Goal: Task Accomplishment & Management: Manage account settings

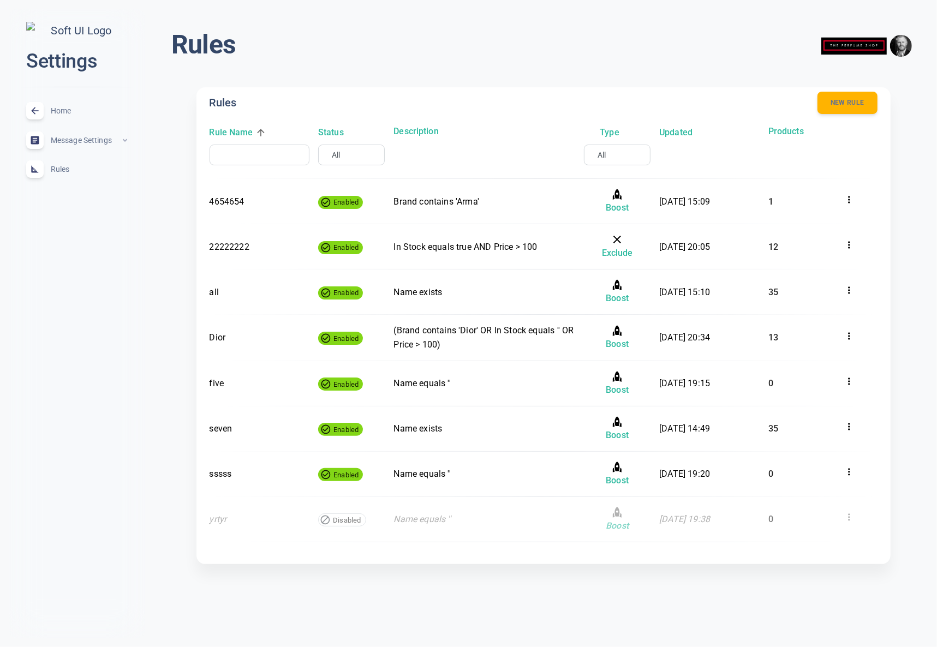
click at [76, 116] on div "Home expand_less" at bounding box center [76, 110] width 119 height 29
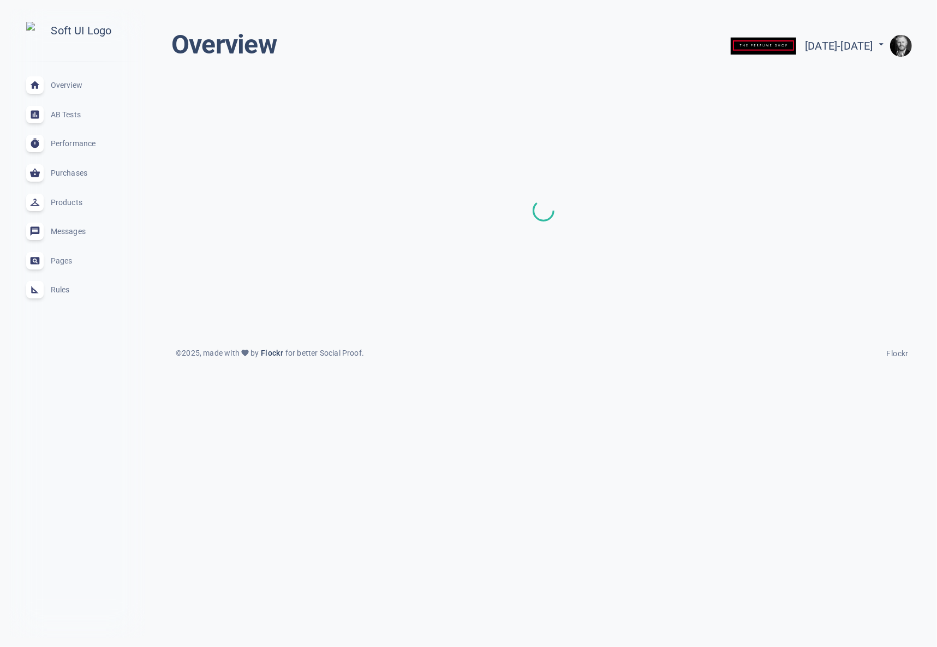
click at [59, 290] on span "Rules" at bounding box center [90, 290] width 79 height 0
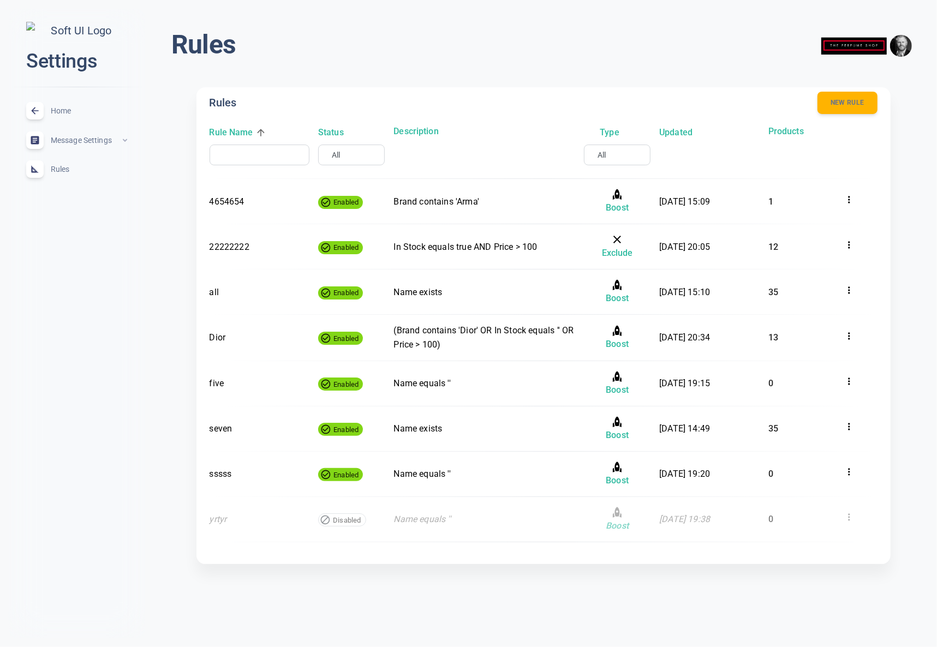
click at [62, 111] on span "Home" at bounding box center [90, 111] width 79 height 0
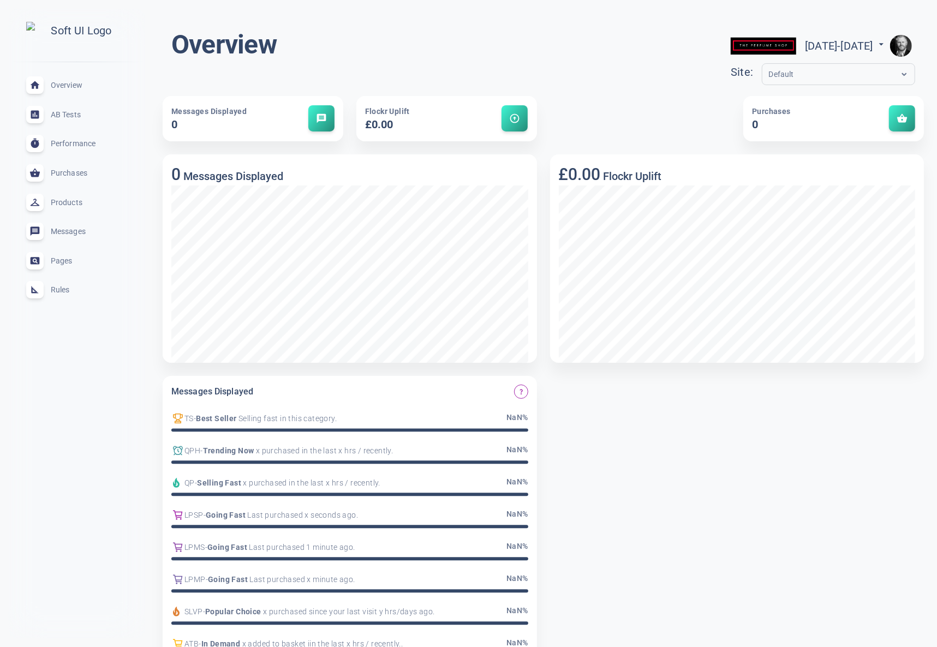
click at [62, 290] on span "Rules" at bounding box center [90, 290] width 79 height 0
drag, startPoint x: 90, startPoint y: 298, endPoint x: 66, endPoint y: 297, distance: 23.5
click at [89, 298] on div "Rules expand_less" at bounding box center [76, 290] width 119 height 29
click at [52, 290] on span "Rules" at bounding box center [90, 290] width 79 height 0
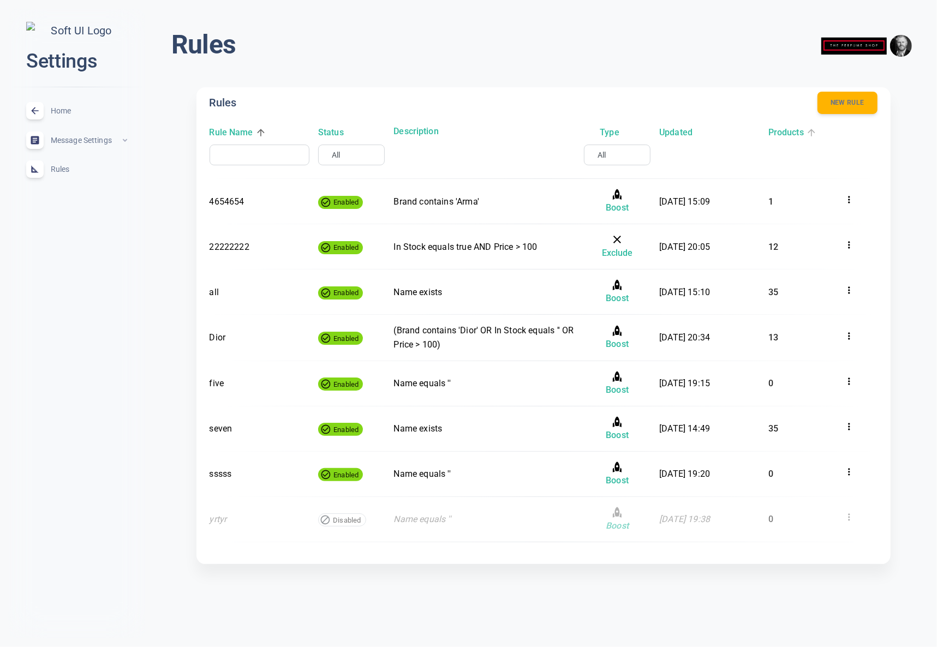
click at [788, 135] on h6 "Products" at bounding box center [786, 133] width 35 height 14
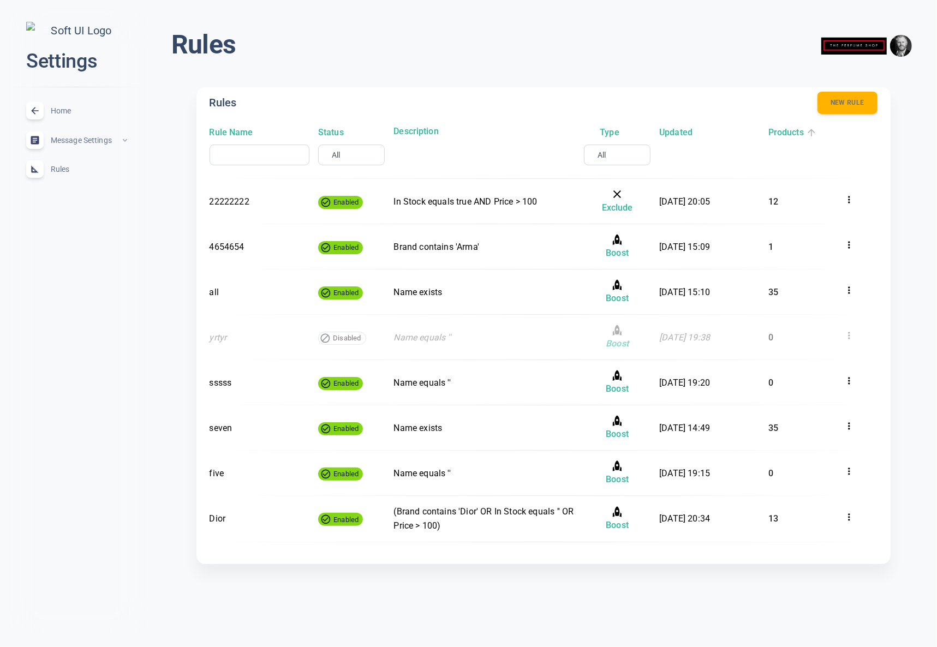
click at [792, 134] on h6 "Products" at bounding box center [786, 133] width 35 height 14
click at [793, 136] on h6 "Products" at bounding box center [786, 133] width 35 height 14
click at [798, 134] on h6 "Products" at bounding box center [786, 133] width 35 height 14
click at [796, 134] on h6 "Products" at bounding box center [786, 133] width 35 height 14
click at [791, 135] on h6 "Products" at bounding box center [786, 133] width 35 height 14
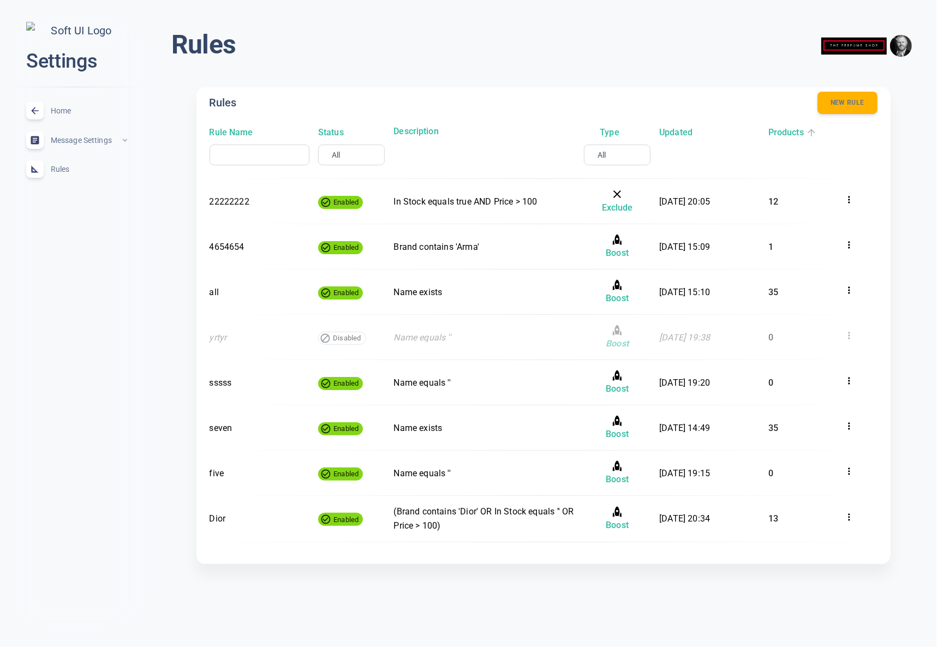
click at [777, 131] on h6 "Products" at bounding box center [786, 133] width 35 height 14
click at [779, 131] on h6 "Products" at bounding box center [786, 133] width 35 height 14
click at [684, 130] on h6 "Updated" at bounding box center [676, 133] width 33 height 14
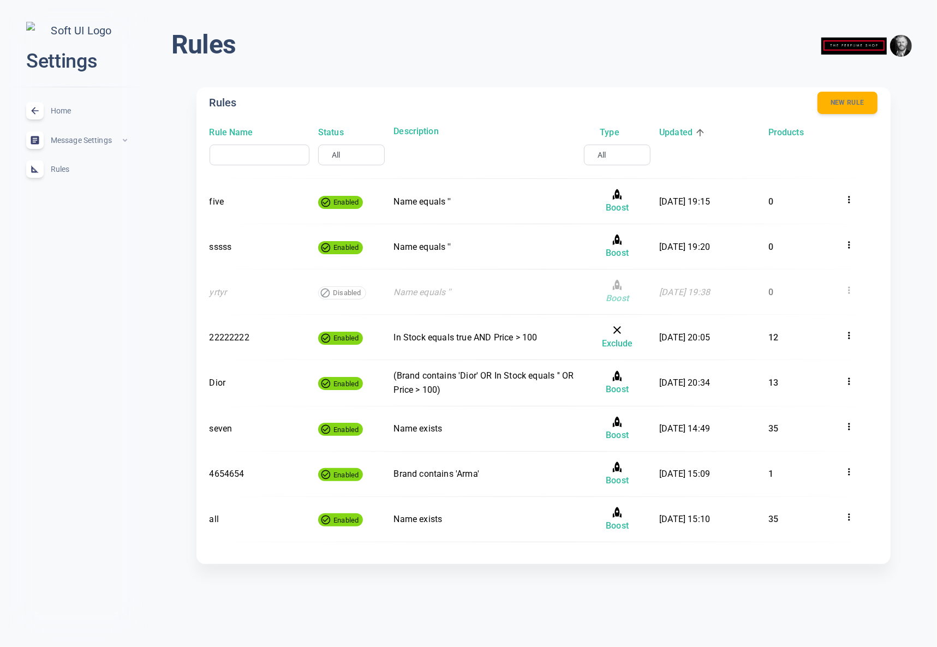
click at [684, 130] on h6 "Updated" at bounding box center [676, 133] width 33 height 14
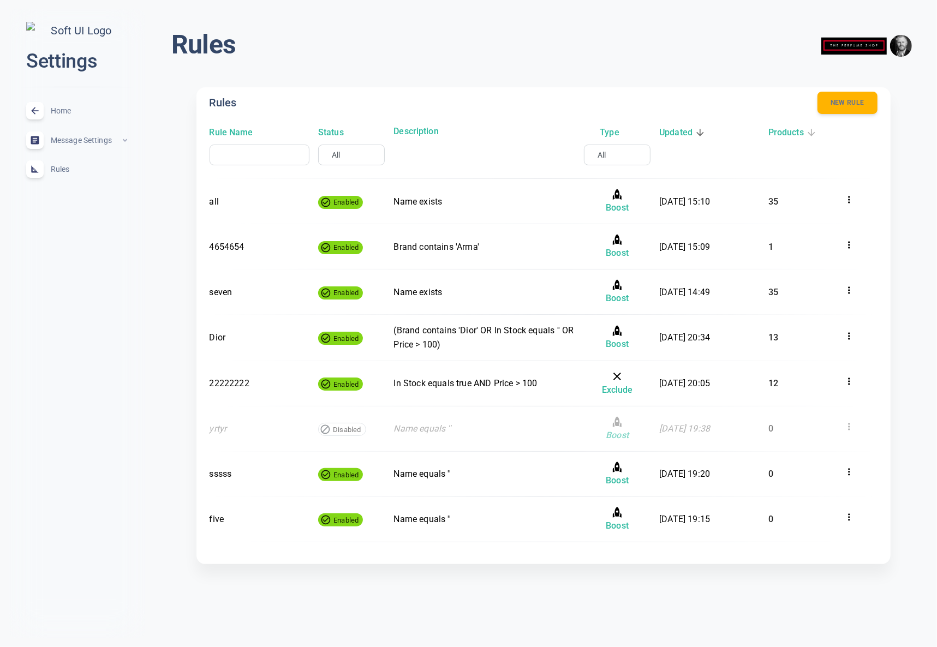
click at [790, 131] on h6 "Products" at bounding box center [786, 133] width 35 height 14
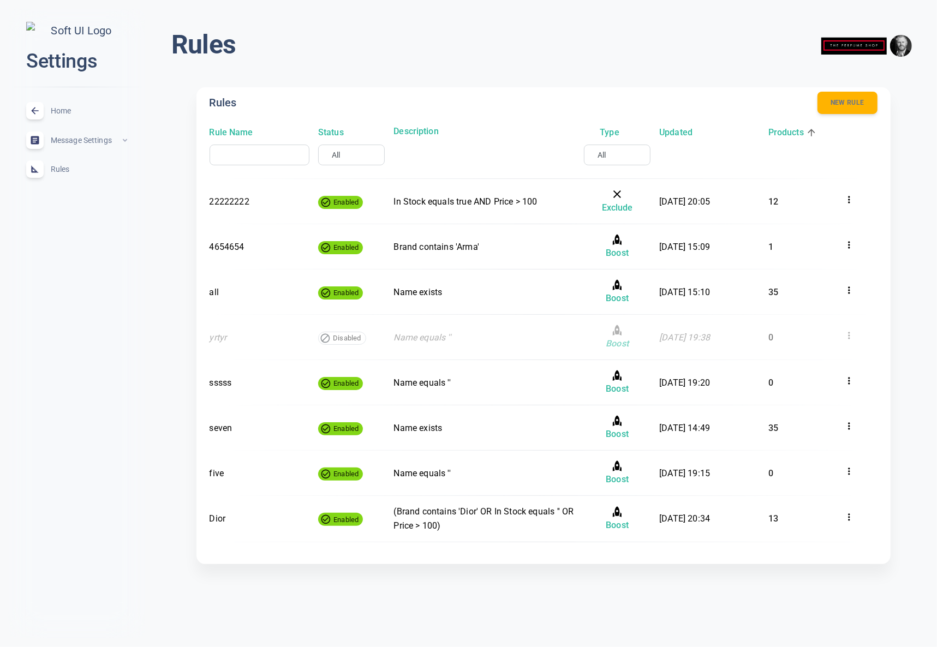
click at [794, 131] on h6 "Products" at bounding box center [786, 133] width 35 height 14
click at [791, 133] on h6 "Products" at bounding box center [786, 133] width 35 height 14
click at [674, 134] on h6 "Updated" at bounding box center [676, 133] width 33 height 14
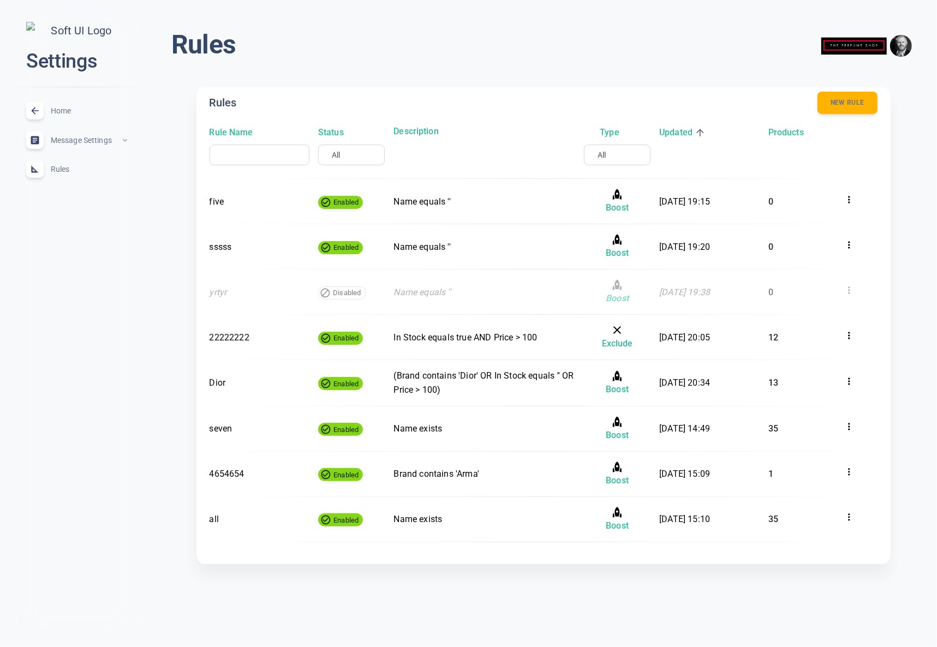
click at [679, 133] on h6 "Updated" at bounding box center [676, 133] width 33 height 14
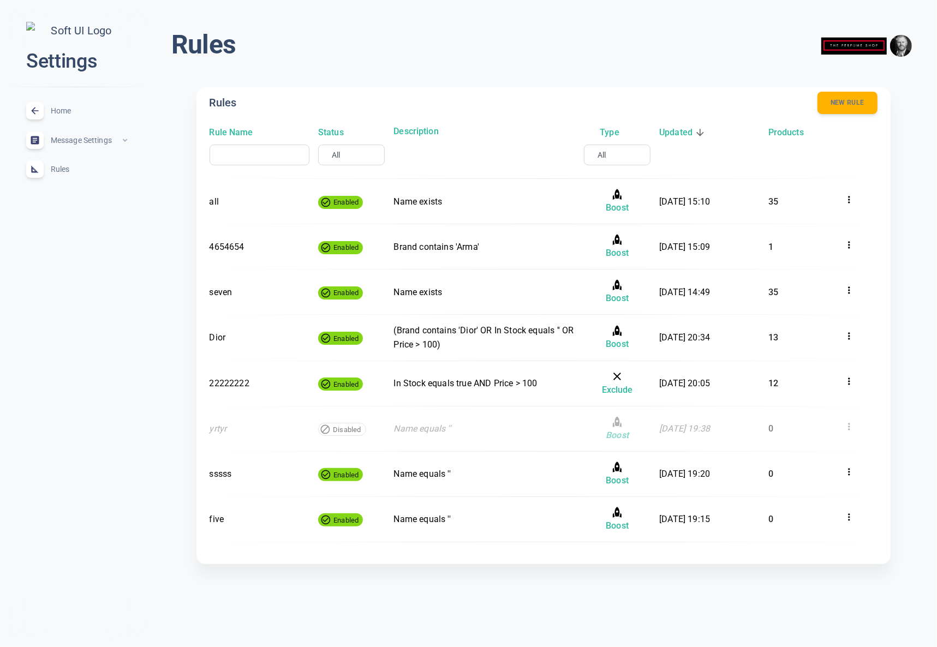
click at [679, 133] on h6 "Updated" at bounding box center [676, 133] width 33 height 14
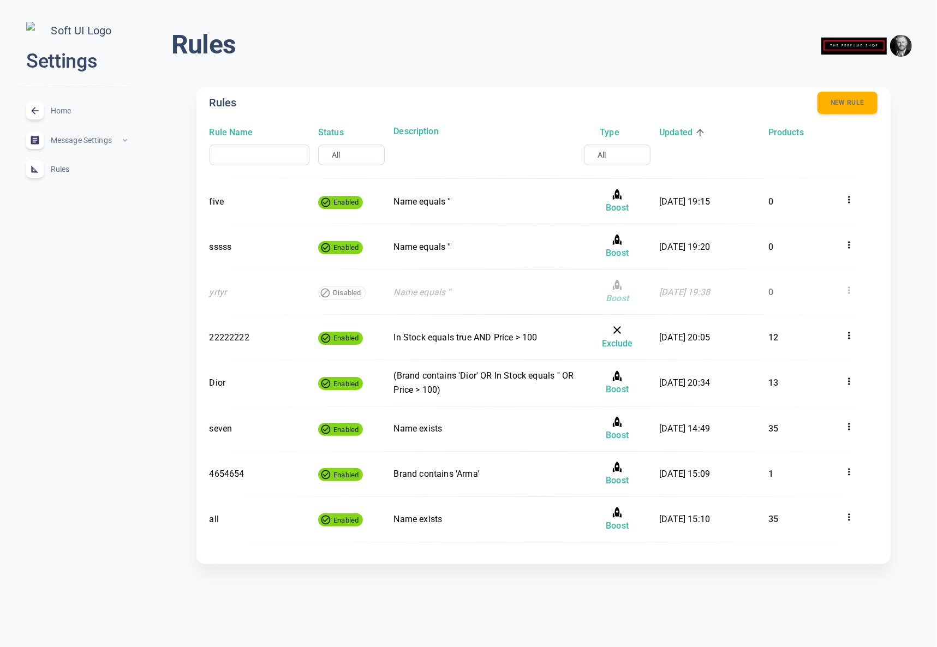
click at [679, 133] on h6 "Updated" at bounding box center [676, 133] width 33 height 14
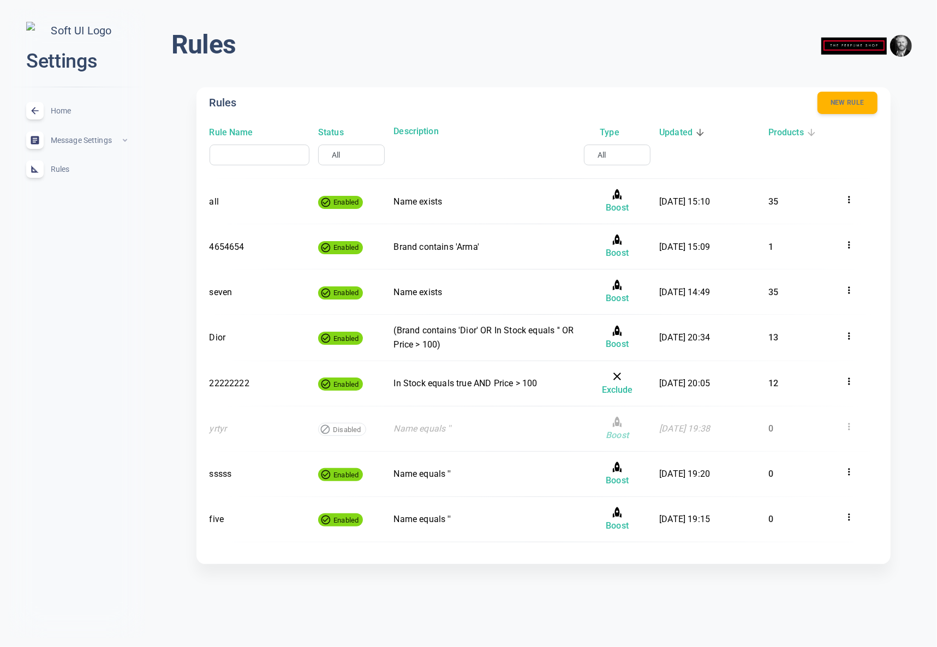
click at [774, 132] on h6 "Products" at bounding box center [786, 133] width 35 height 14
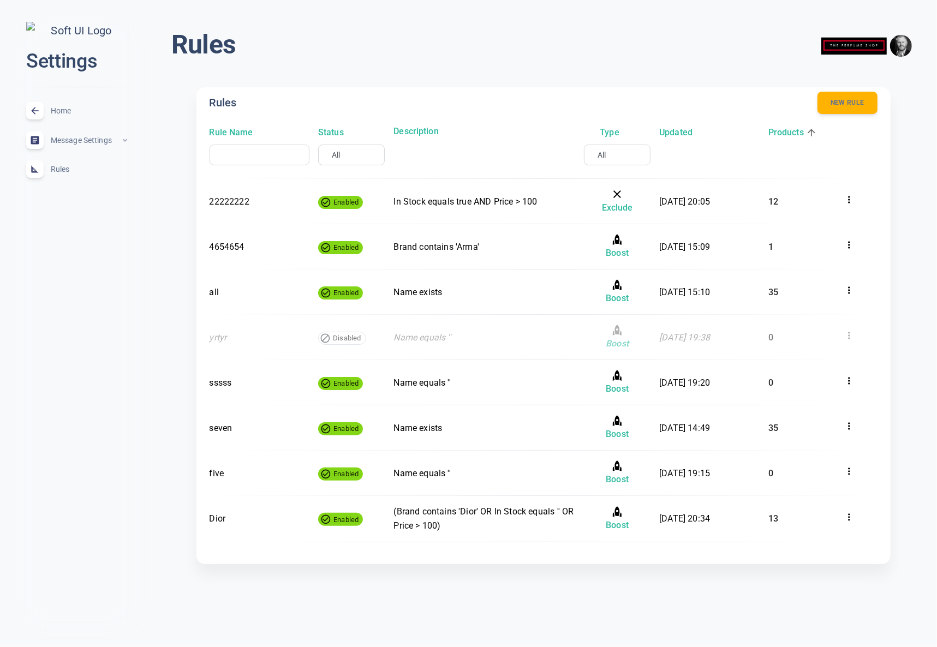
click at [774, 132] on h6 "Products" at bounding box center [786, 133] width 35 height 14
click at [71, 178] on div "Rules expand_less" at bounding box center [76, 169] width 119 height 29
click at [52, 111] on span "Home" at bounding box center [90, 111] width 79 height 0
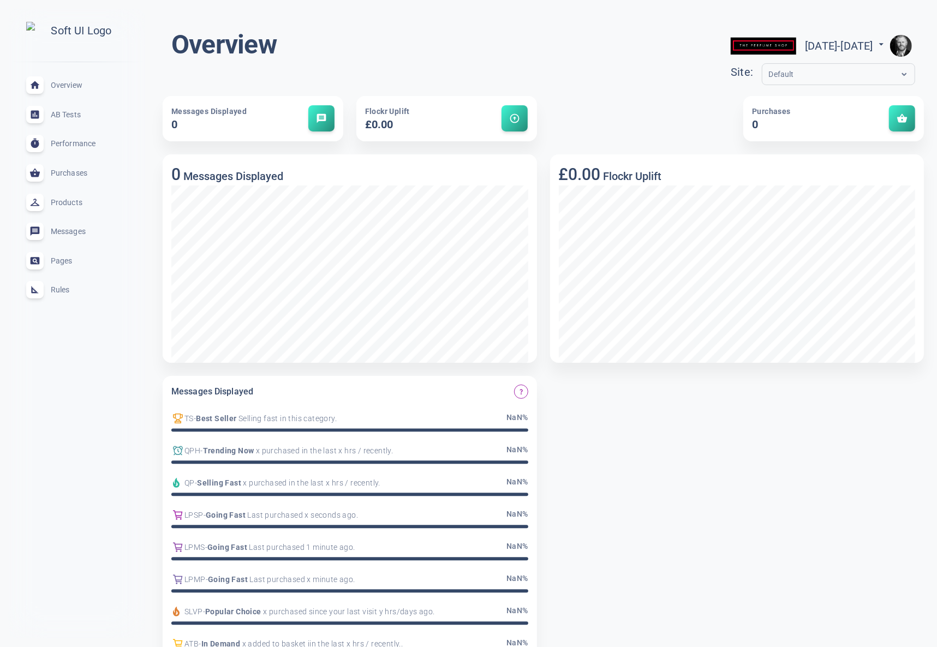
click at [64, 290] on span "Rules" at bounding box center [90, 290] width 79 height 0
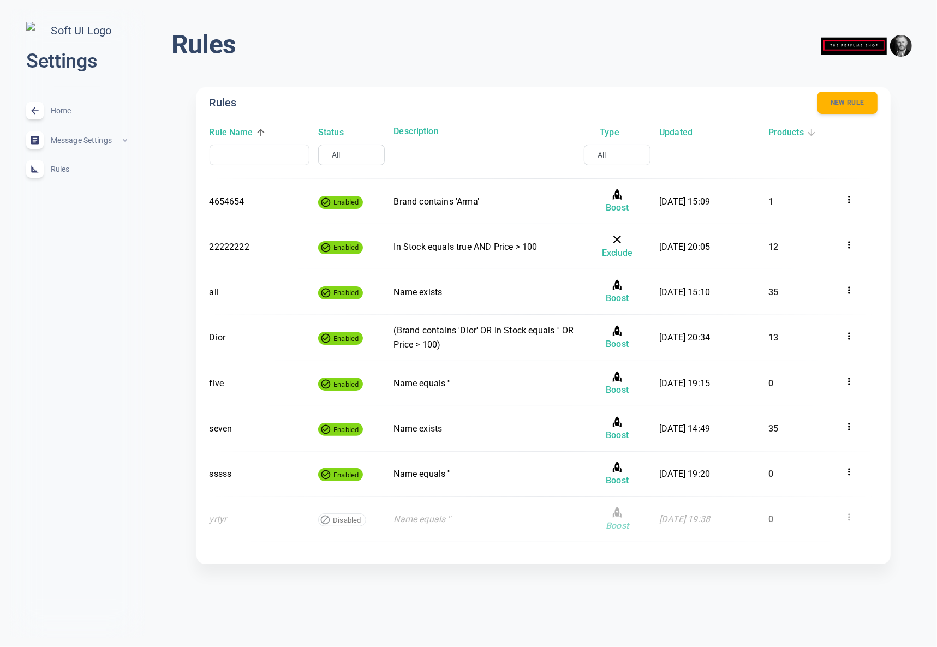
click at [797, 129] on h6 "Products" at bounding box center [786, 133] width 35 height 14
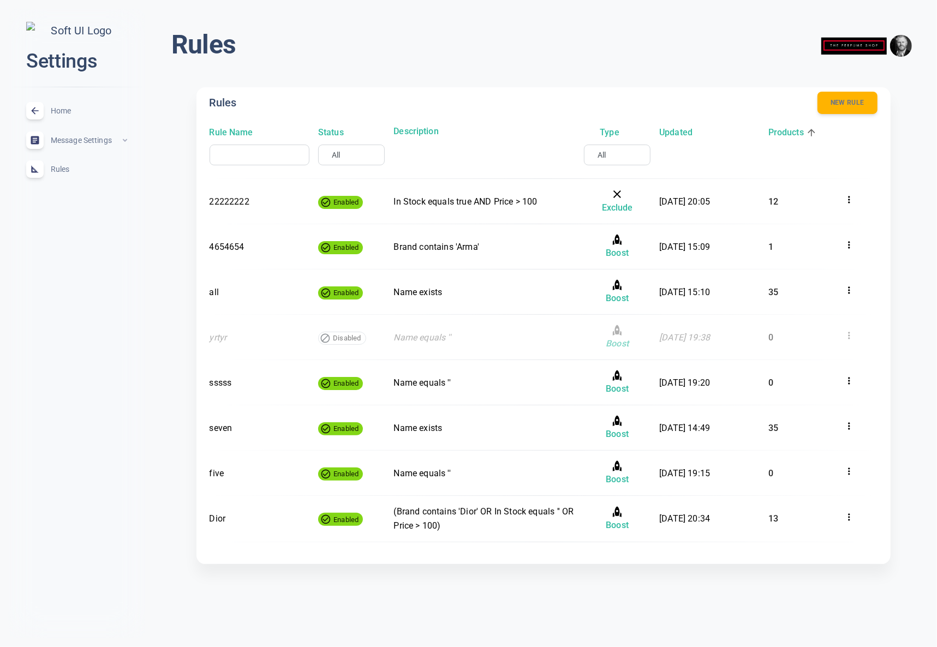
click at [797, 129] on h6 "Products" at bounding box center [786, 133] width 35 height 14
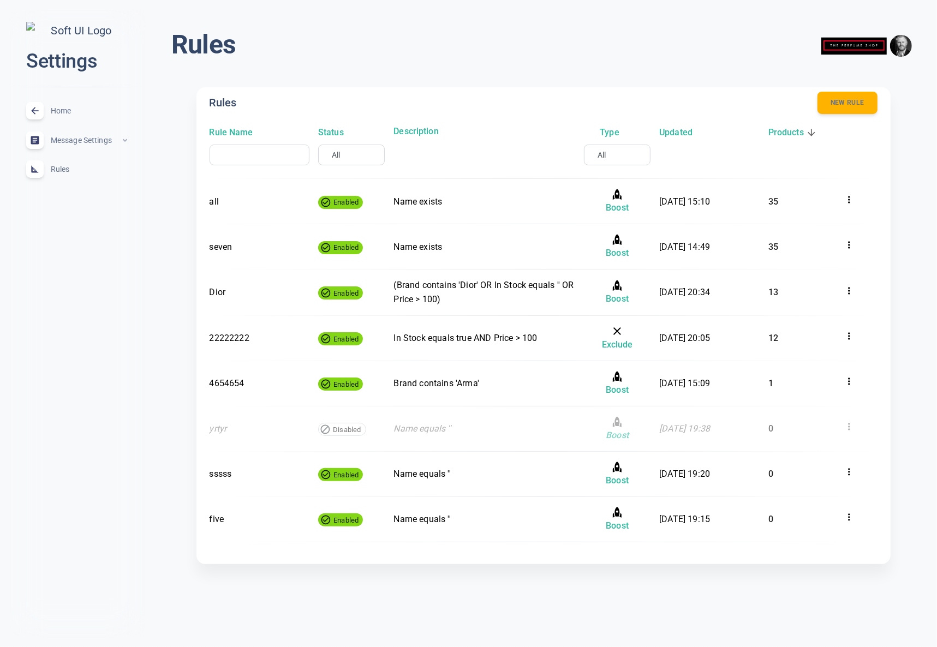
click at [796, 134] on h6 "Products" at bounding box center [786, 133] width 35 height 14
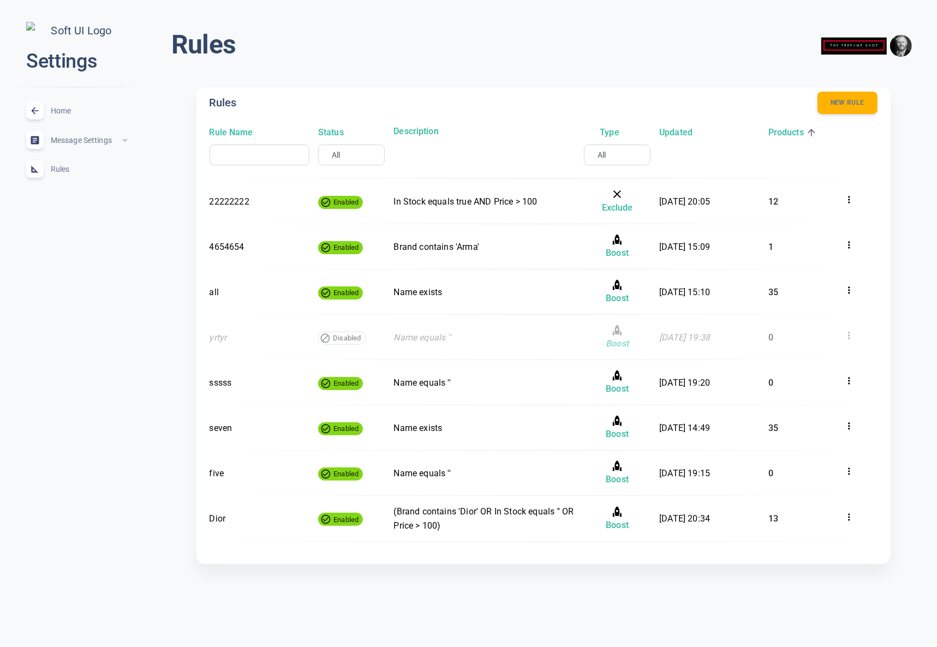
click at [800, 134] on h6 "Products" at bounding box center [786, 133] width 35 height 14
click at [795, 135] on h6 "Products" at bounding box center [786, 133] width 35 height 14
click at [687, 132] on h6 "Updated" at bounding box center [676, 133] width 33 height 14
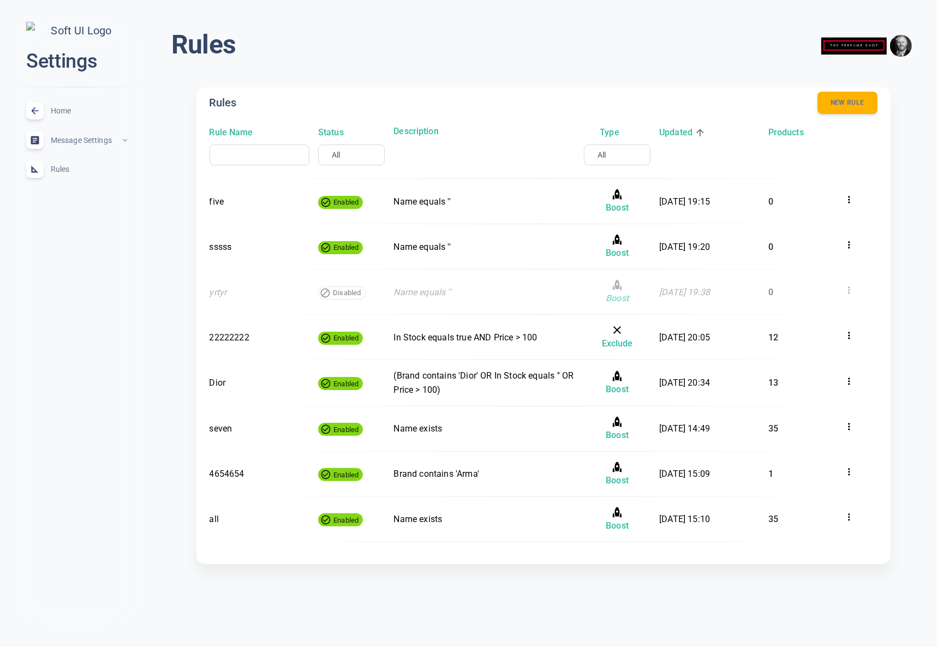
click at [687, 132] on h6 "Updated" at bounding box center [676, 133] width 33 height 14
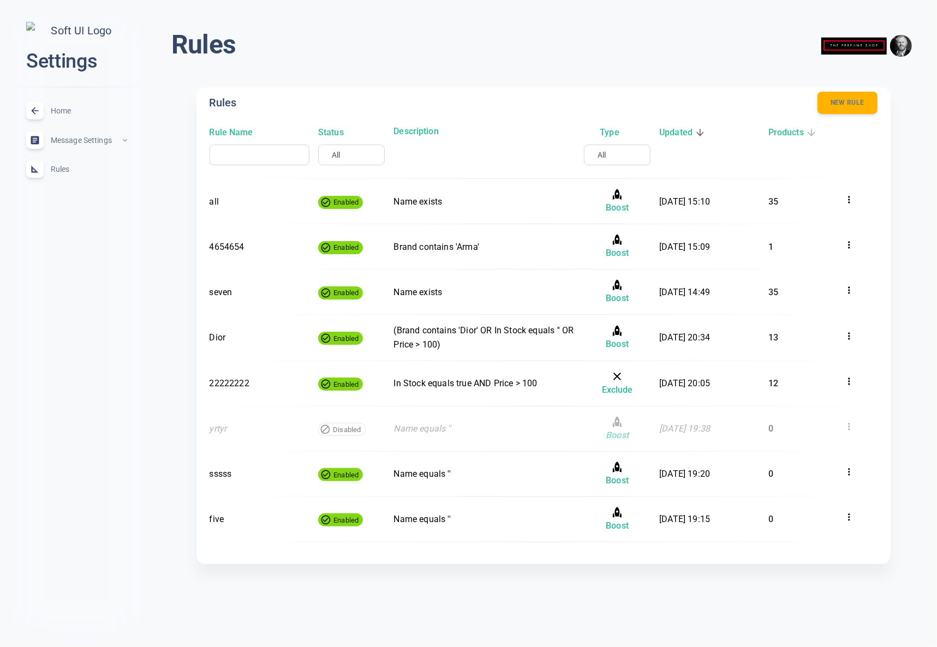
click at [782, 136] on h6 "Products" at bounding box center [786, 133] width 35 height 14
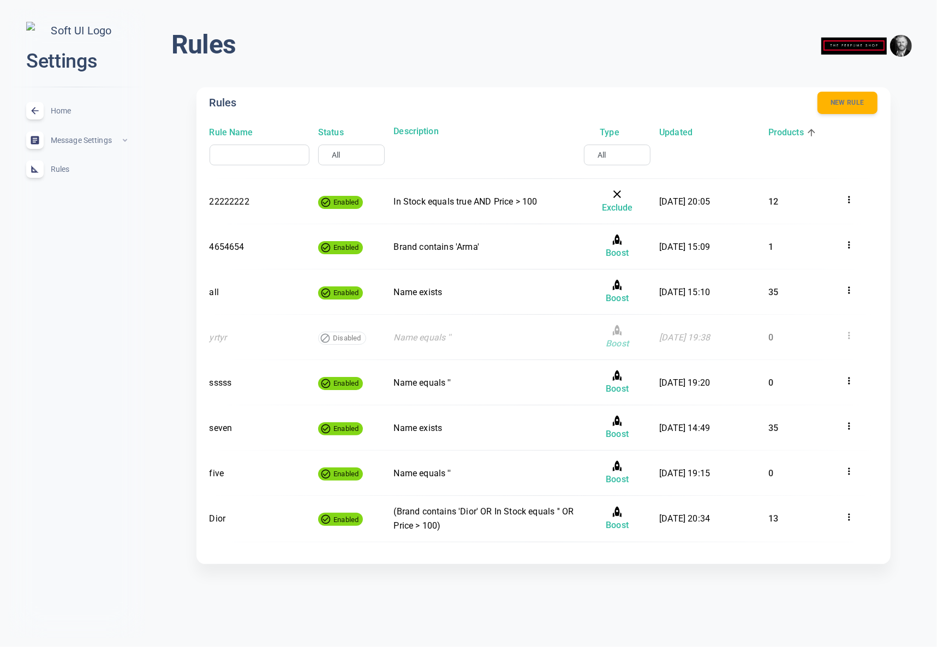
click at [786, 134] on h6 "Products" at bounding box center [786, 133] width 35 height 14
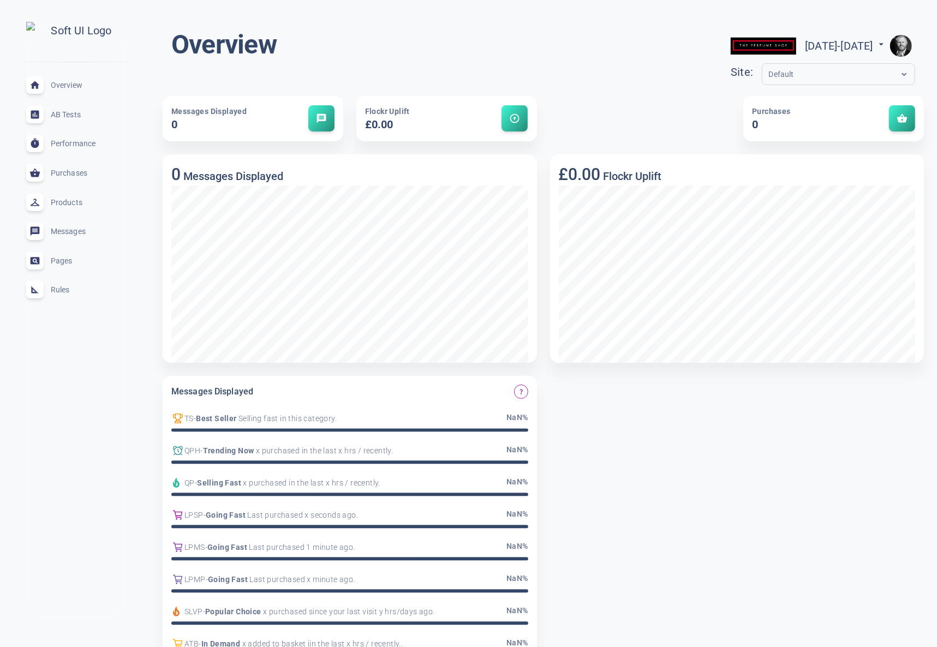
click at [51, 290] on span "Rules" at bounding box center [90, 290] width 79 height 0
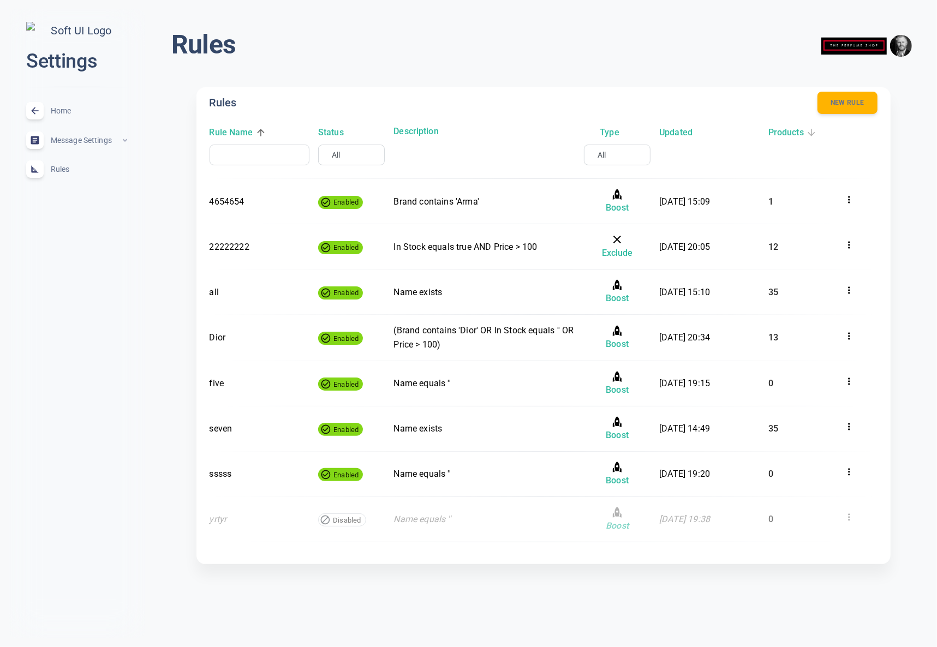
click at [791, 134] on h6 "Products" at bounding box center [786, 133] width 35 height 14
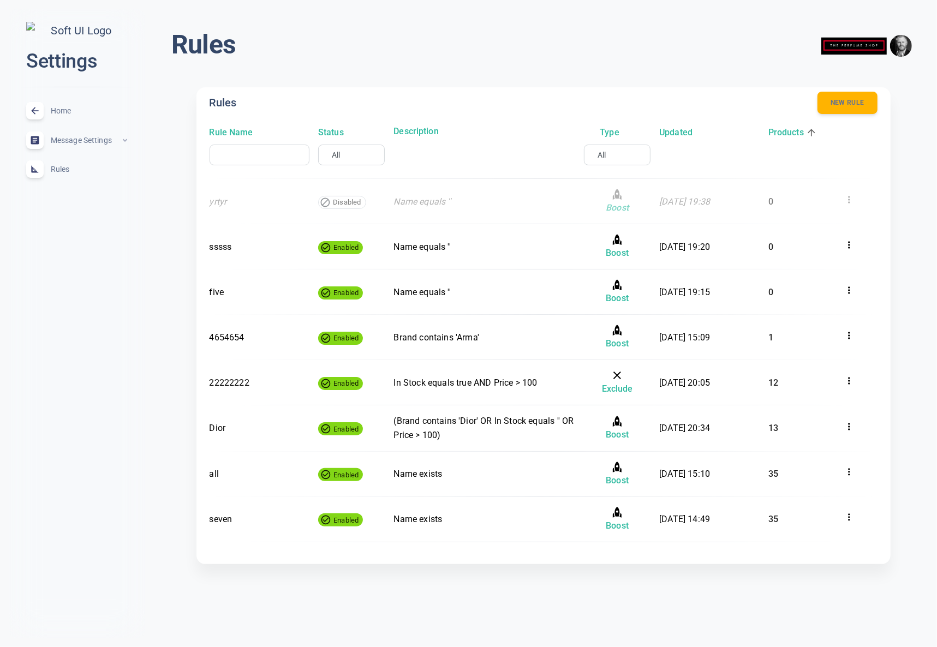
click at [786, 132] on h6 "Products" at bounding box center [786, 133] width 35 height 14
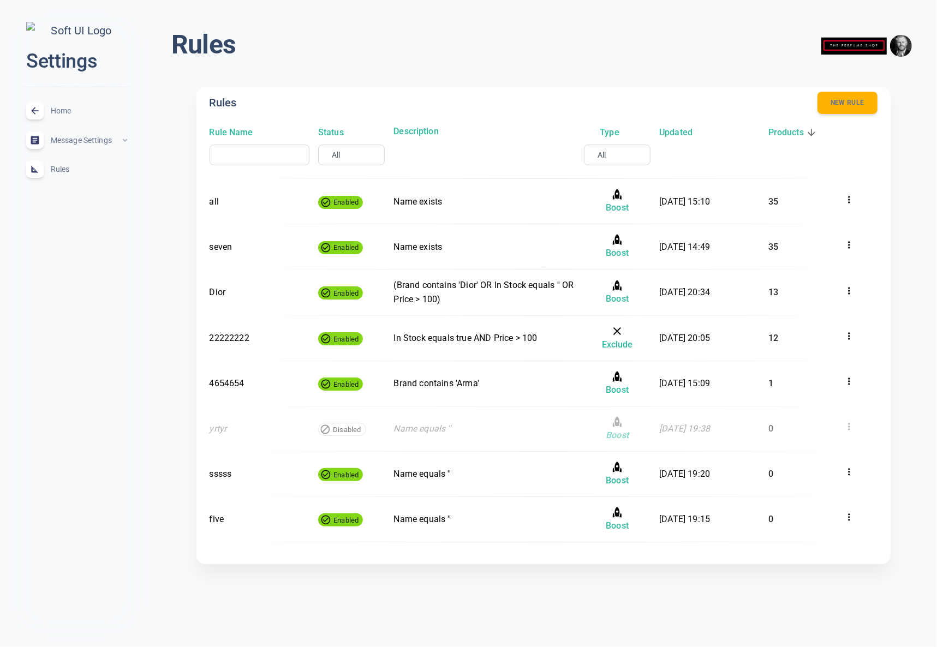
click at [787, 133] on h6 "Products" at bounding box center [786, 133] width 35 height 14
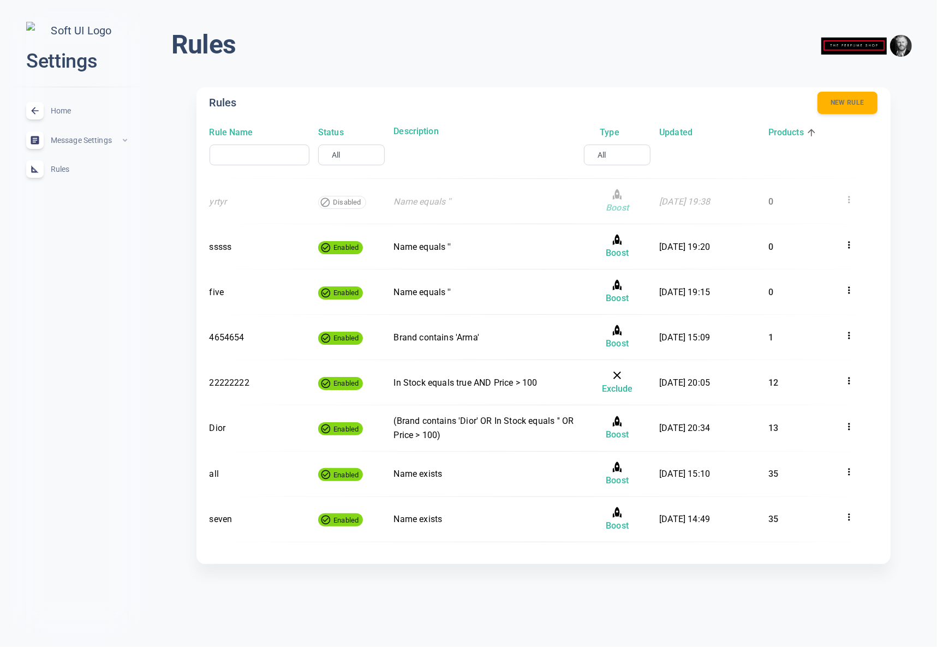
click at [787, 133] on h6 "Products" at bounding box center [786, 133] width 35 height 14
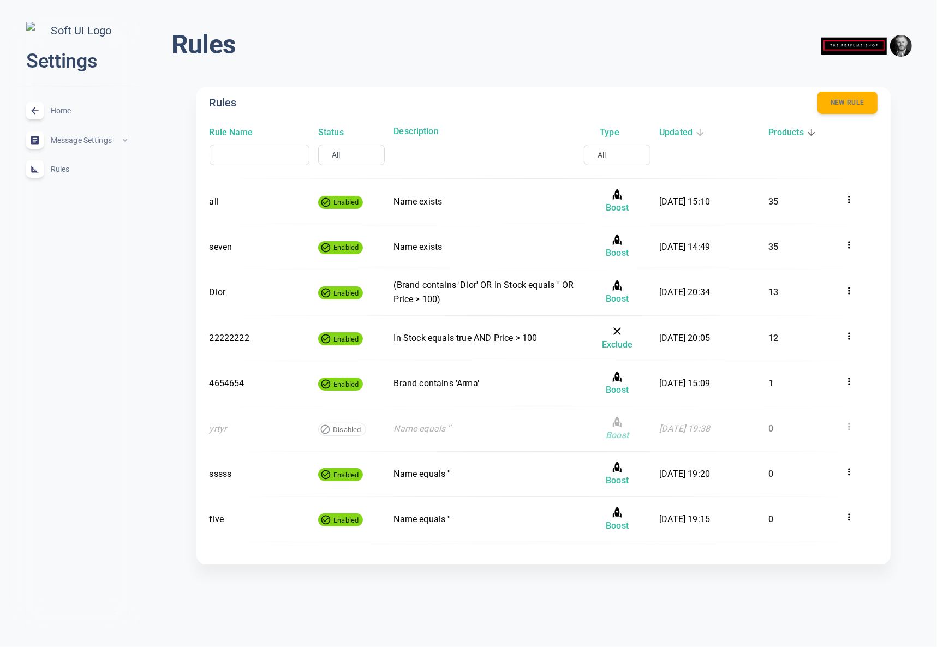
click at [692, 131] on h6 "Updated" at bounding box center [676, 133] width 33 height 14
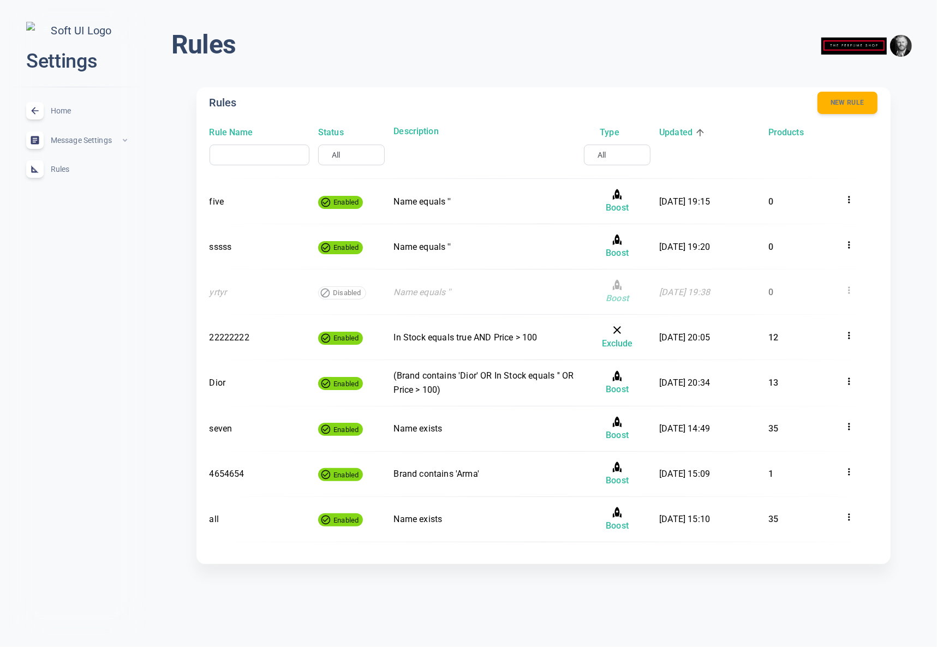
click at [686, 132] on h6 "Updated" at bounding box center [676, 133] width 33 height 14
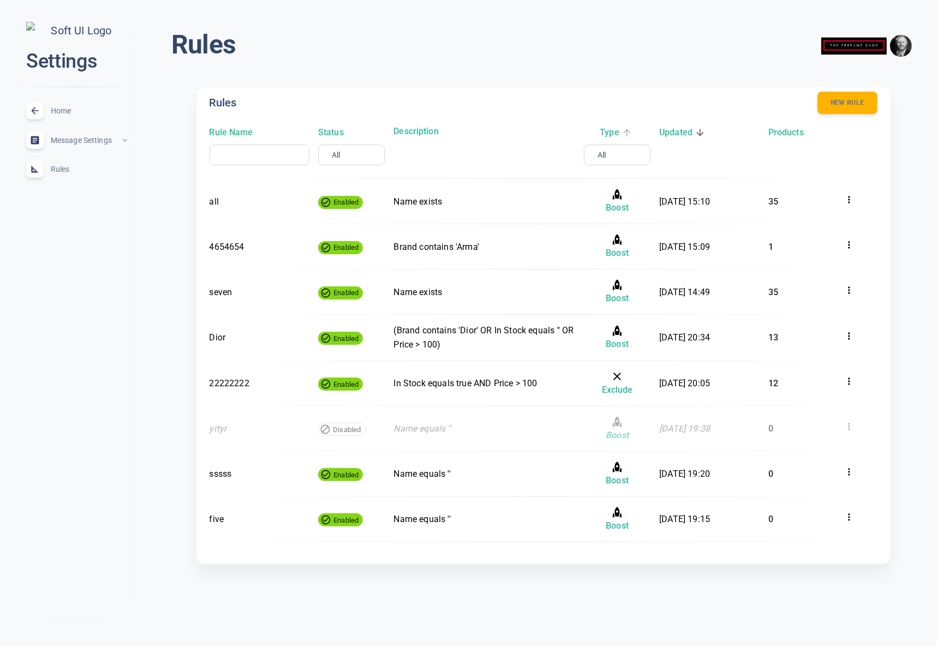
click at [610, 129] on h6 "Type" at bounding box center [609, 133] width 19 height 14
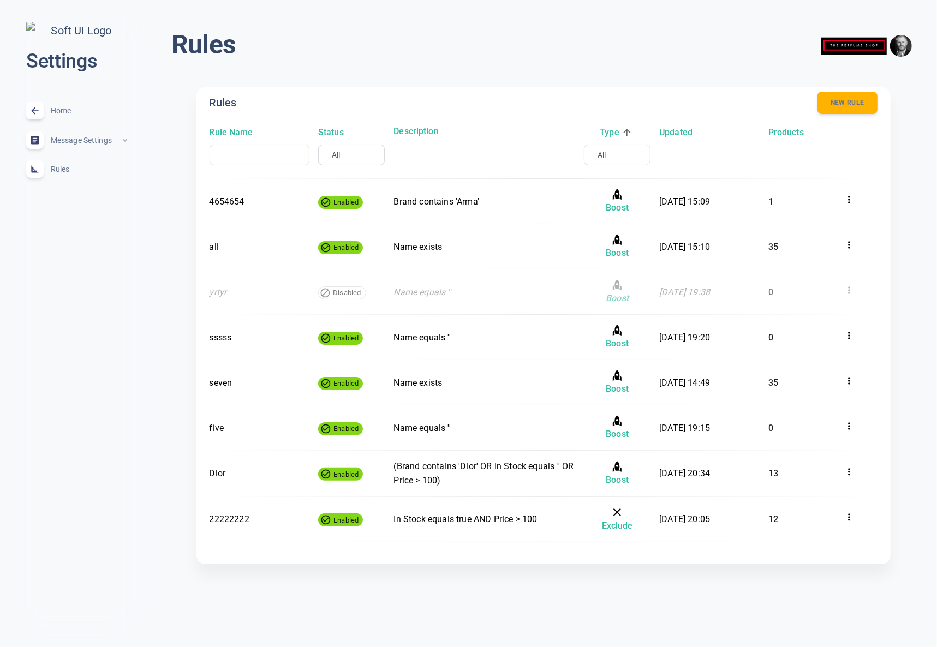
click at [610, 129] on h6 "Type" at bounding box center [609, 133] width 19 height 14
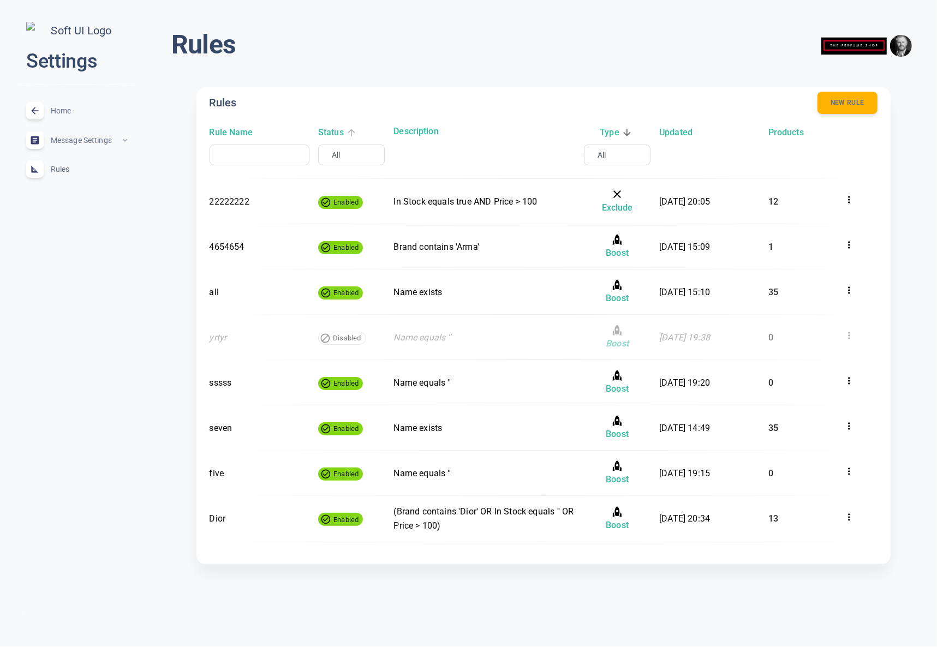
click at [331, 135] on h6 "Status" at bounding box center [331, 133] width 26 height 14
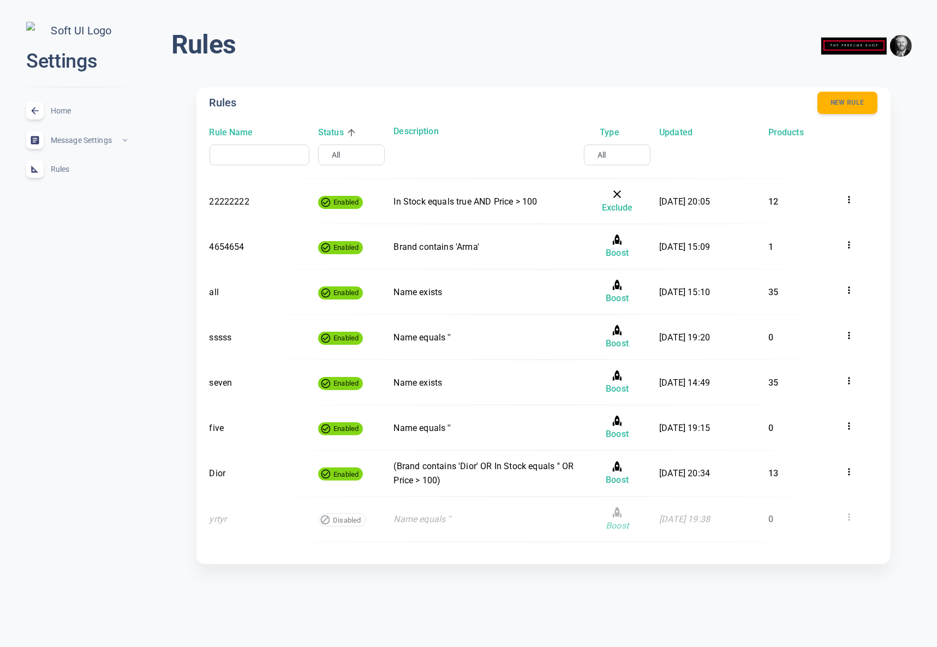
click at [334, 134] on h6 "Status" at bounding box center [331, 133] width 26 height 14
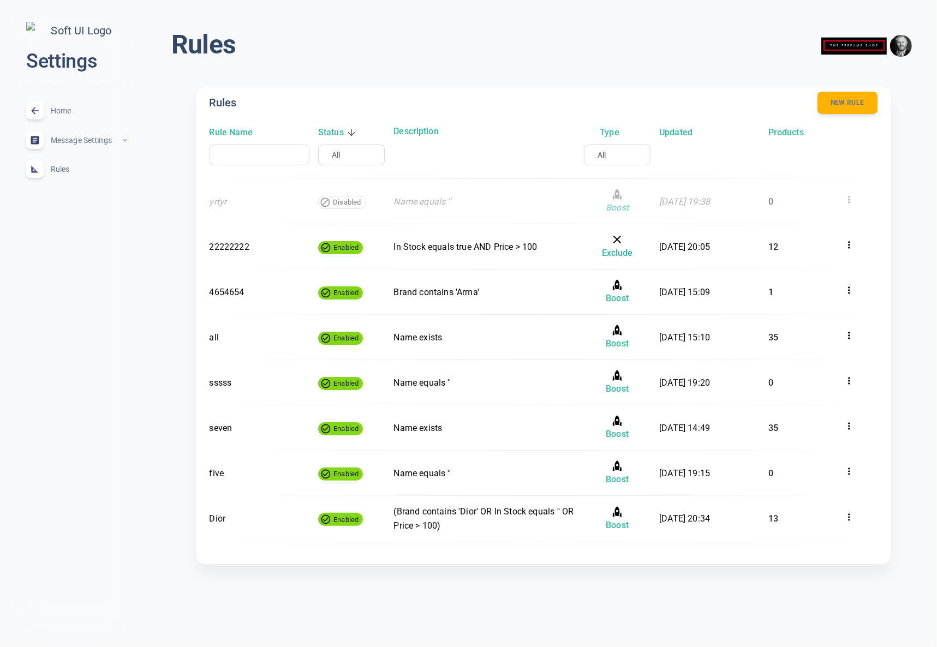
click at [425, 132] on h6 "Description" at bounding box center [484, 131] width 181 height 14
click at [247, 130] on h6 "Rule Name" at bounding box center [232, 133] width 44 height 14
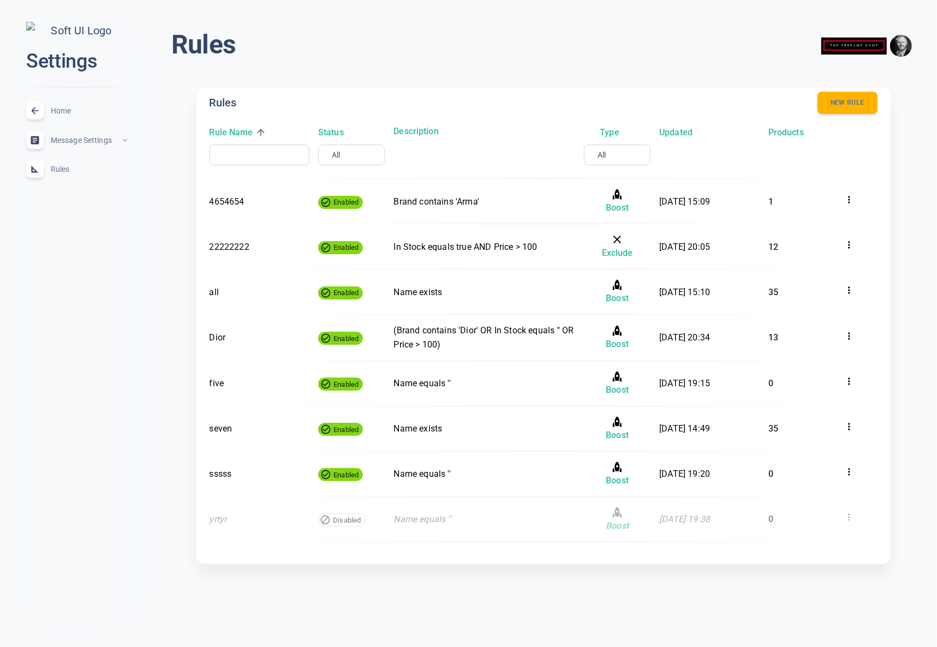
click at [247, 130] on h6 "Rule Name" at bounding box center [232, 133] width 44 height 14
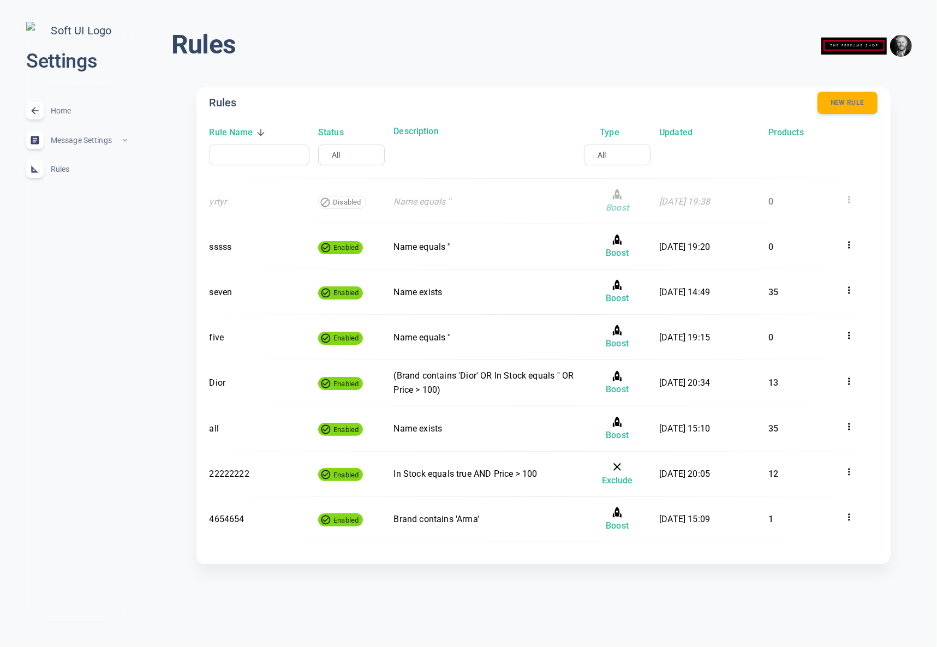
click at [247, 130] on h6 "Rule Name" at bounding box center [232, 133] width 44 height 14
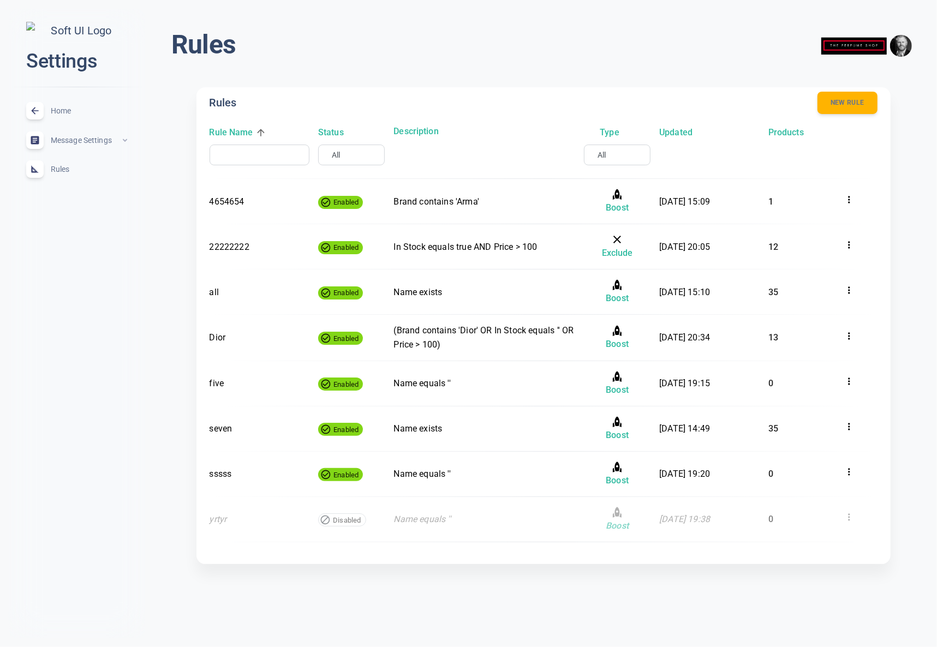
click at [253, 158] on input "text" at bounding box center [256, 155] width 78 height 11
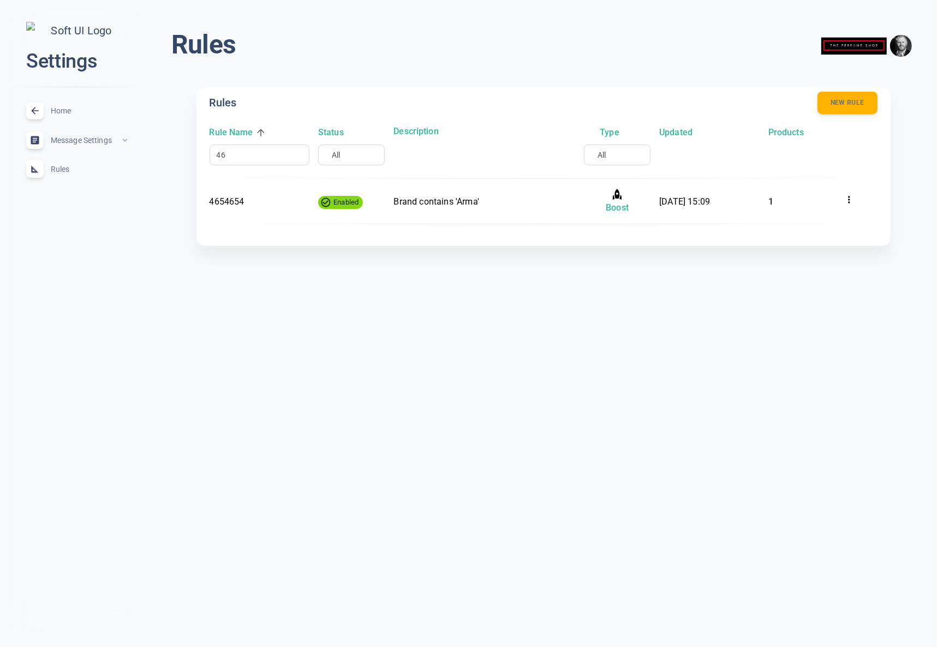
type input "4"
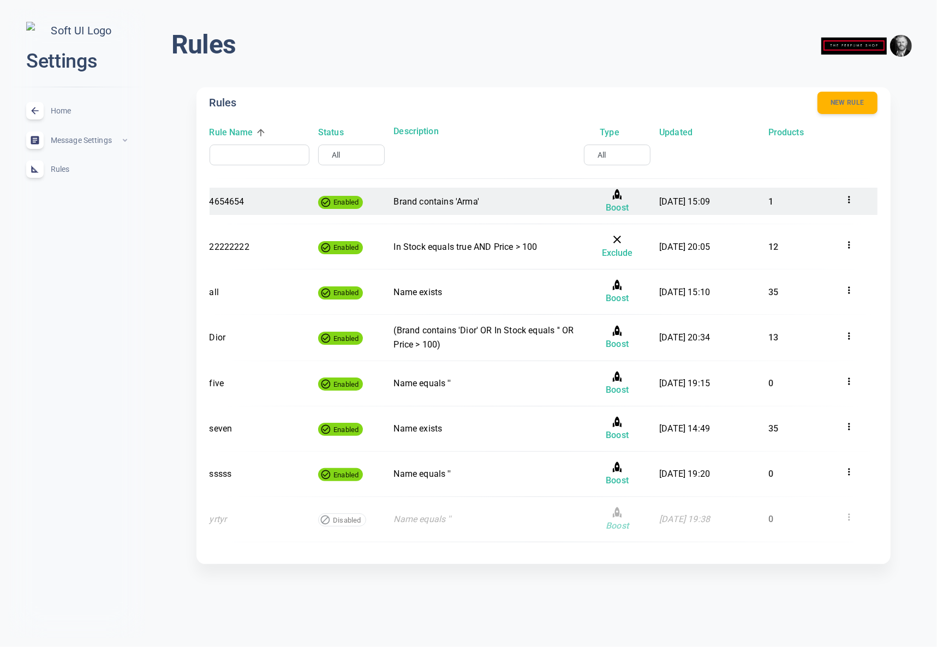
click at [849, 199] on icon at bounding box center [850, 200] width 2 height 7
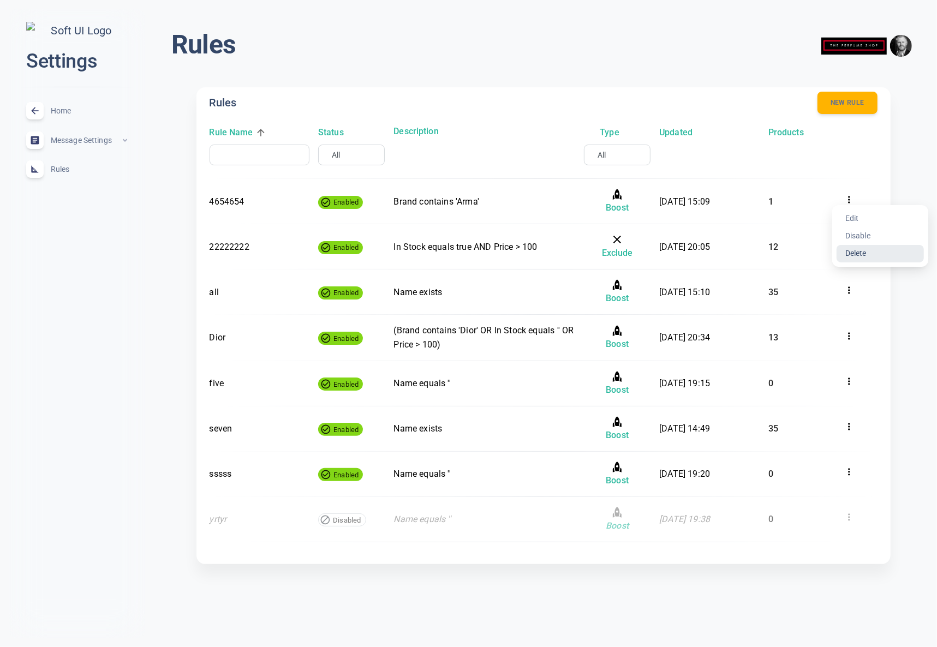
click at [855, 254] on li "Delete" at bounding box center [880, 253] width 87 height 17
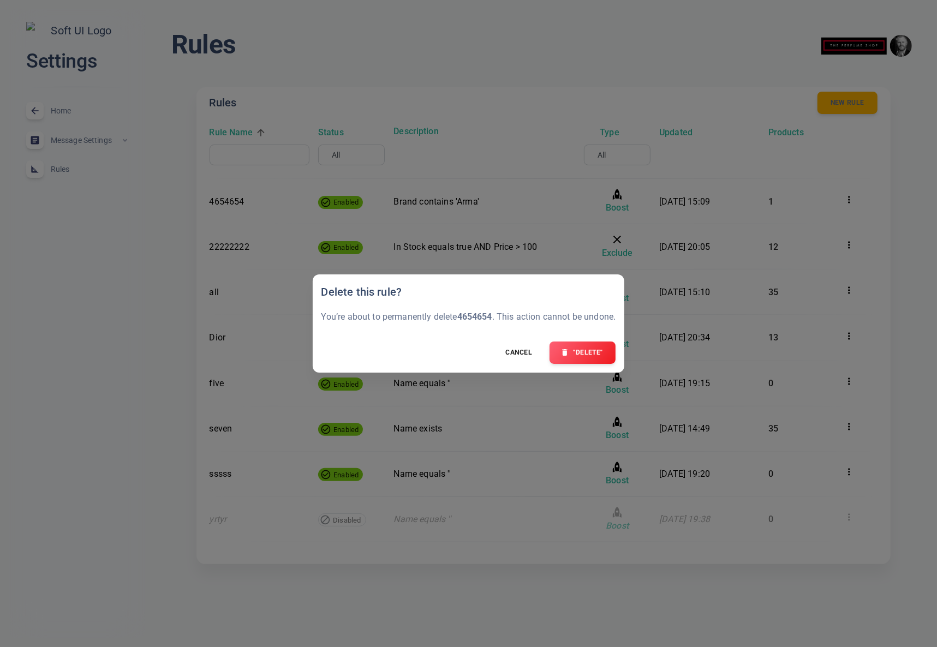
click at [516, 361] on button "Cancel" at bounding box center [519, 352] width 54 height 23
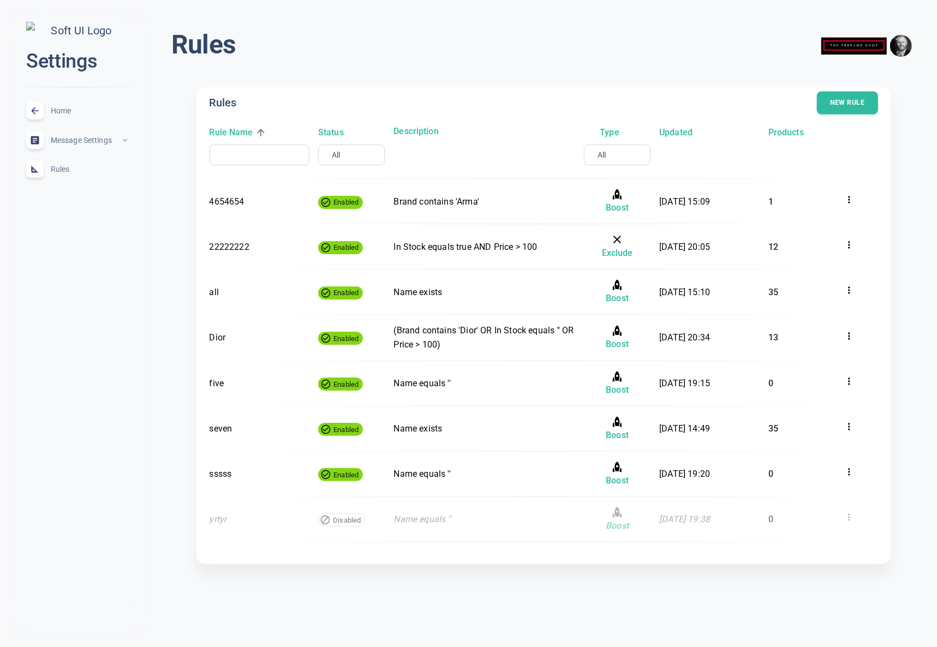
click at [832, 99] on button "New rule" at bounding box center [847, 103] width 61 height 23
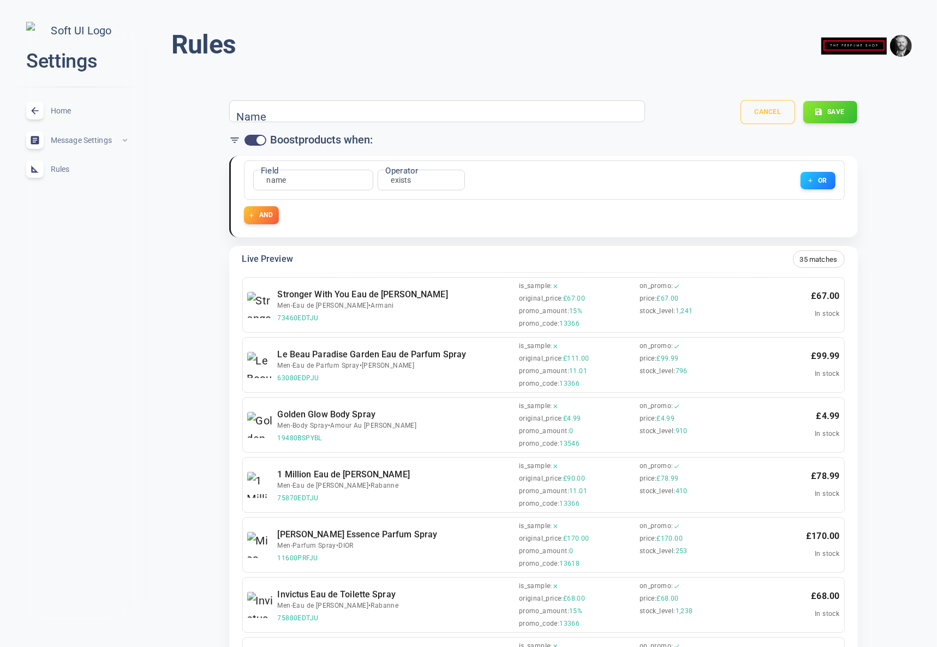
click at [787, 116] on button "Cancel" at bounding box center [768, 112] width 55 height 24
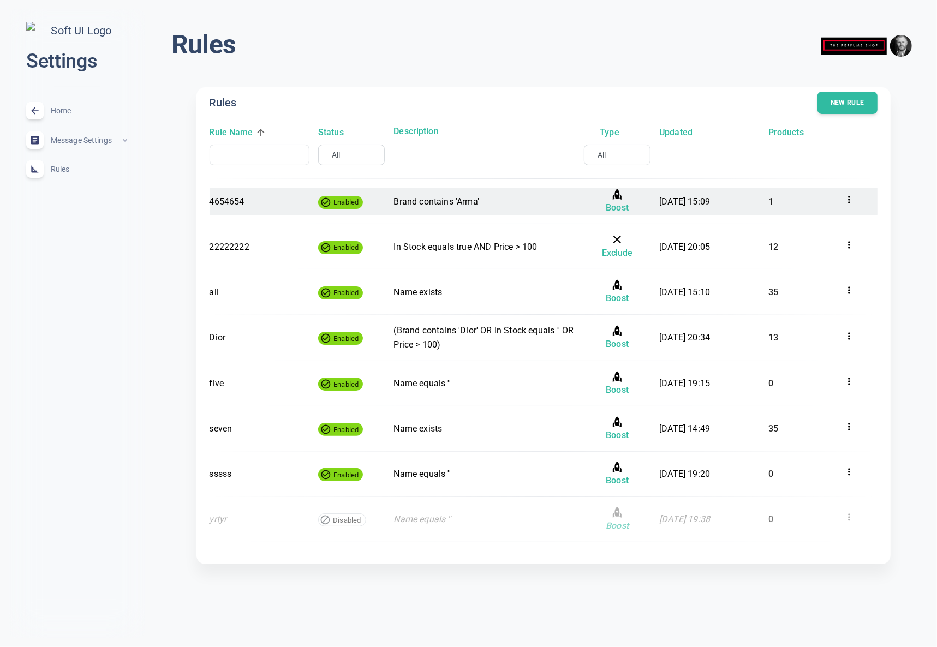
click at [848, 197] on icon at bounding box center [849, 199] width 11 height 11
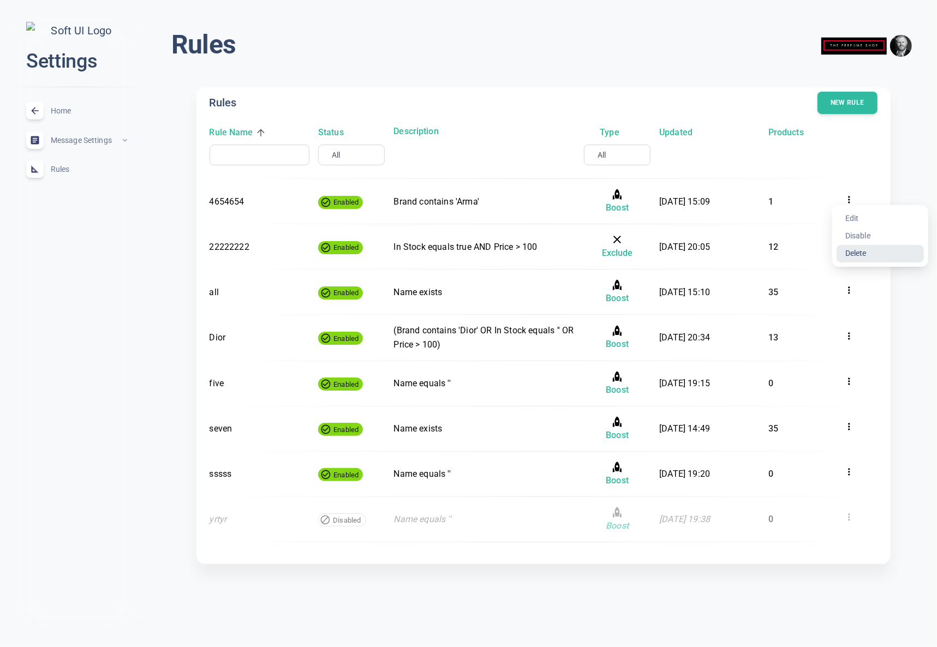
click at [867, 250] on li "Delete" at bounding box center [880, 253] width 87 height 17
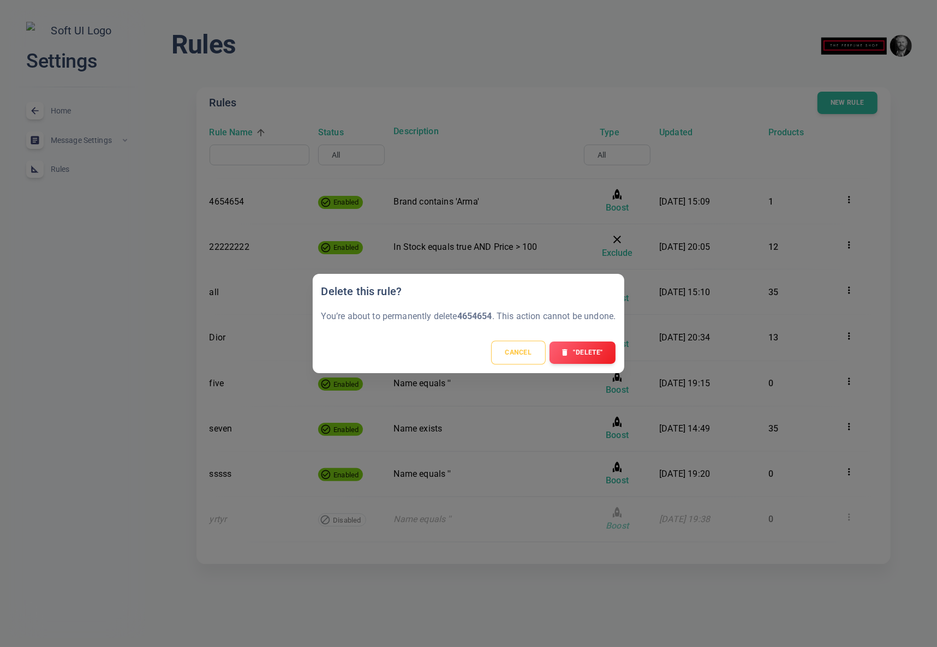
click at [519, 358] on button "Cancel" at bounding box center [518, 353] width 55 height 24
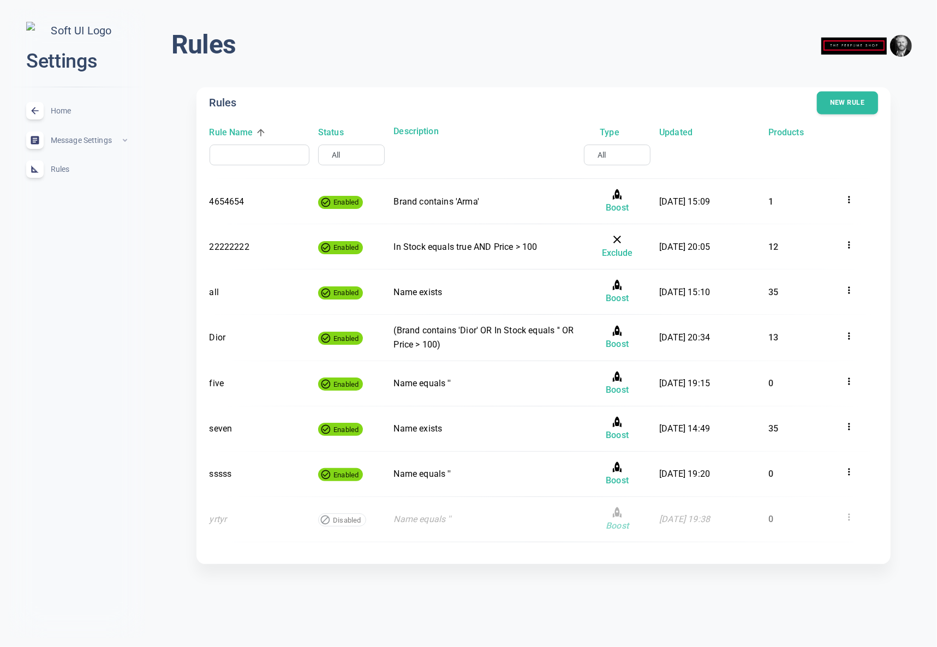
click at [864, 102] on button "New rule" at bounding box center [847, 103] width 61 height 23
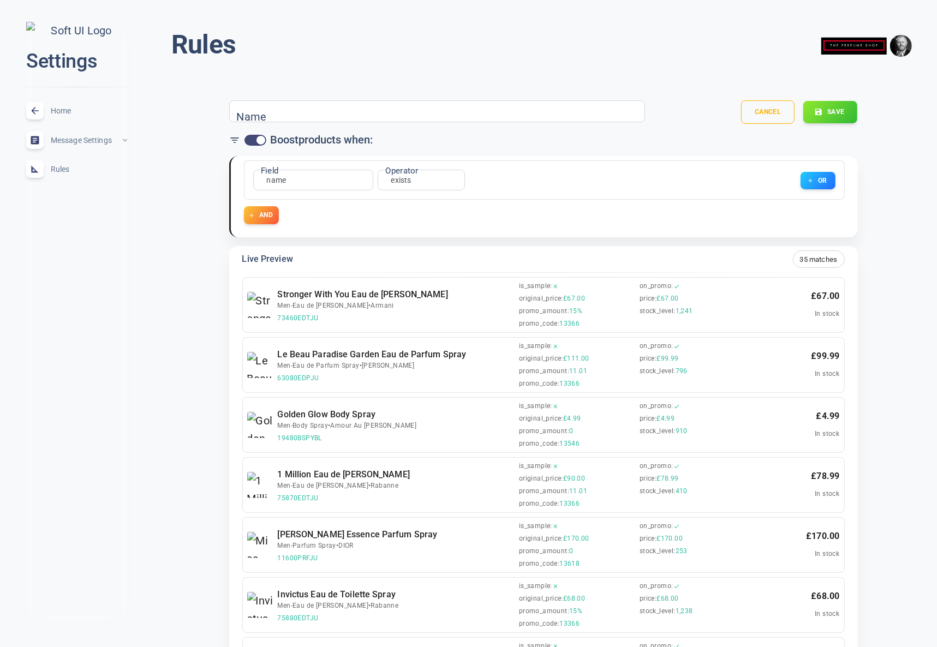
click at [233, 140] on icon at bounding box center [234, 140] width 8 height 5
click at [771, 113] on button "Cancel" at bounding box center [768, 112] width 55 height 24
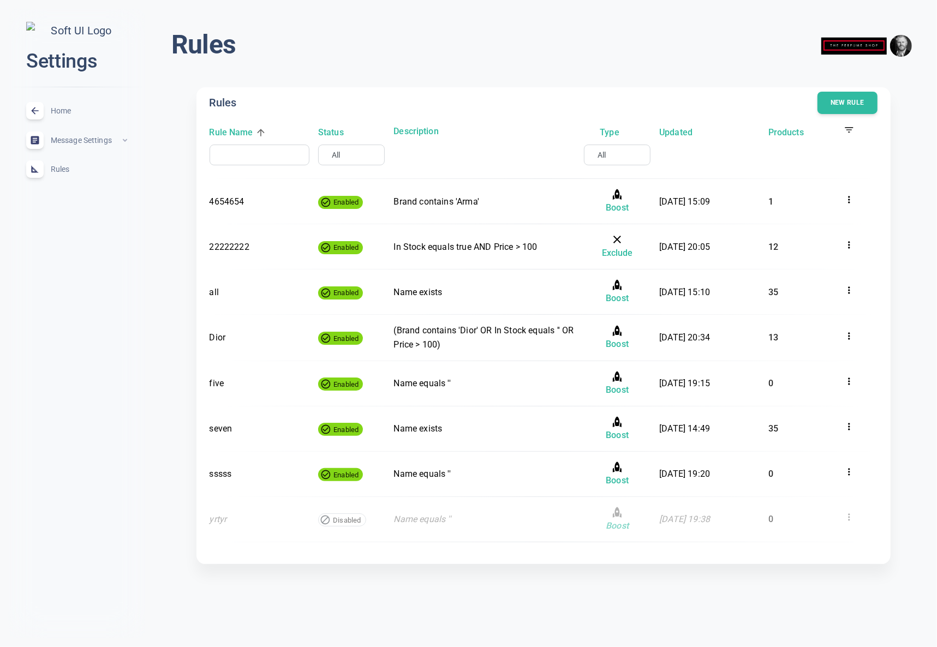
click at [851, 127] on icon at bounding box center [850, 129] width 8 height 5
click at [851, 127] on icon at bounding box center [850, 129] width 13 height 13
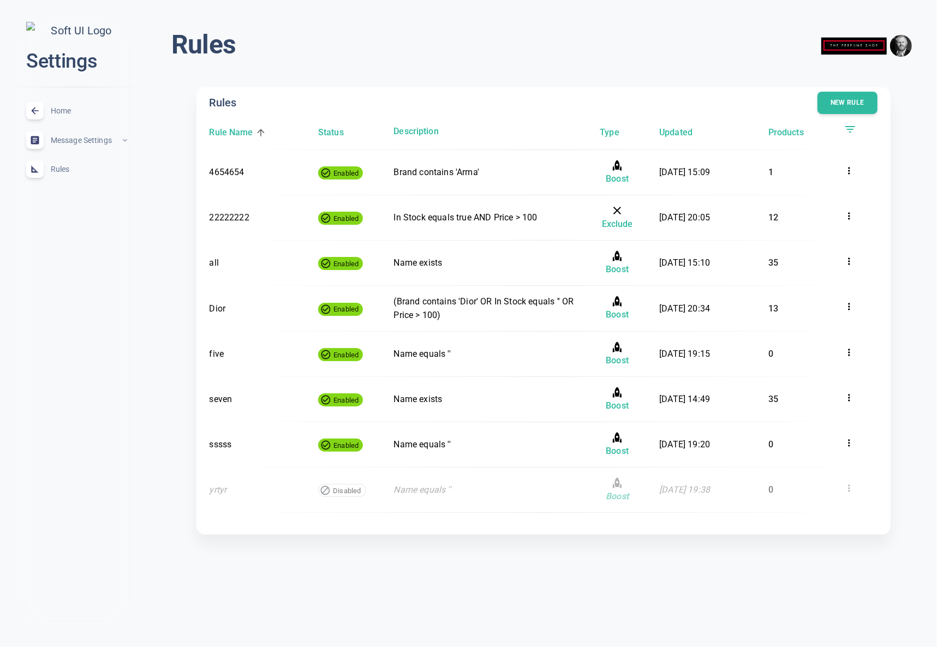
click at [851, 131] on icon at bounding box center [850, 129] width 13 height 13
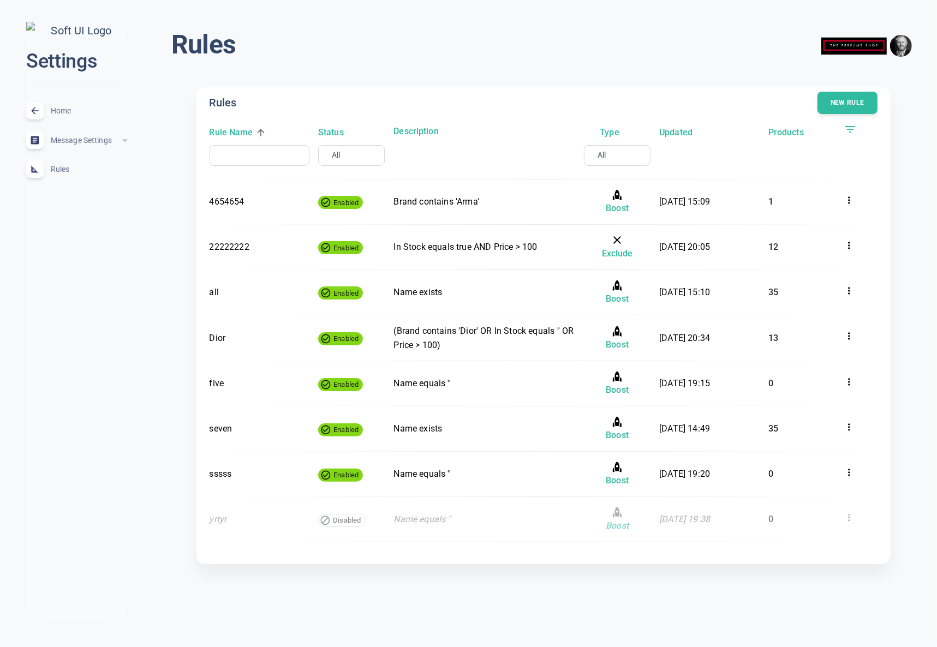
click at [851, 131] on icon at bounding box center [850, 129] width 13 height 13
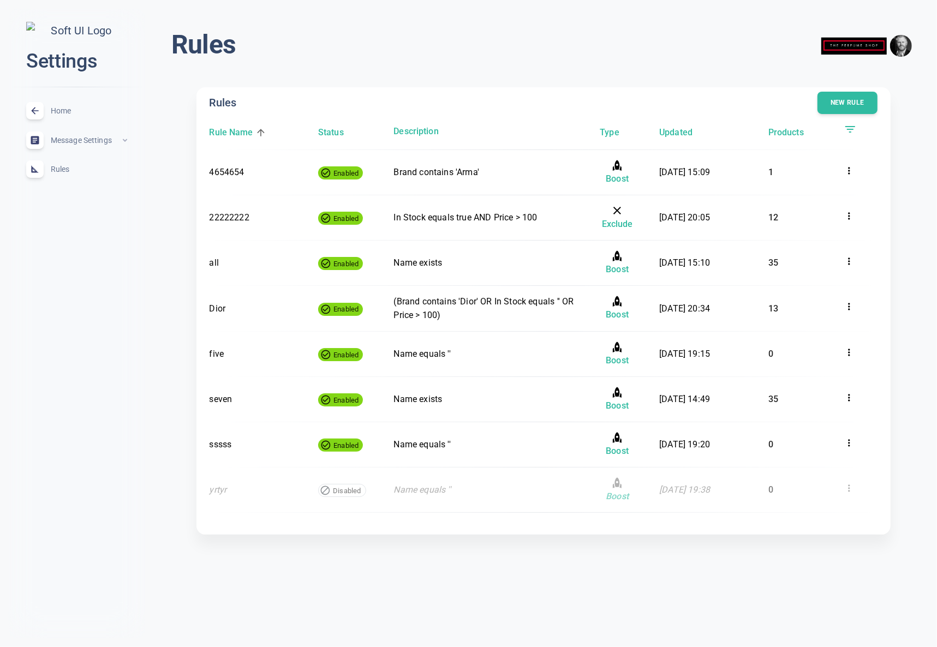
click at [853, 131] on icon at bounding box center [850, 129] width 13 height 13
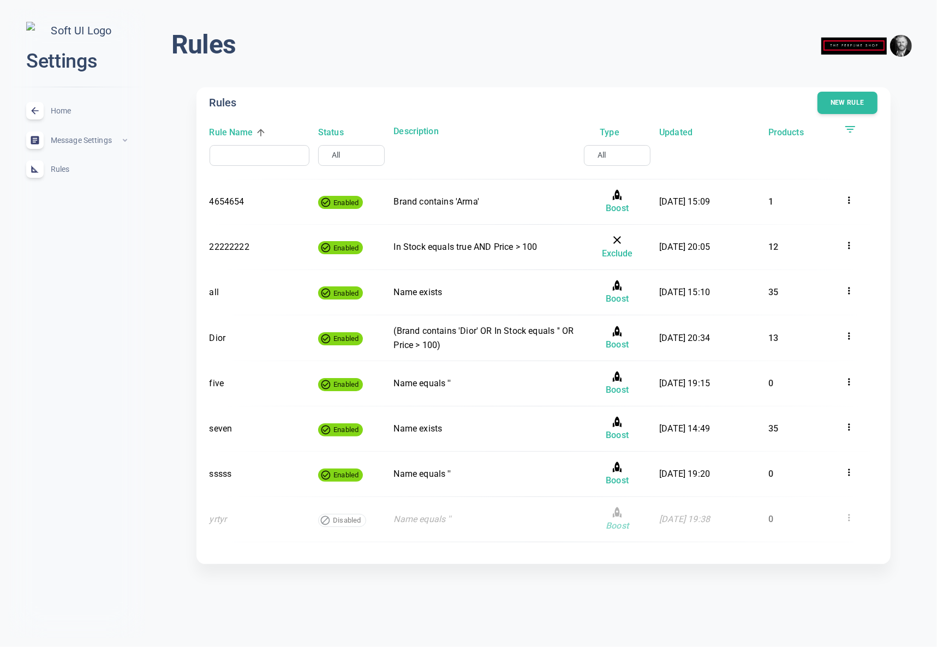
click at [853, 131] on icon at bounding box center [850, 129] width 13 height 13
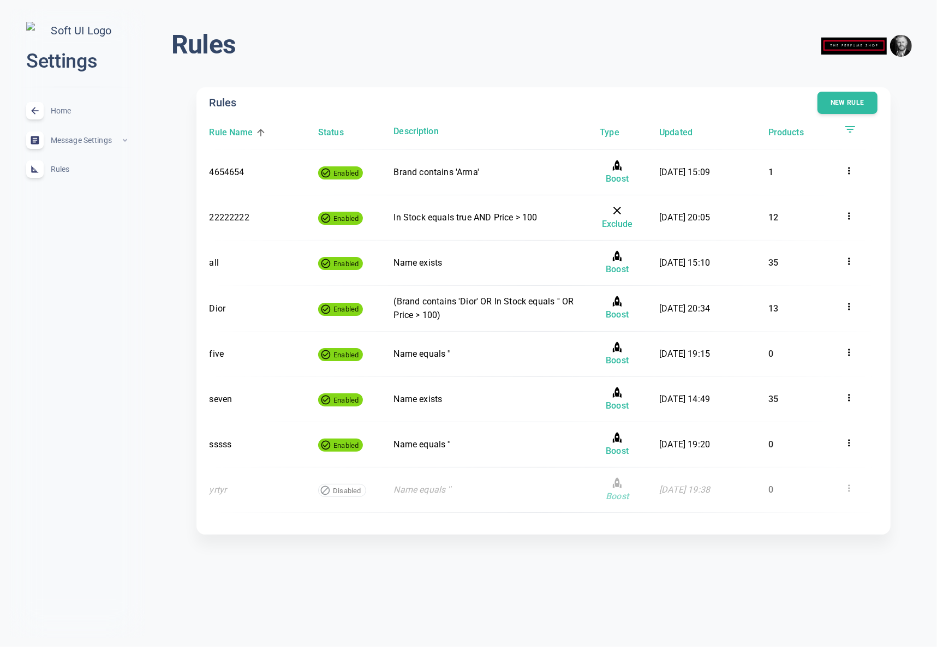
click at [853, 131] on icon at bounding box center [850, 129] width 13 height 13
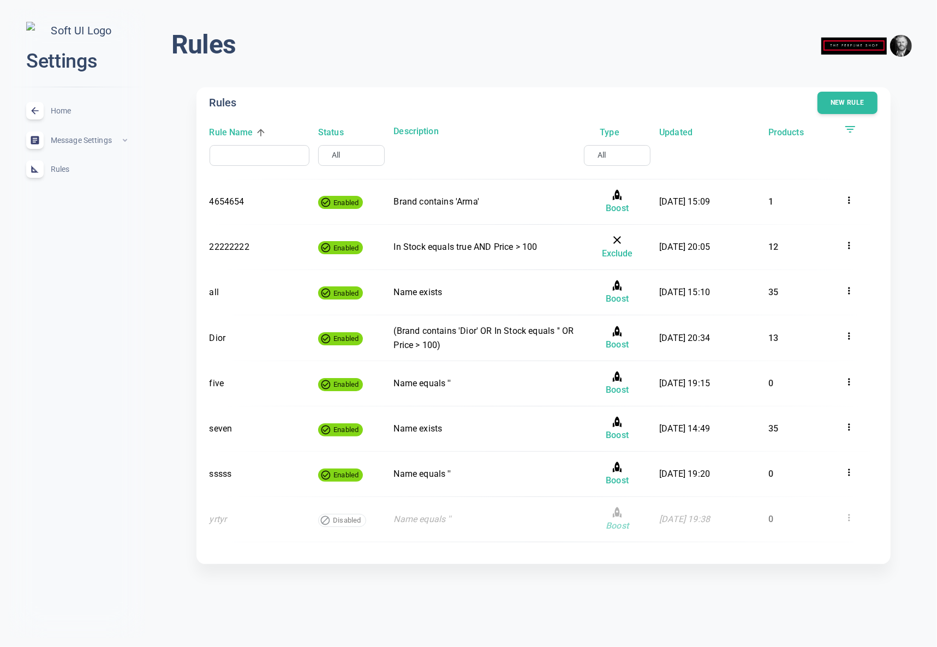
click at [853, 131] on icon at bounding box center [850, 129] width 13 height 13
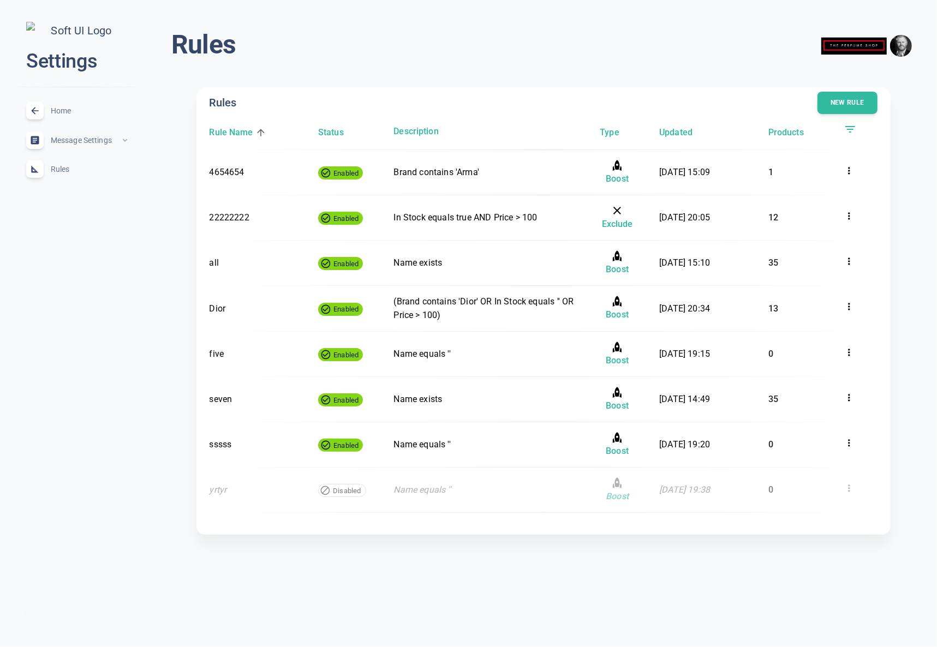
click at [852, 128] on icon at bounding box center [850, 129] width 13 height 13
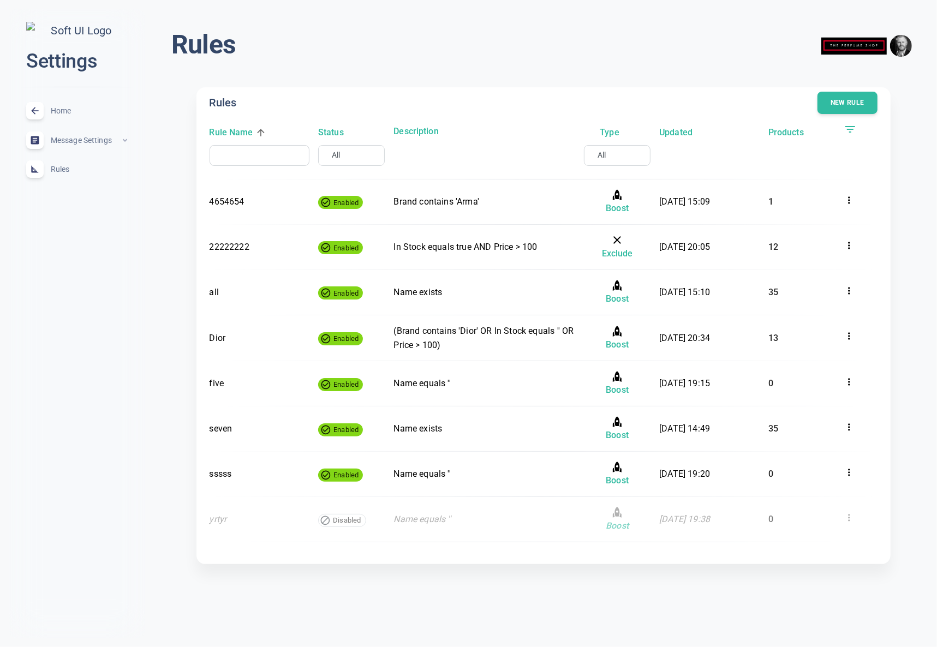
click at [852, 128] on icon at bounding box center [850, 129] width 13 height 13
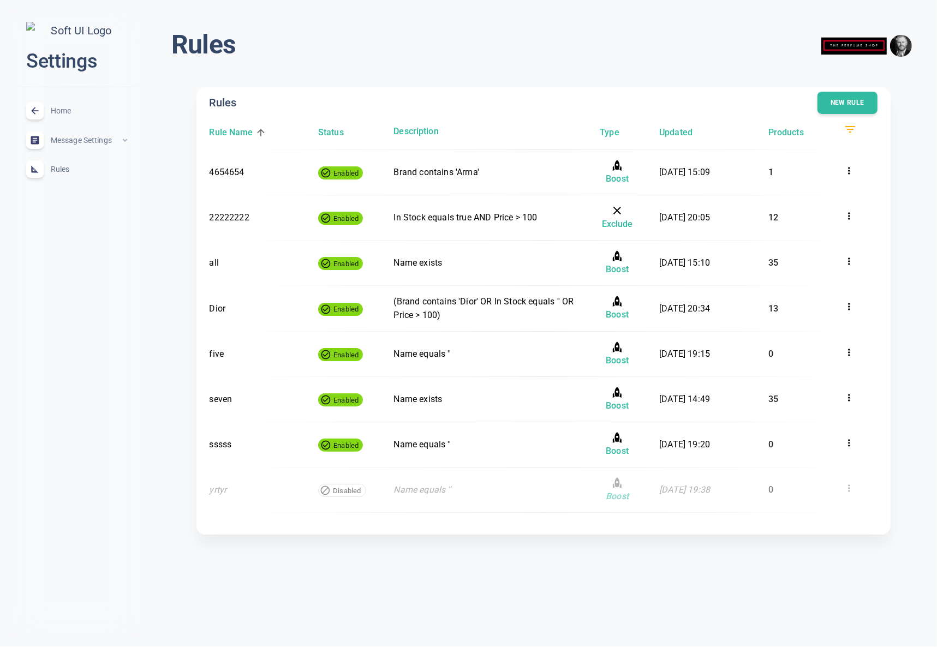
click at [854, 130] on icon at bounding box center [850, 129] width 13 height 13
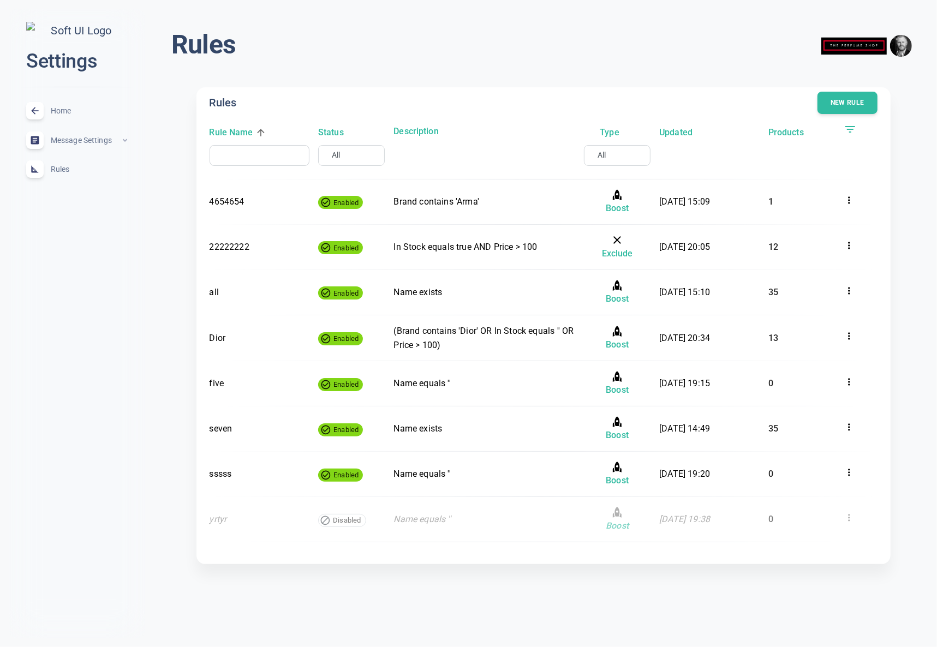
click at [851, 129] on icon at bounding box center [851, 129] width 10 height 7
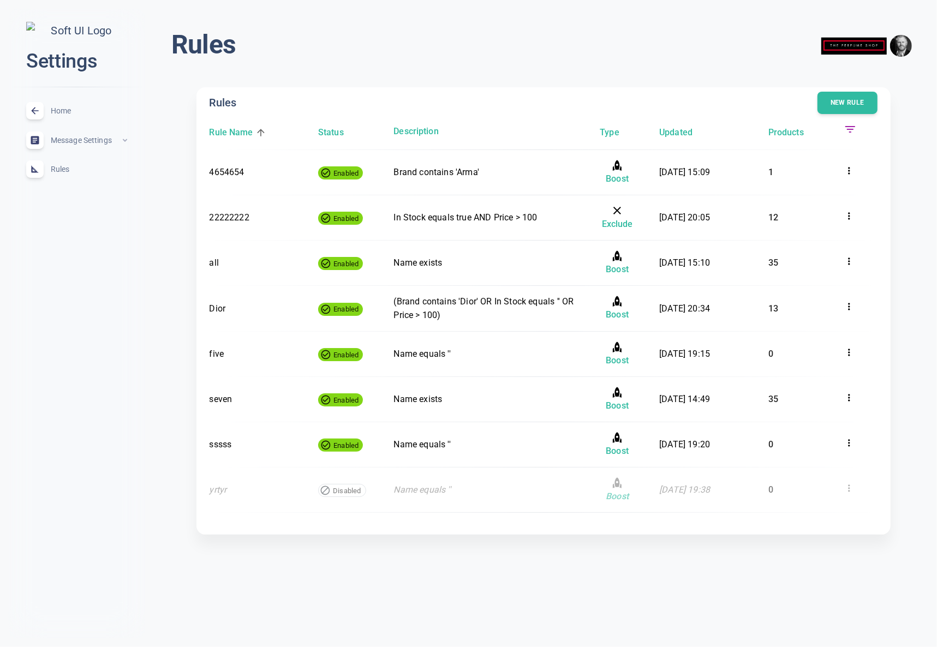
click at [850, 129] on icon at bounding box center [851, 129] width 10 height 7
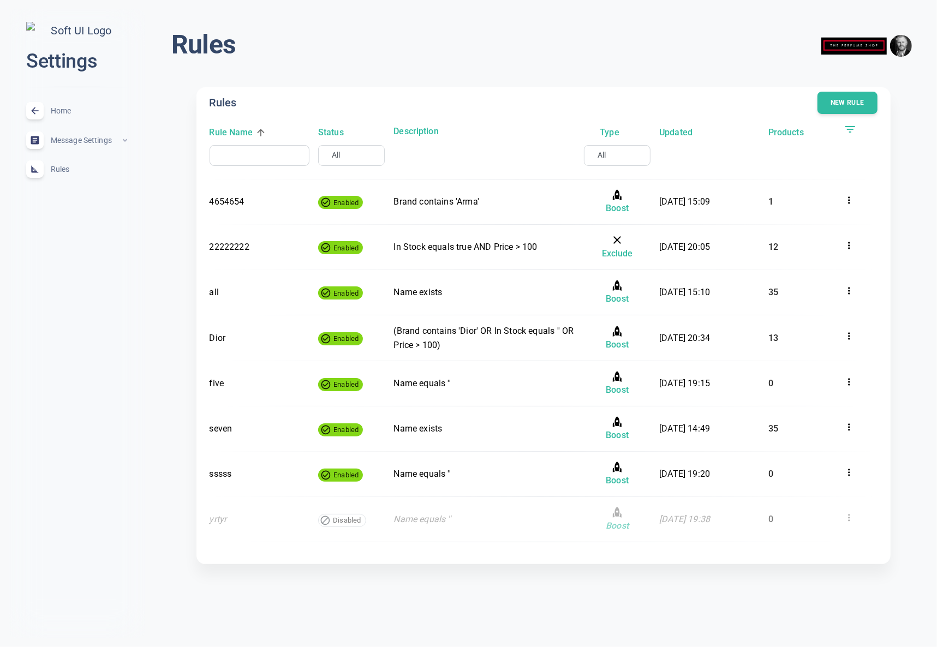
click at [851, 130] on icon at bounding box center [850, 129] width 13 height 13
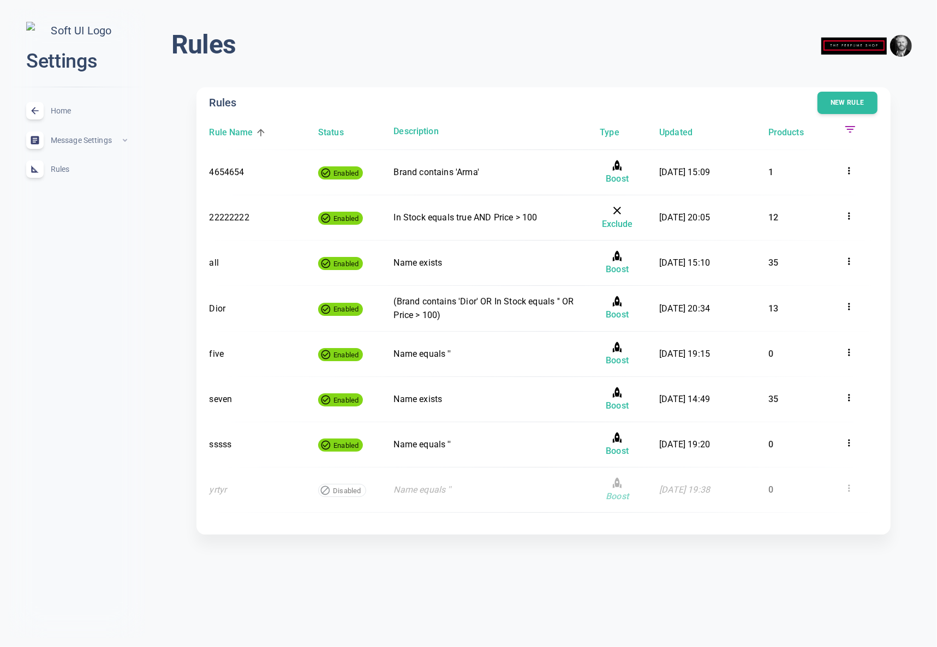
click at [852, 128] on icon at bounding box center [850, 129] width 13 height 13
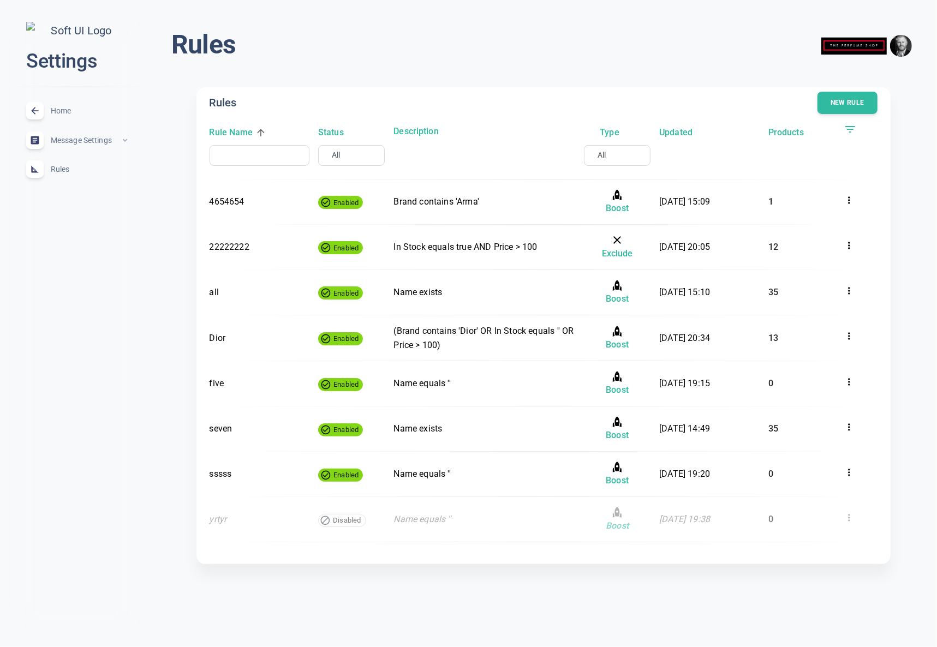
click at [852, 128] on icon at bounding box center [850, 129] width 13 height 13
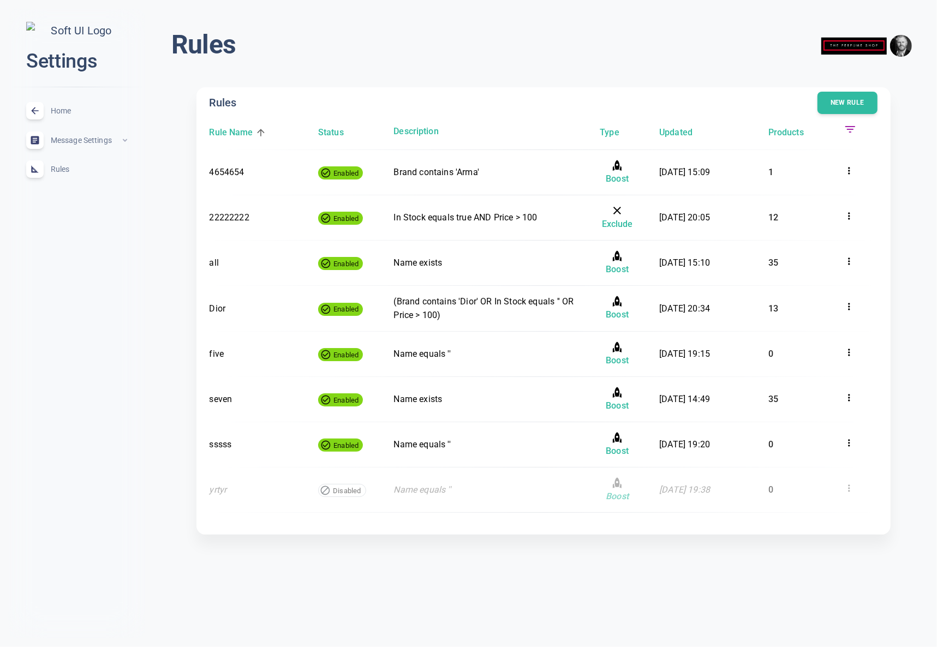
click at [852, 128] on icon at bounding box center [850, 129] width 13 height 13
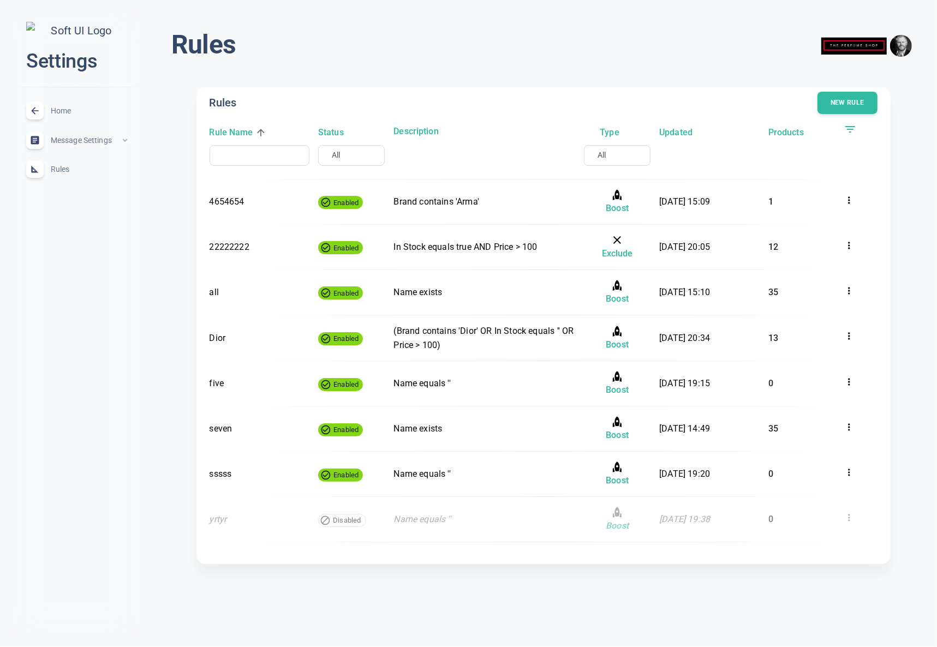
click at [852, 128] on icon at bounding box center [850, 129] width 13 height 13
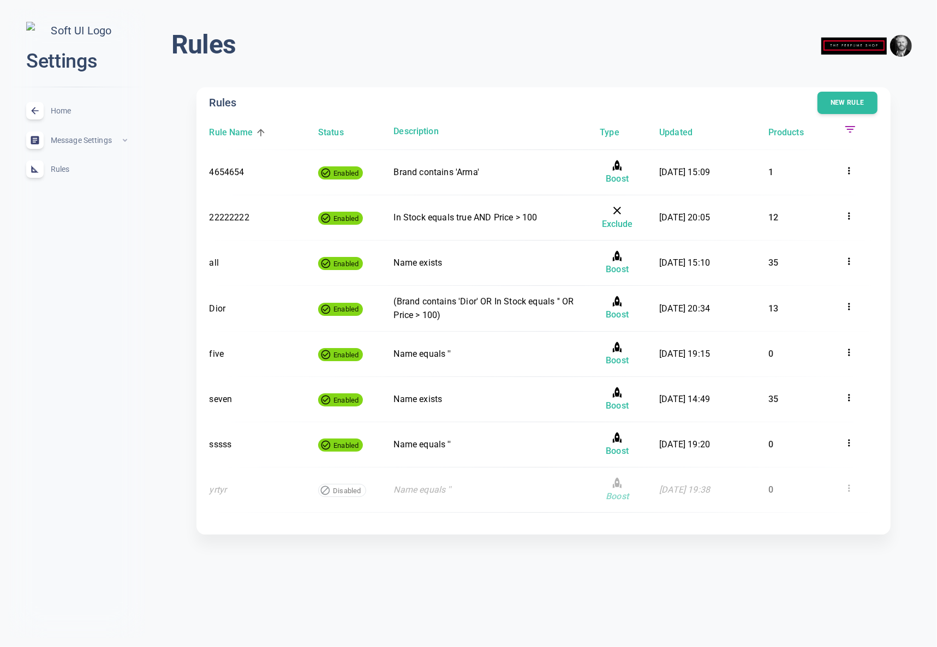
click at [852, 128] on icon at bounding box center [850, 129] width 13 height 13
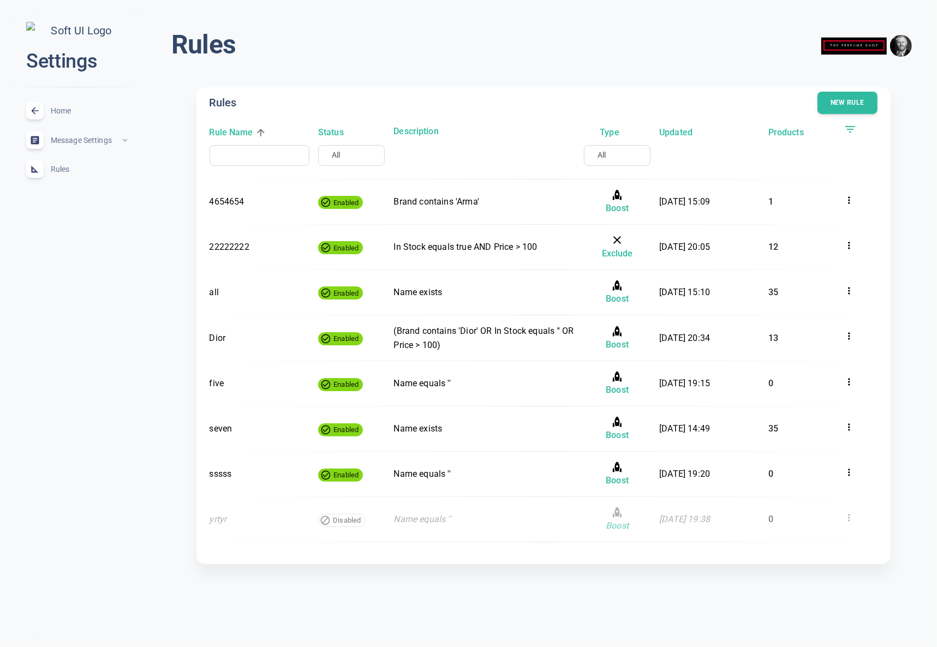
click at [243, 156] on input "text" at bounding box center [256, 155] width 78 height 11
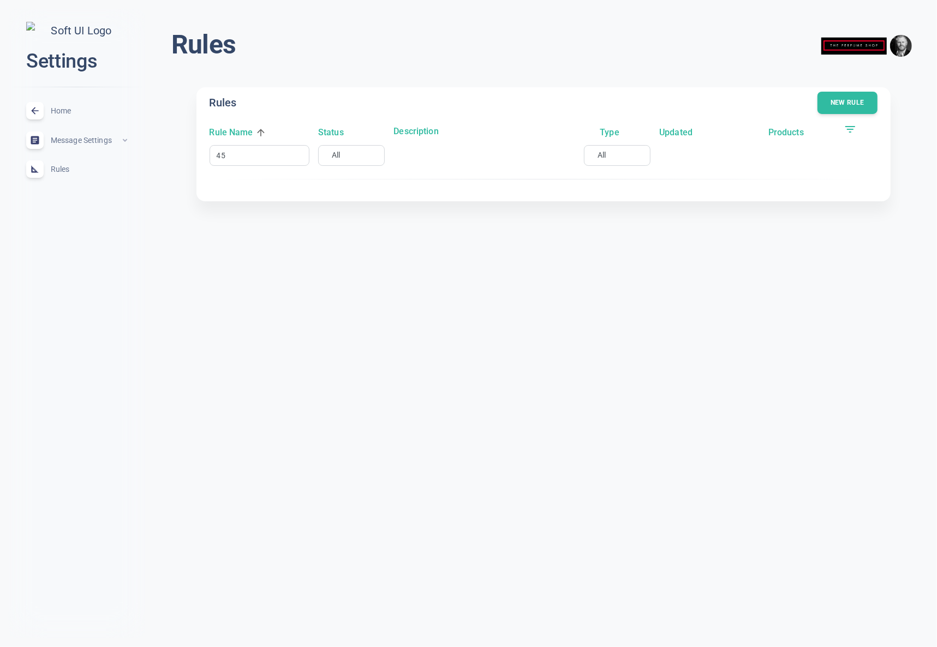
type input "4"
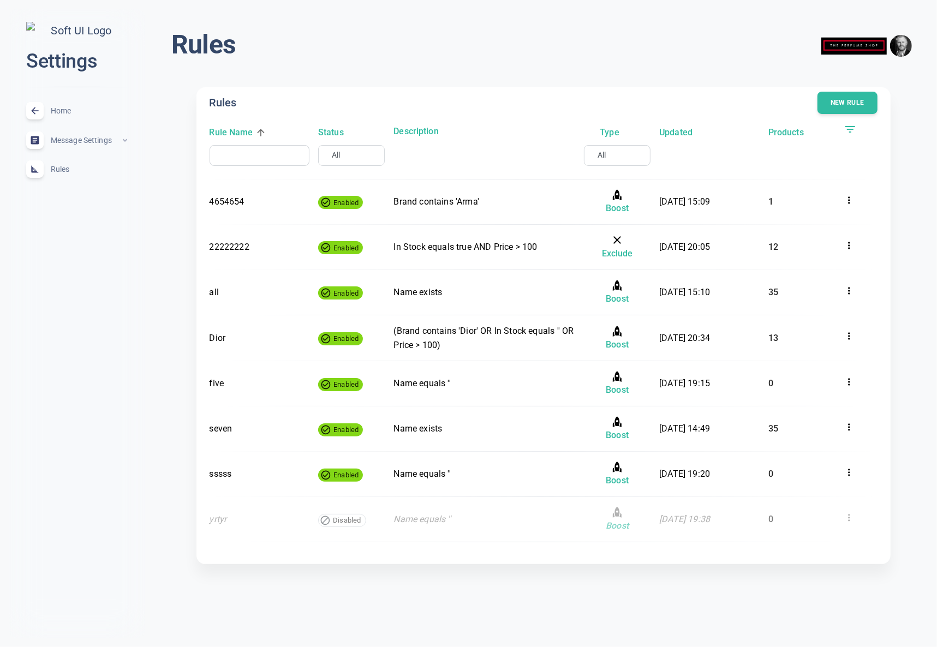
click at [850, 129] on icon at bounding box center [851, 129] width 10 height 7
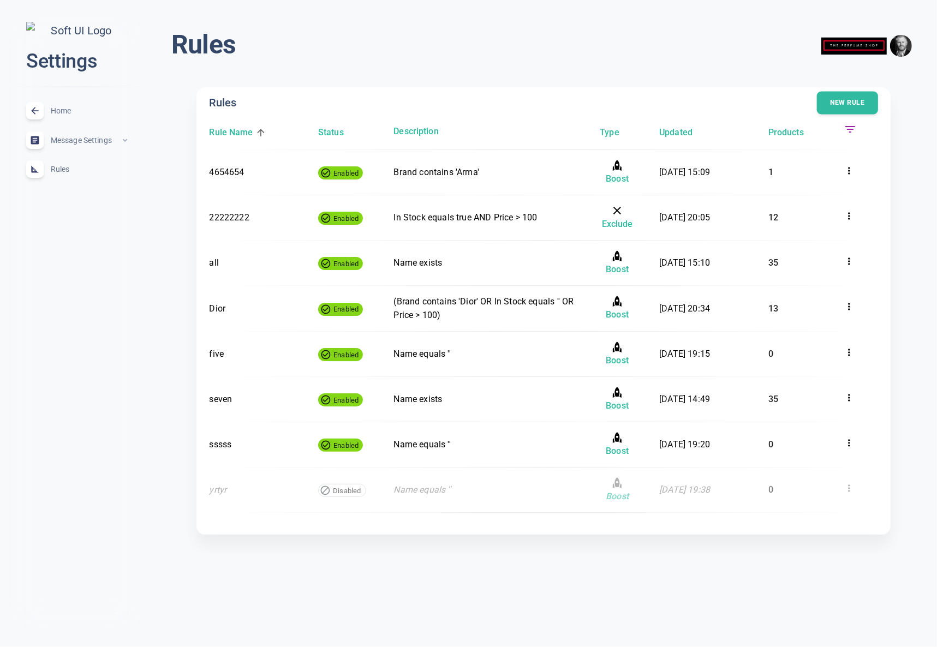
click at [851, 102] on button "New rule" at bounding box center [847, 103] width 61 height 23
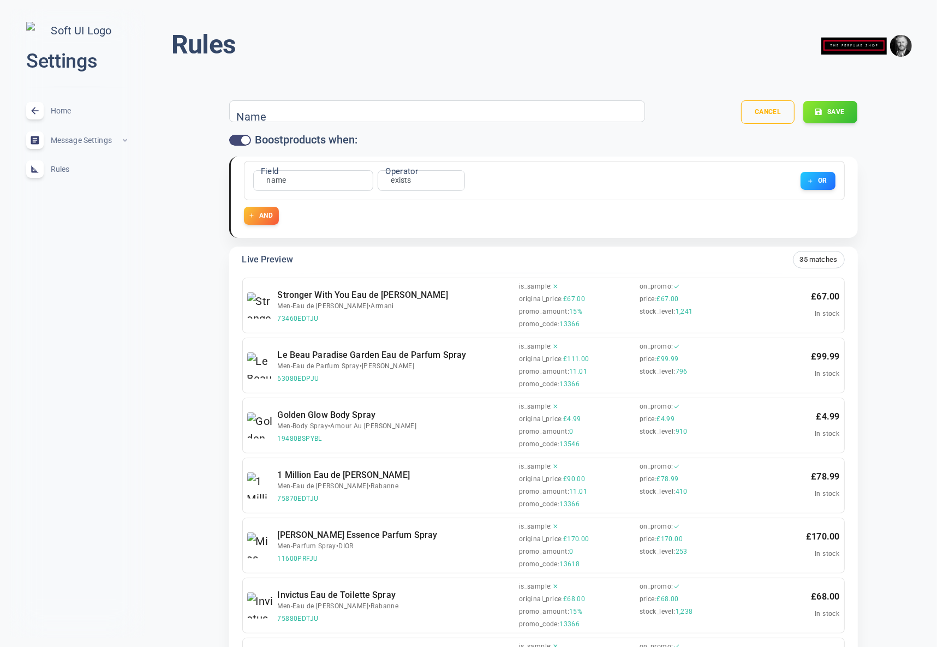
click at [245, 139] on input "checkbox" at bounding box center [246, 140] width 26 height 9
click at [242, 140] on input "checkbox" at bounding box center [235, 140] width 26 height 9
checkbox input "true"
click at [346, 113] on div "Name" at bounding box center [437, 111] width 417 height 22
type input "d"
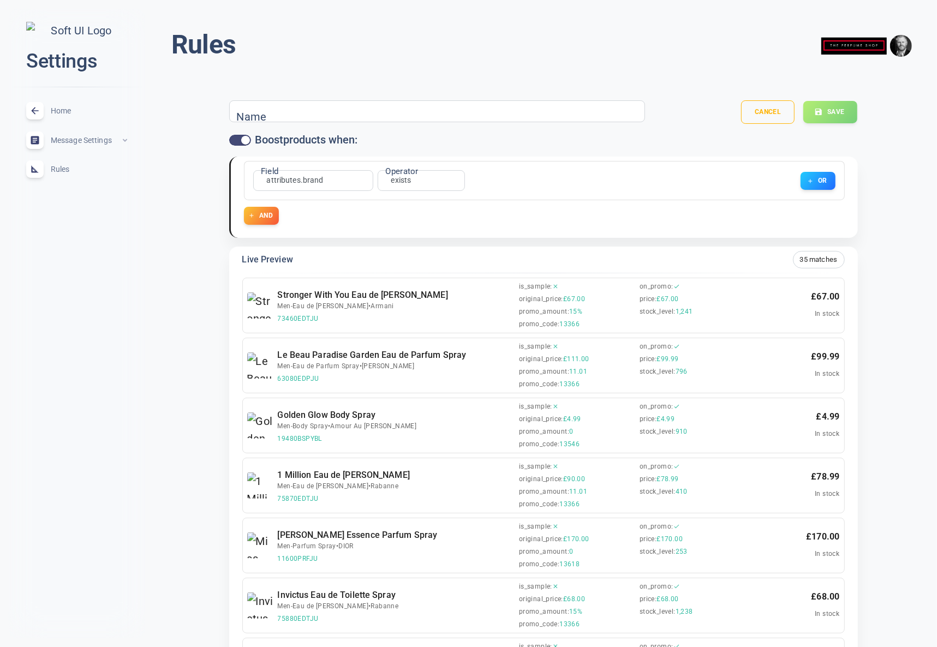
click at [702, 44] on div "Rules menu" at bounding box center [543, 47] width 744 height 39
click at [828, 116] on div "Cancel Save" at bounding box center [756, 111] width 204 height 23
click at [842, 109] on div "Cancel Save" at bounding box center [756, 111] width 204 height 23
click at [282, 115] on input "Name" at bounding box center [279, 111] width 87 height 12
click at [490, 52] on div "Rules menu" at bounding box center [543, 47] width 744 height 39
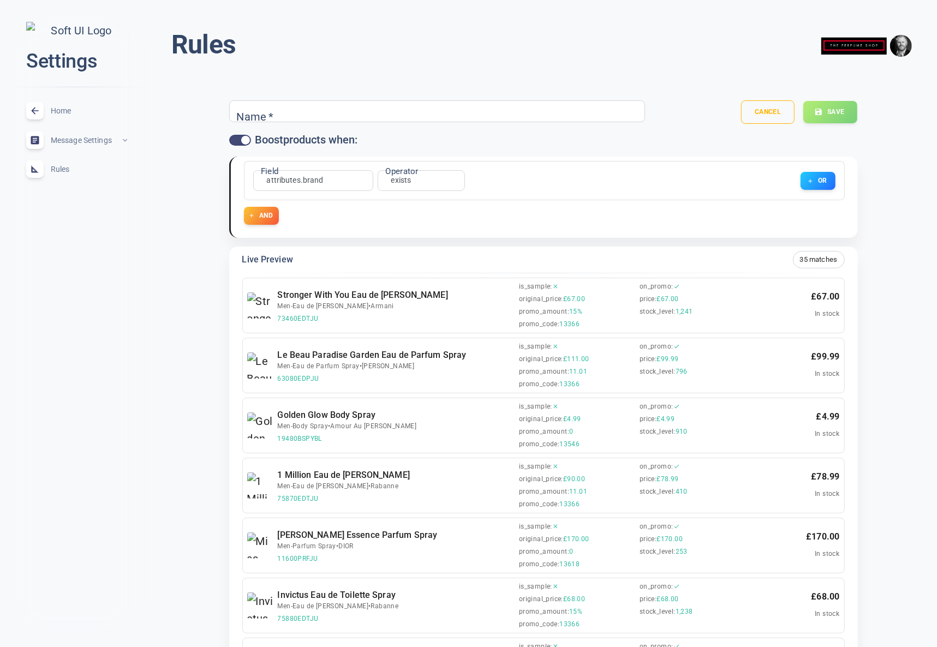
click at [267, 116] on input "Name   *" at bounding box center [279, 111] width 87 height 12
type input "ddd"
click at [331, 72] on header "Rules menu" at bounding box center [544, 48] width 762 height 52
click at [765, 113] on button "Cancel" at bounding box center [768, 112] width 55 height 24
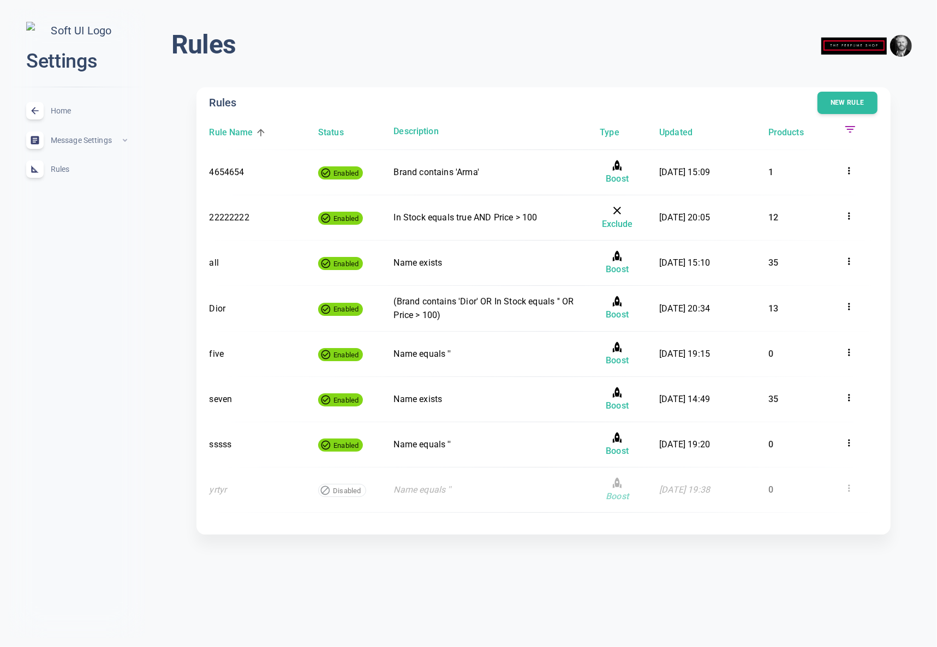
click at [330, 140] on div "Status" at bounding box center [351, 132] width 67 height 18
click at [333, 133] on h6 "Status" at bounding box center [331, 133] width 26 height 14
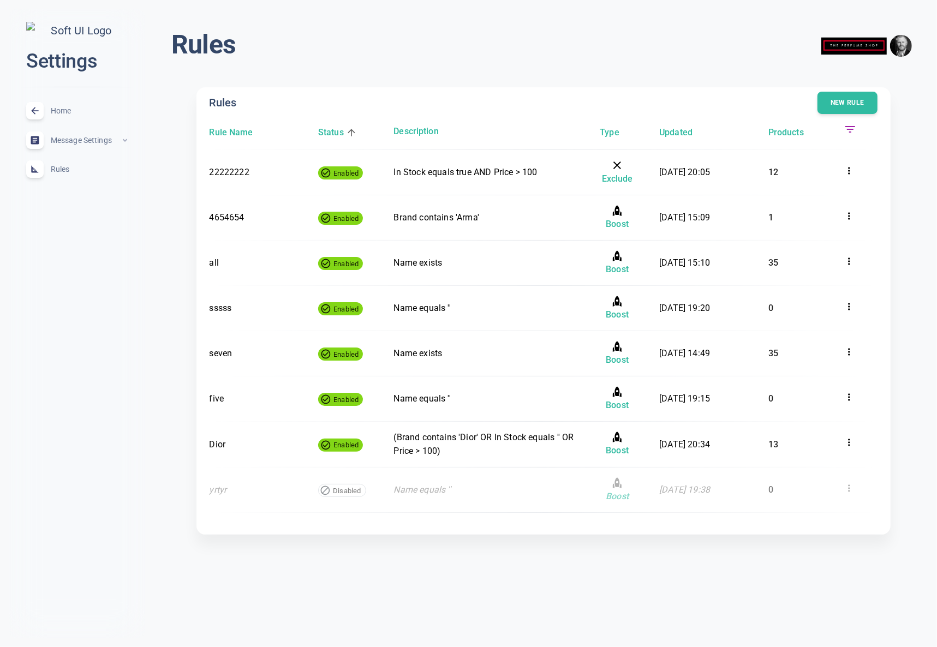
click at [333, 133] on h6 "Status" at bounding box center [331, 133] width 26 height 14
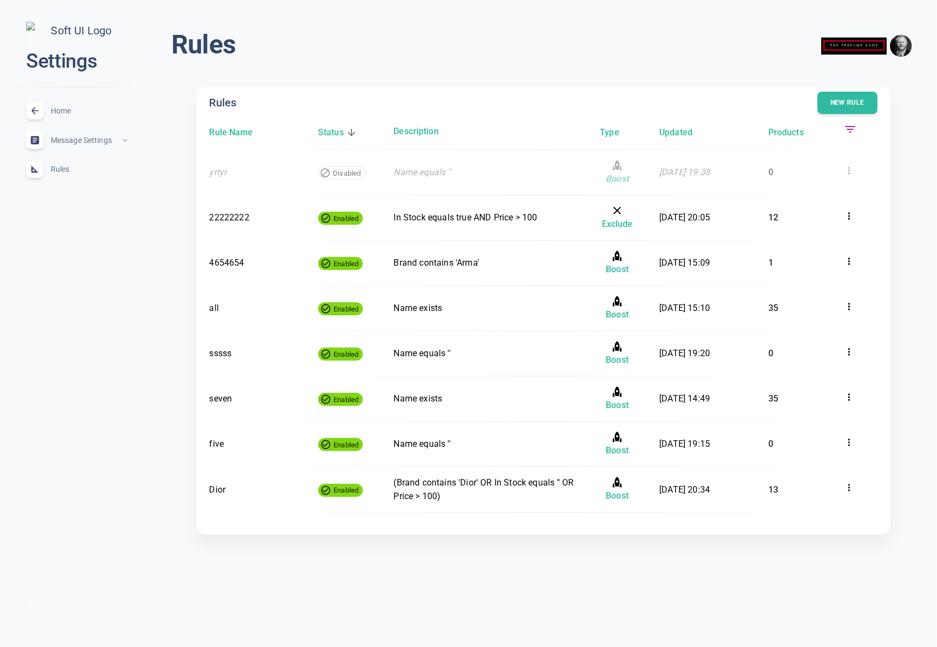
click at [333, 133] on h6 "Status" at bounding box center [331, 133] width 26 height 14
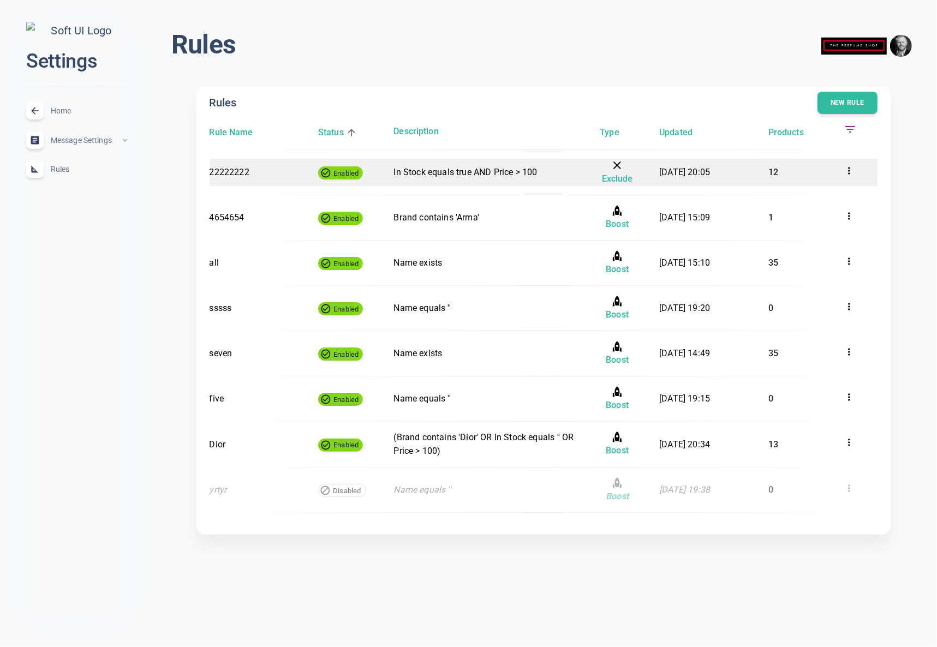
click at [448, 175] on p "In Stock equals true AND Price > 100" at bounding box center [484, 172] width 181 height 14
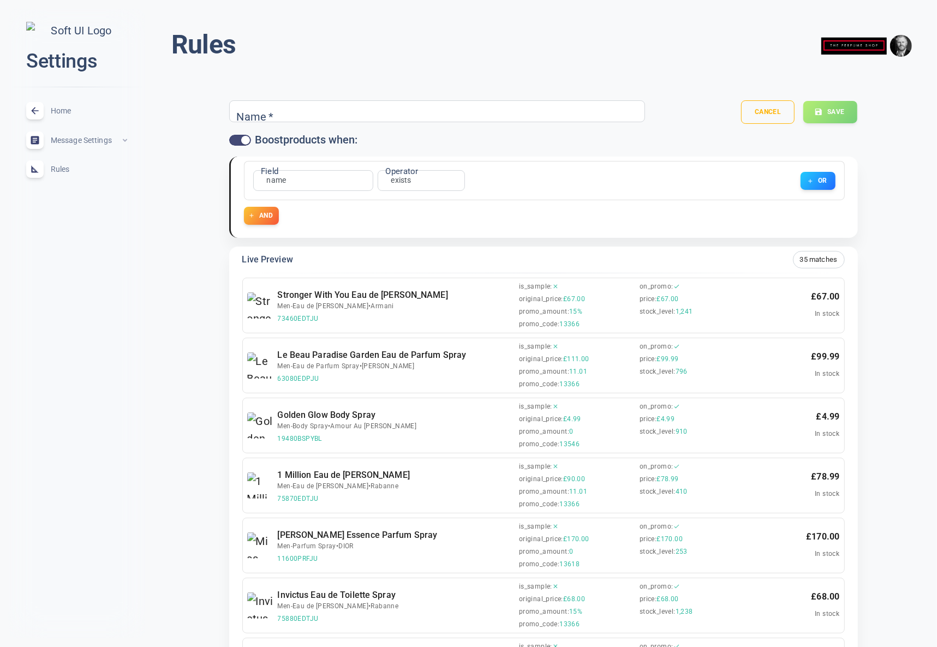
type input "22222222"
checkbox input "false"
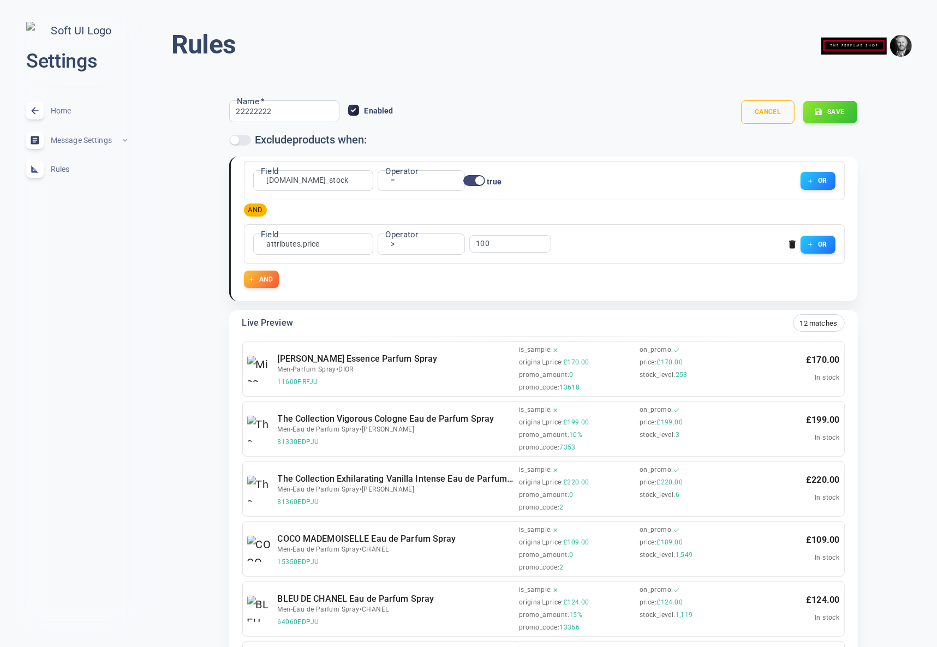
click at [304, 111] on input "22222222" at bounding box center [279, 111] width 87 height 12
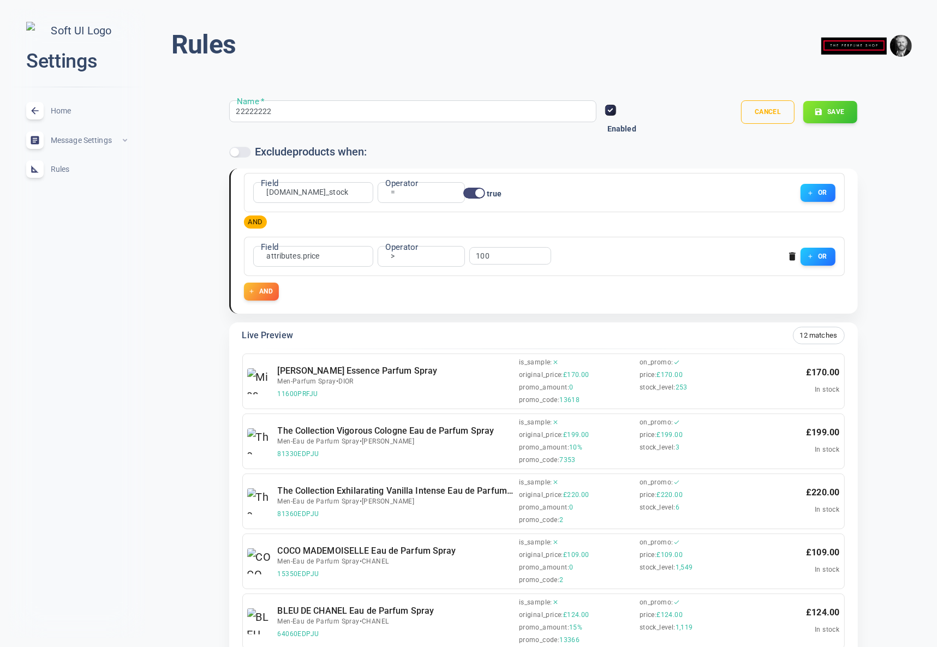
click at [418, 115] on div "22222222 Name *" at bounding box center [412, 111] width 367 height 22
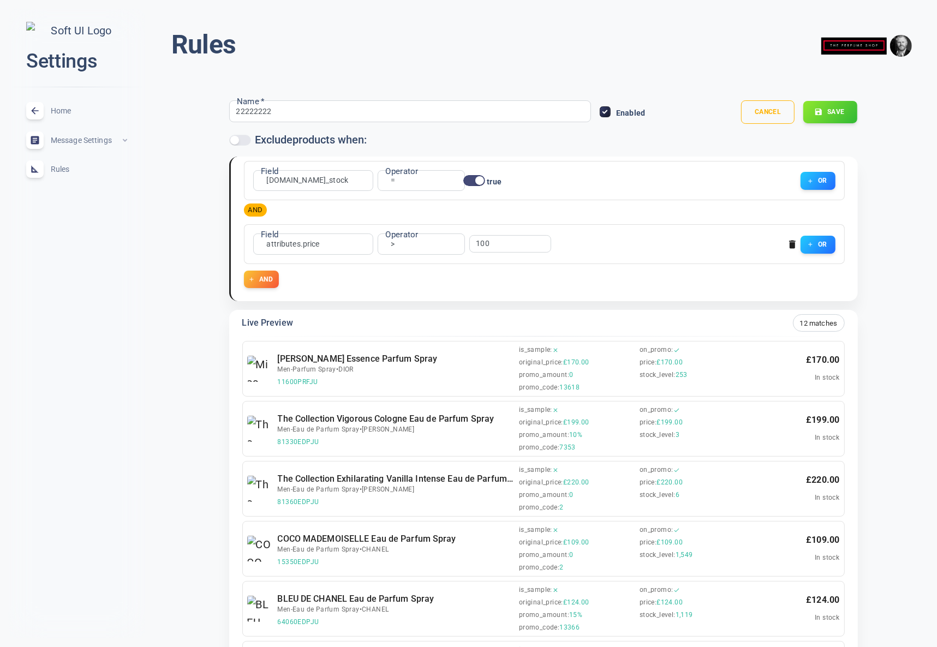
click at [605, 110] on input "Enabled" at bounding box center [606, 112] width 10 height 10
click at [610, 113] on input "Enabled" at bounding box center [606, 112] width 10 height 10
click at [607, 111] on input "Enabled" at bounding box center [606, 112] width 10 height 10
click at [608, 112] on input "Enabled" at bounding box center [606, 112] width 10 height 10
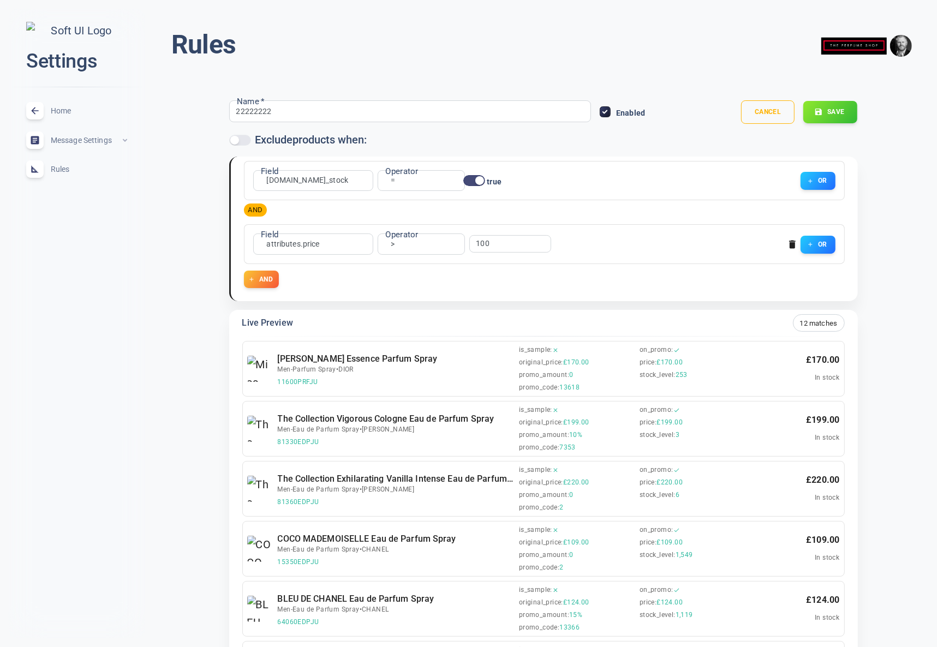
click at [608, 112] on input "Enabled" at bounding box center [606, 112] width 10 height 10
checkbox input "true"
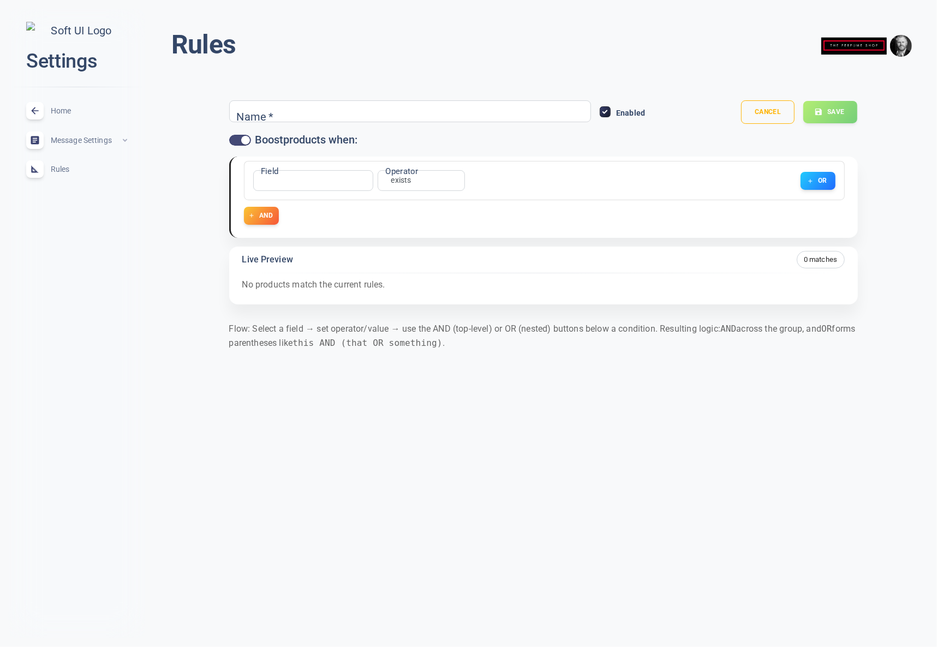
type input "22222222"
checkbox input "false"
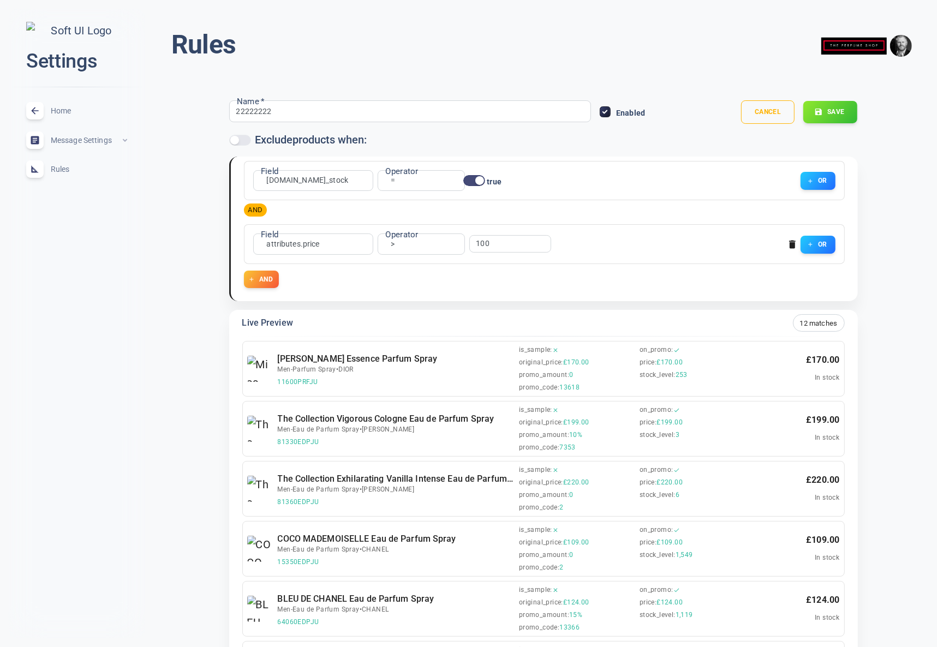
click at [608, 114] on input "Enabled" at bounding box center [606, 112] width 10 height 10
click at [612, 111] on icon at bounding box center [605, 111] width 13 height 13
click at [610, 111] on input "Enabled" at bounding box center [606, 112] width 10 height 10
click at [606, 111] on input "Enabled" at bounding box center [606, 112] width 10 height 10
checkbox input "false"
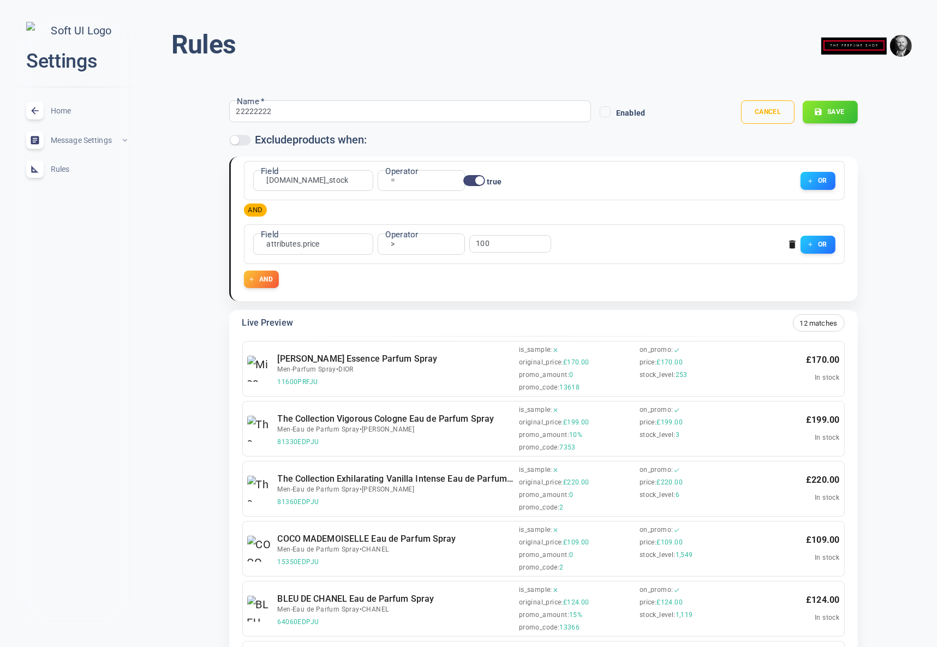
click at [827, 112] on button "Save" at bounding box center [830, 112] width 55 height 23
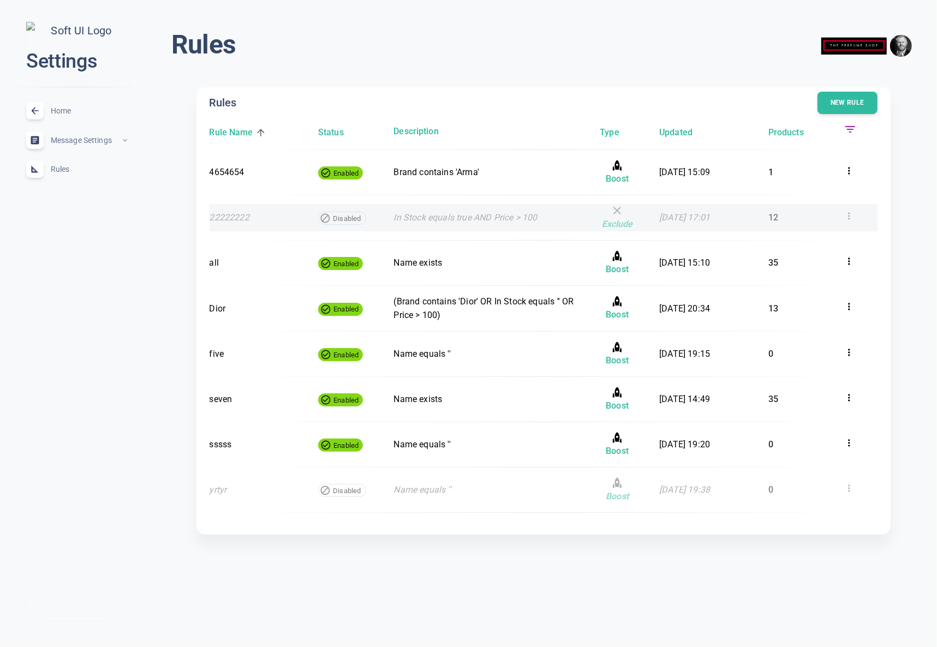
click at [795, 217] on p "12" at bounding box center [802, 218] width 67 height 14
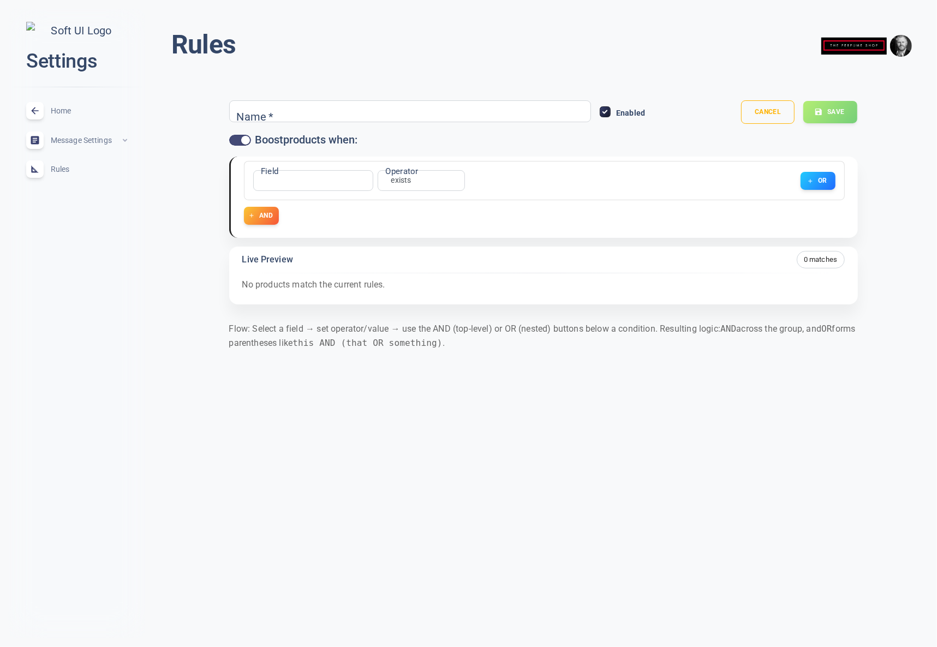
type input "22222222"
checkbox input "false"
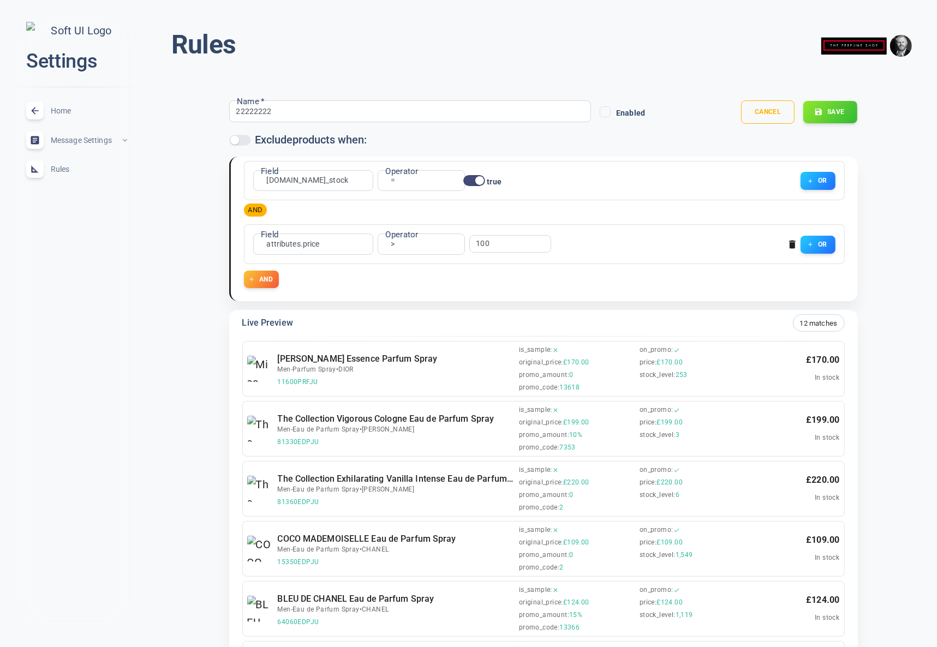
click at [627, 112] on span "Enabled" at bounding box center [630, 113] width 29 height 8
click at [610, 112] on input "Enabled" at bounding box center [606, 112] width 10 height 10
checkbox input "true"
click at [840, 113] on button "Save" at bounding box center [830, 112] width 55 height 23
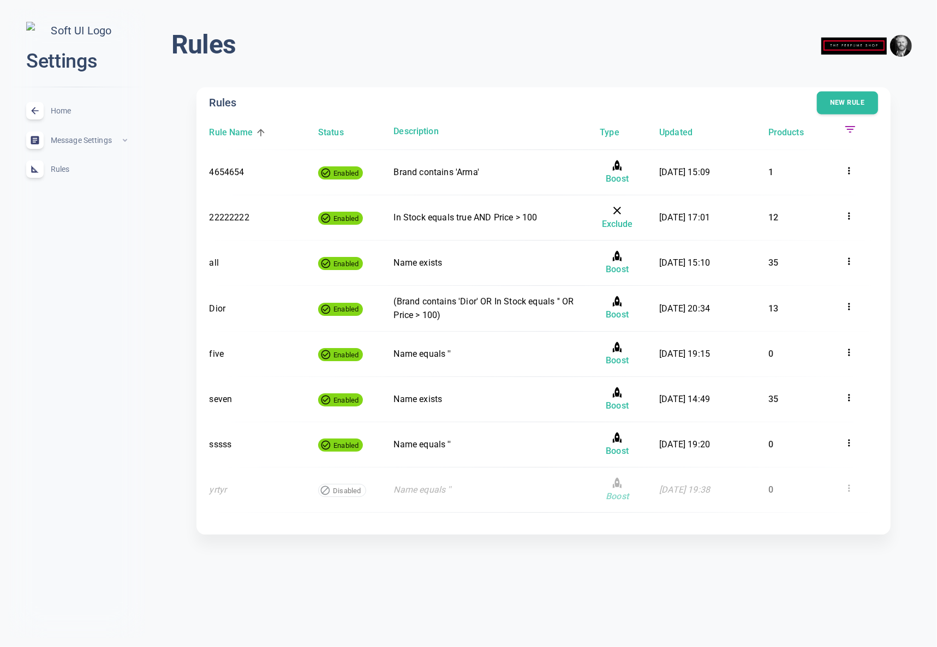
click at [857, 92] on button "New rule" at bounding box center [847, 103] width 61 height 23
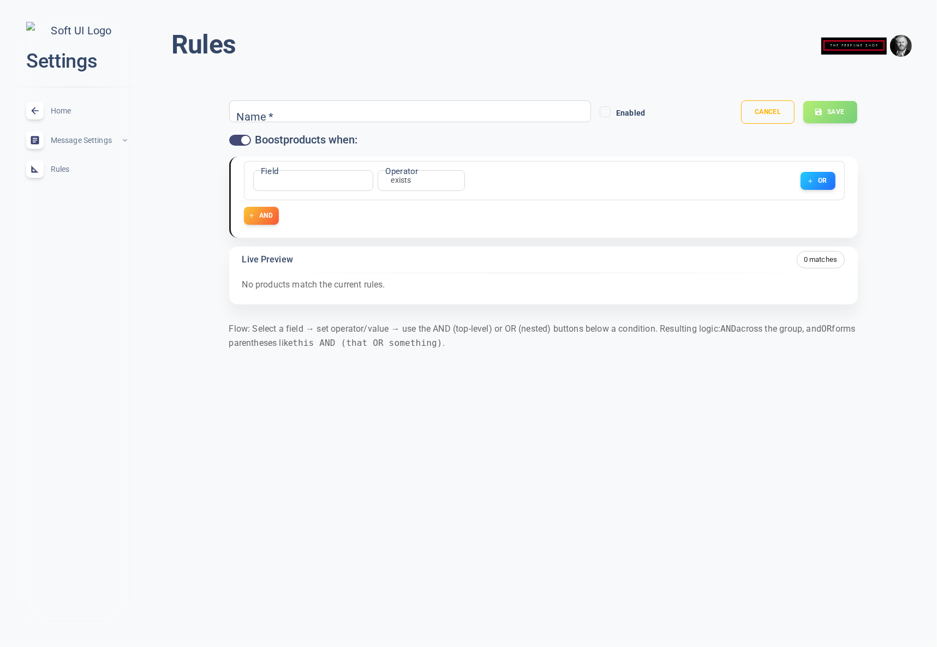
checkbox input "false"
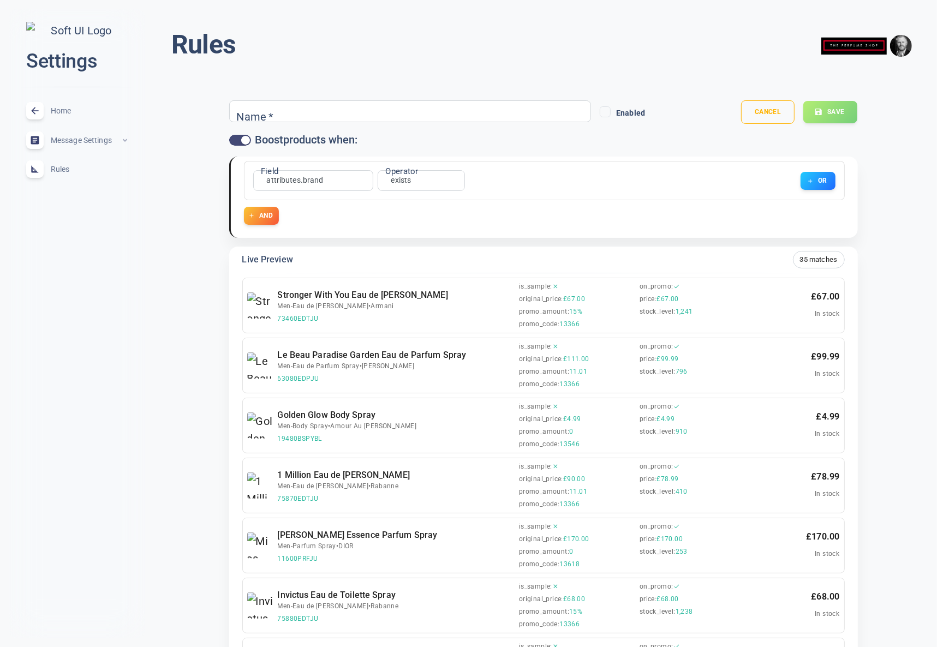
click at [282, 112] on input "Name   *" at bounding box center [279, 111] width 87 height 12
type input "ddd"
click at [762, 114] on button "Cancel" at bounding box center [768, 112] width 55 height 24
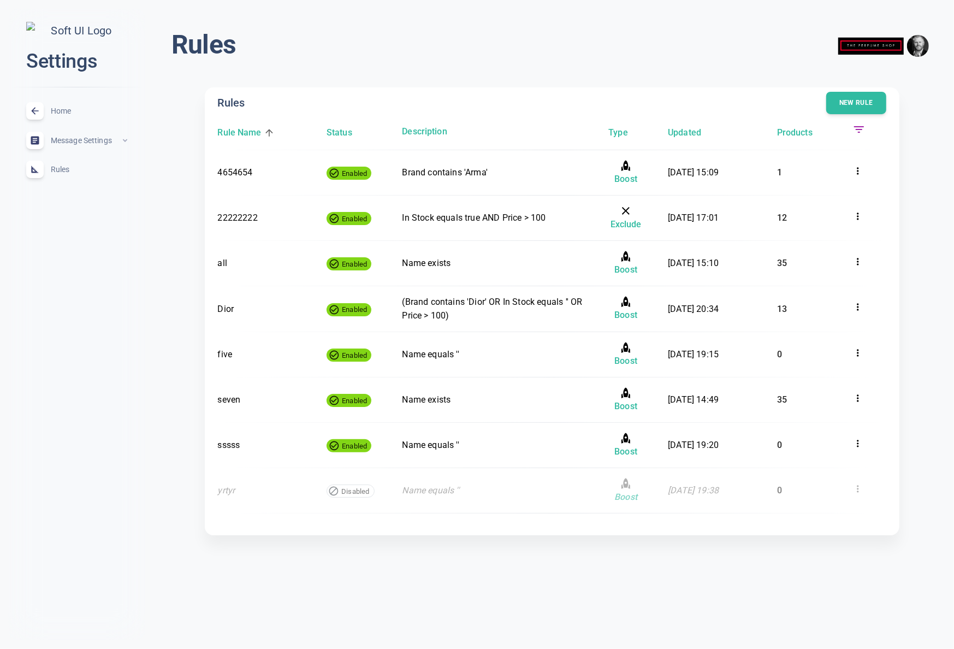
click at [856, 128] on icon at bounding box center [858, 129] width 13 height 13
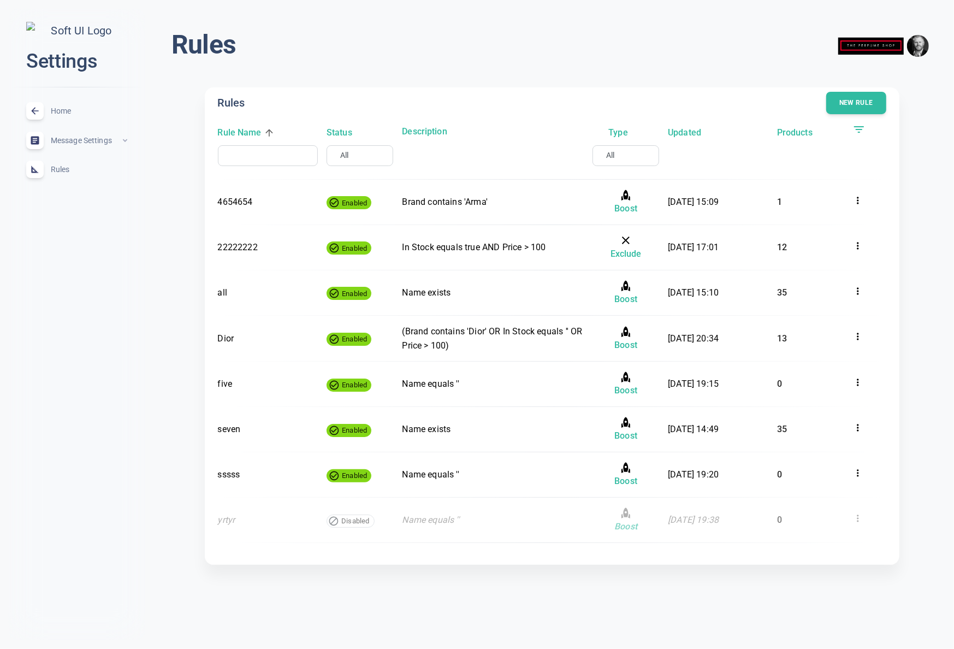
click at [859, 127] on icon at bounding box center [858, 129] width 13 height 13
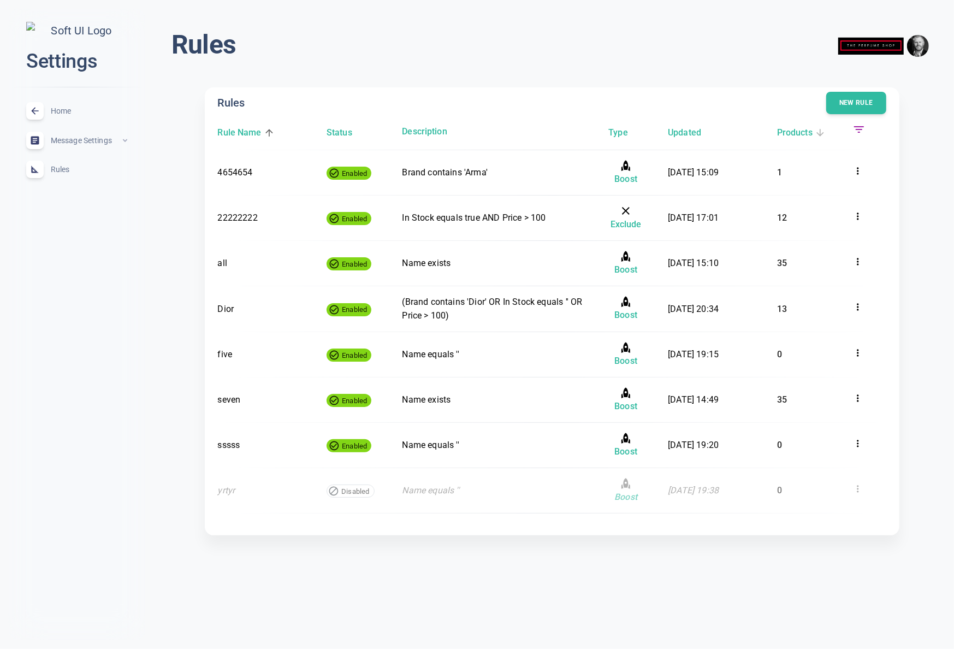
click at [794, 133] on h6 "Products" at bounding box center [794, 133] width 35 height 14
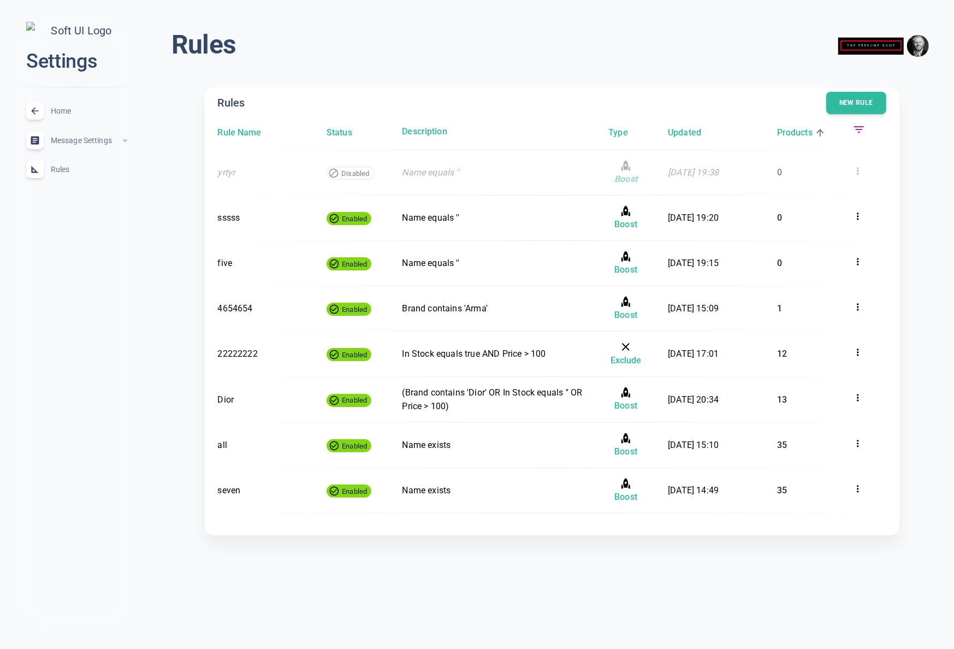
click at [794, 133] on h6 "Products" at bounding box center [794, 133] width 35 height 14
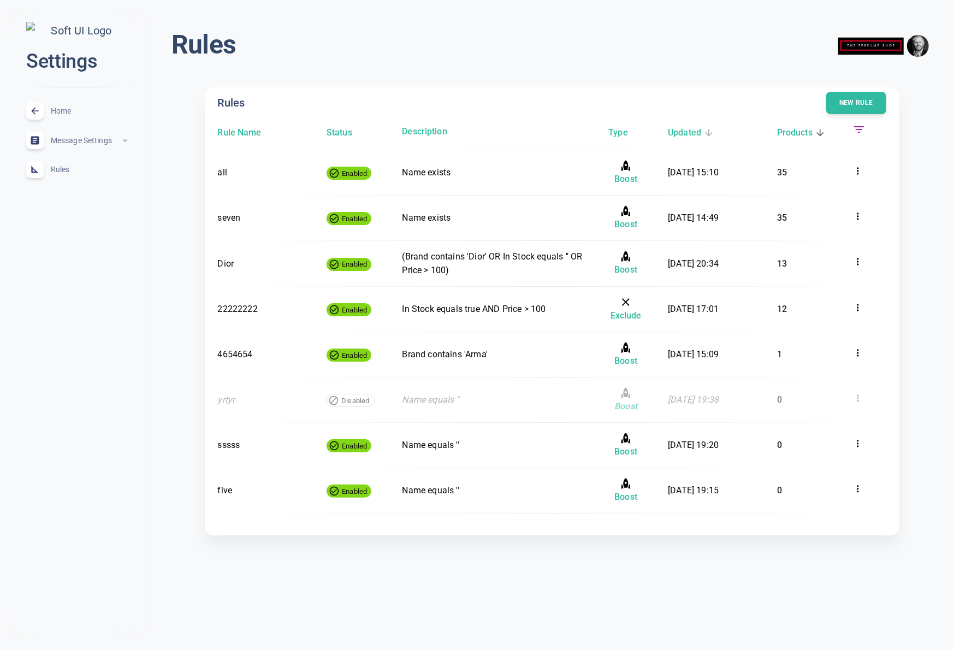
click at [694, 130] on h6 "Updated" at bounding box center [684, 133] width 33 height 14
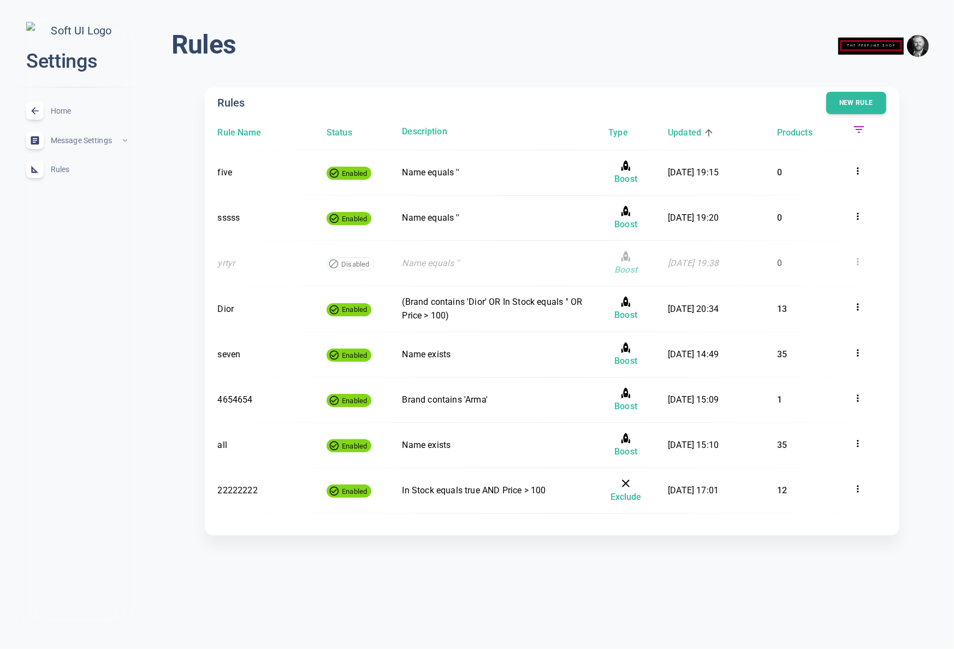
click at [694, 130] on h6 "Updated" at bounding box center [684, 133] width 33 height 14
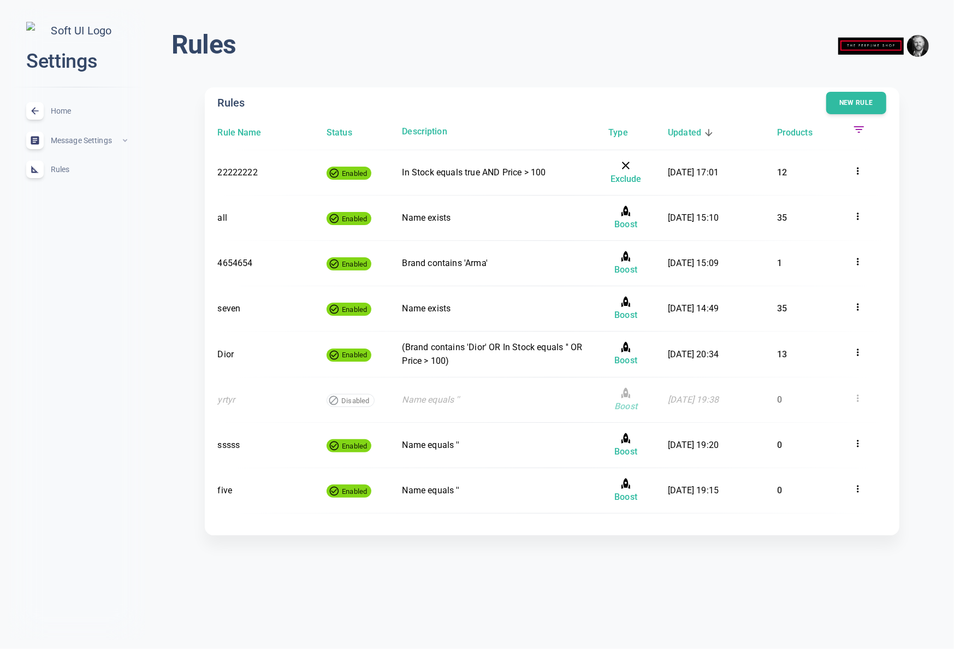
click at [603, 129] on div "Type" at bounding box center [625, 132] width 67 height 18
click at [614, 130] on h6 "Type" at bounding box center [617, 133] width 19 height 14
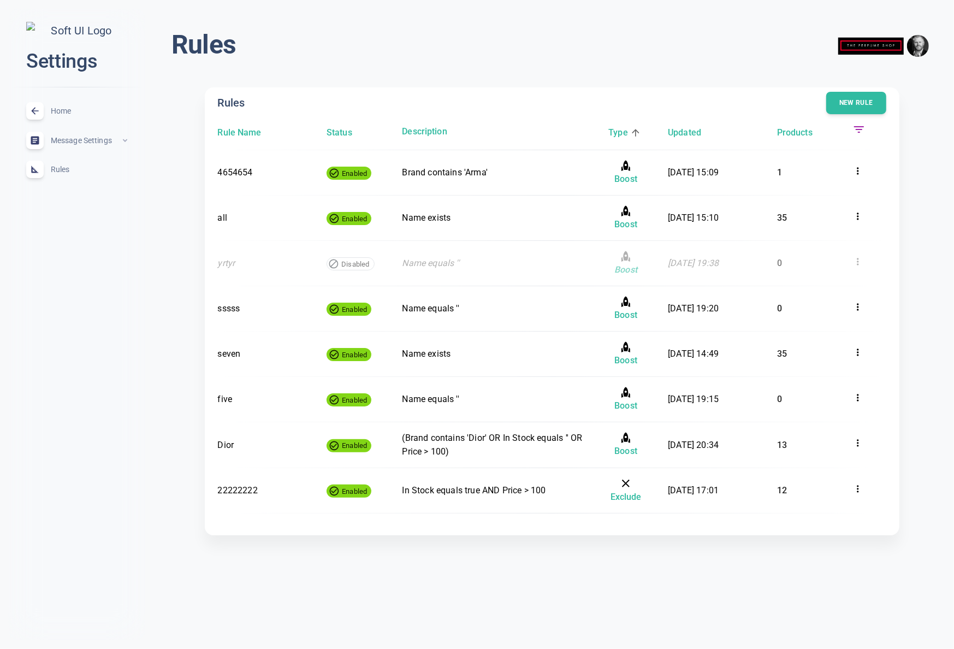
click at [614, 130] on h6 "Type" at bounding box center [617, 133] width 19 height 14
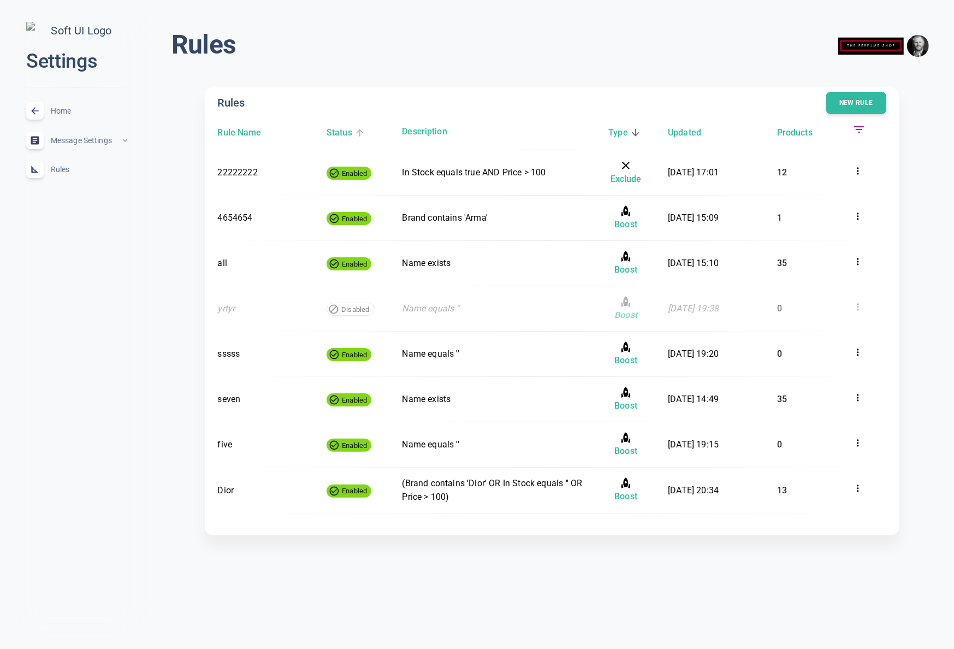
drag, startPoint x: 349, startPoint y: 133, endPoint x: 337, endPoint y: 133, distance: 12.0
click at [347, 133] on h6 "Status" at bounding box center [339, 133] width 26 height 14
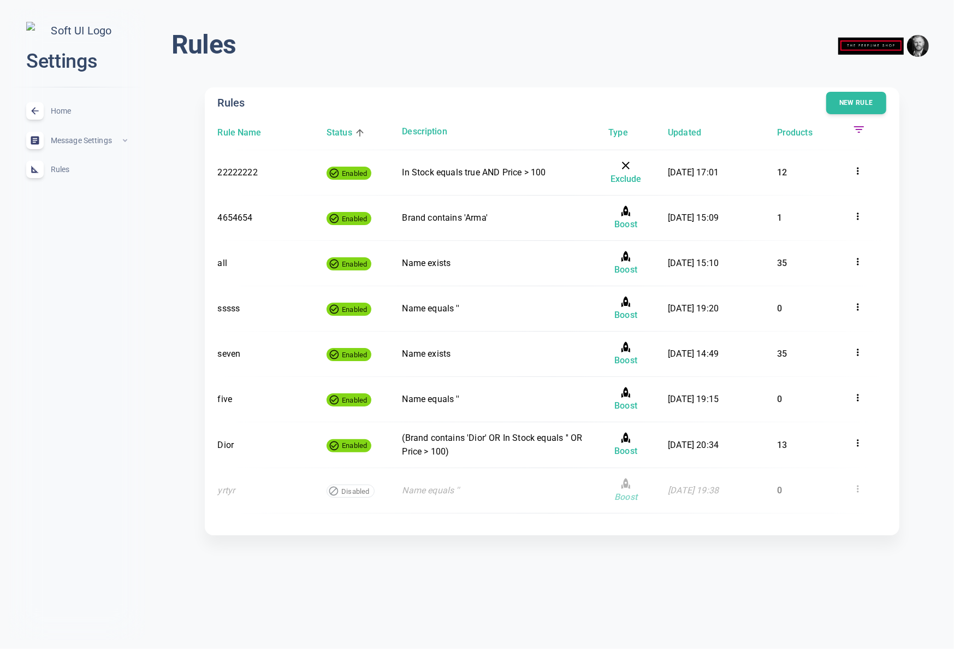
click at [337, 133] on h6 "Status" at bounding box center [339, 133] width 26 height 14
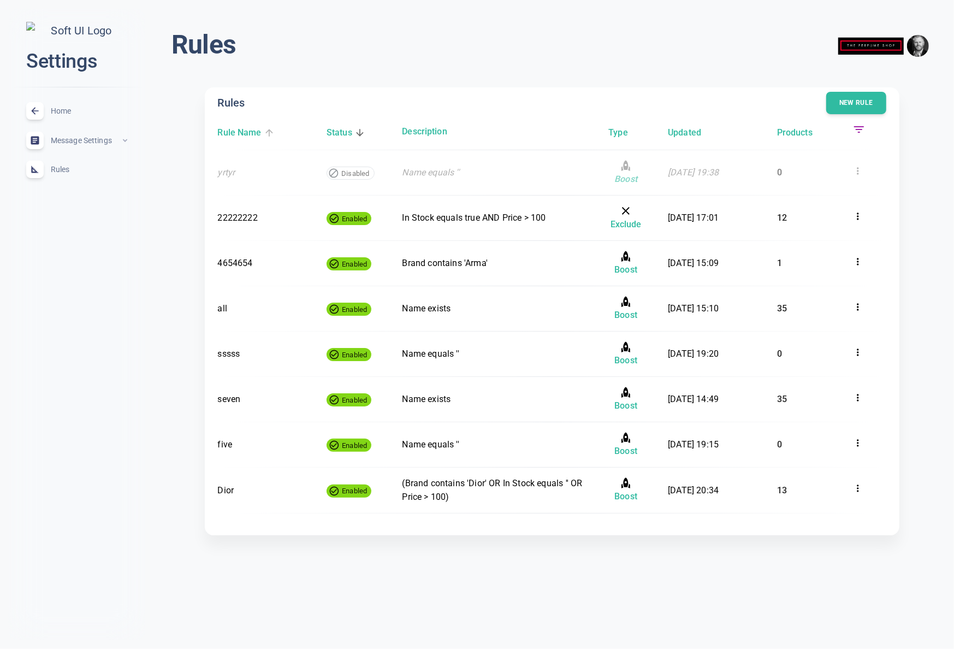
click at [250, 129] on h6 "Rule Name" at bounding box center [240, 133] width 44 height 14
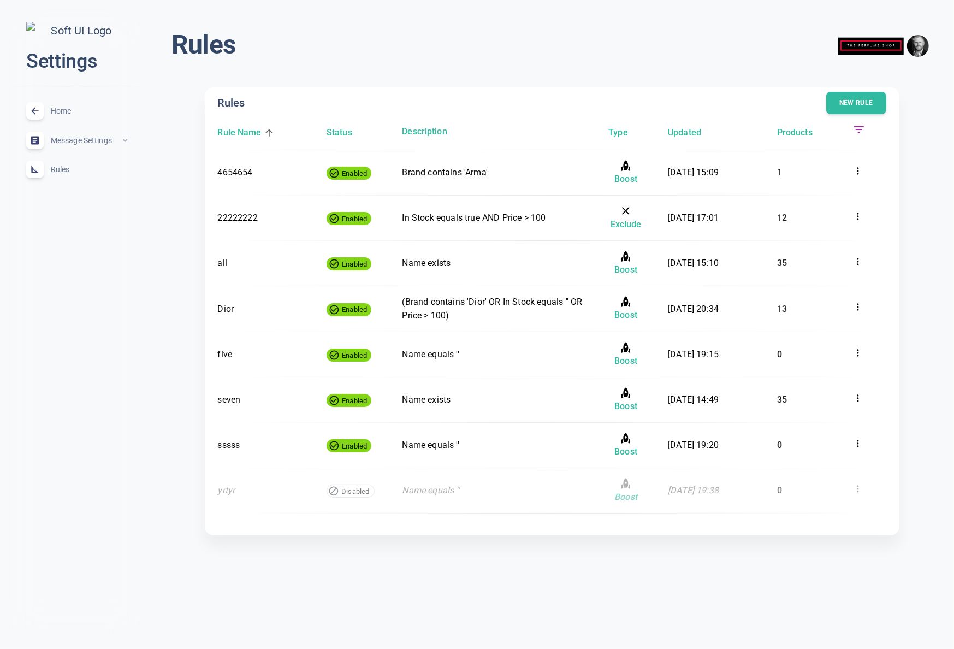
click at [250, 129] on h6 "Rule Name" at bounding box center [240, 133] width 44 height 14
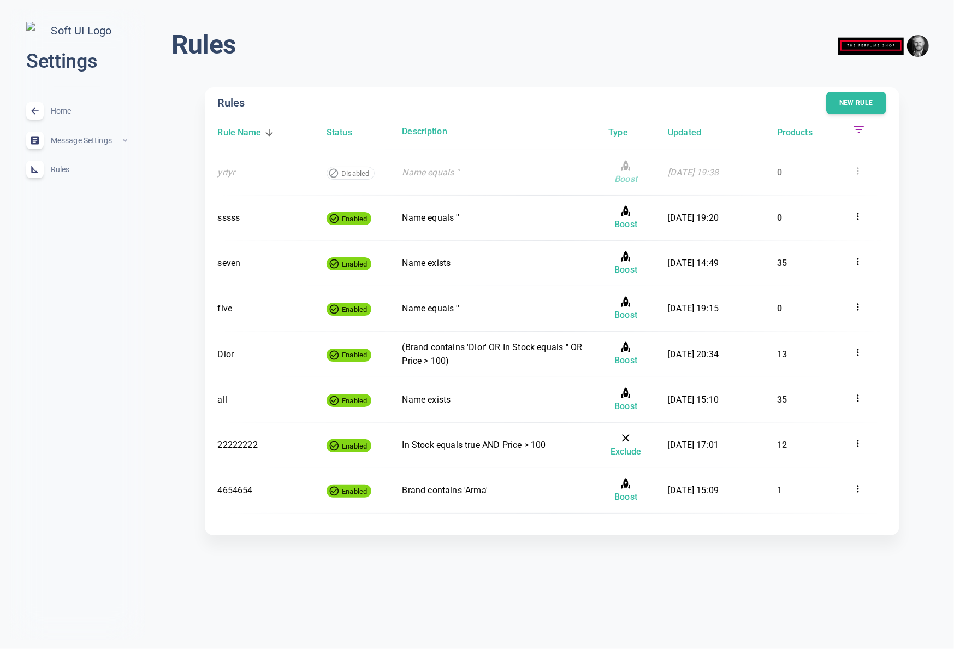
click at [250, 129] on h6 "Rule Name" at bounding box center [240, 133] width 44 height 14
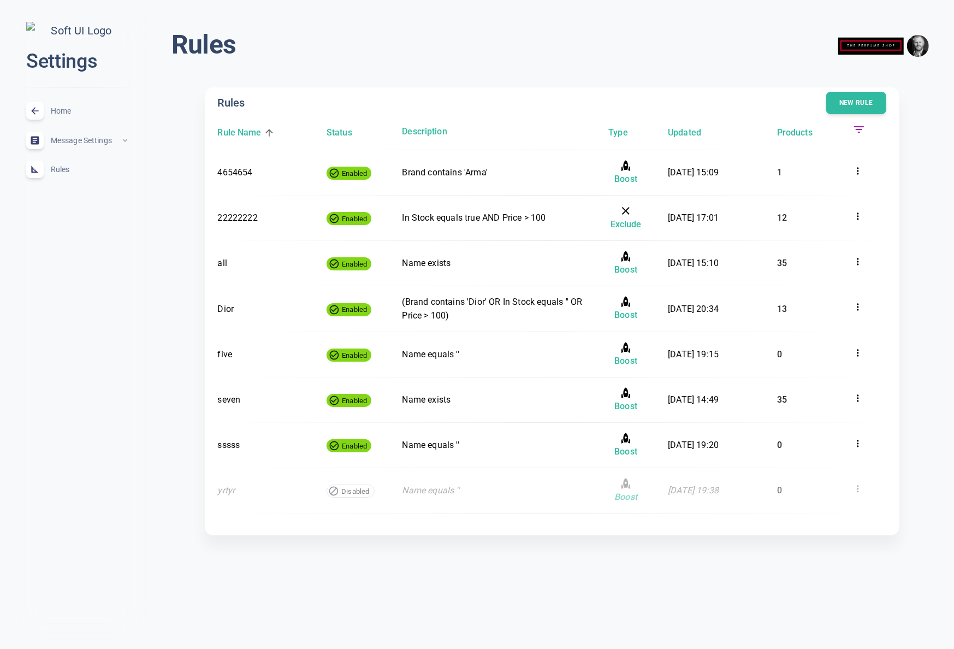
click at [445, 88] on div "Rules New rule Rule Name Status Description Type Updated Products 4654654 Enabl…" at bounding box center [552, 311] width 694 height 448
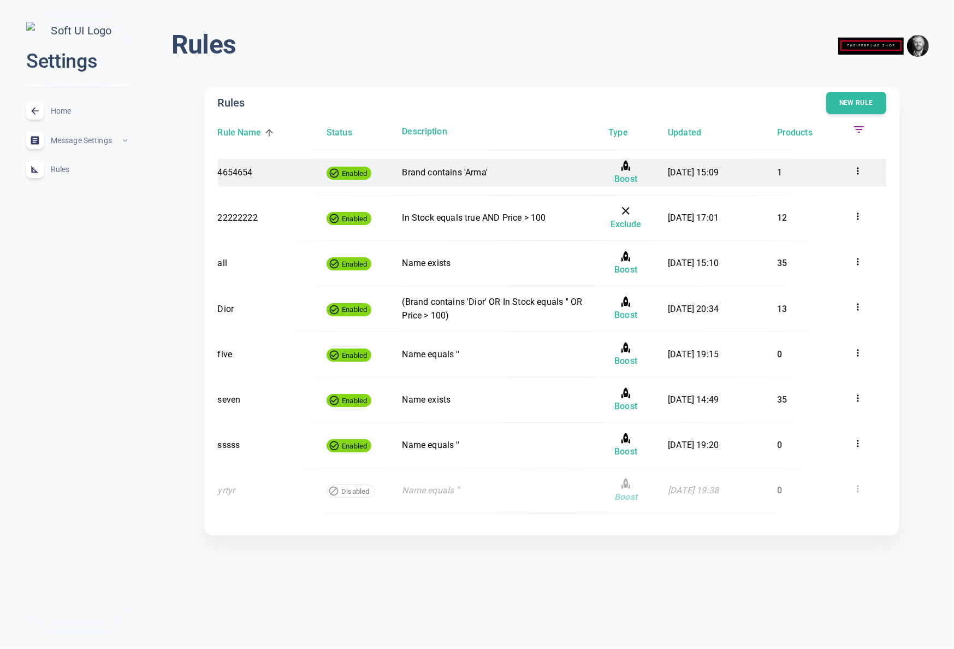
click at [859, 173] on icon at bounding box center [857, 170] width 11 height 11
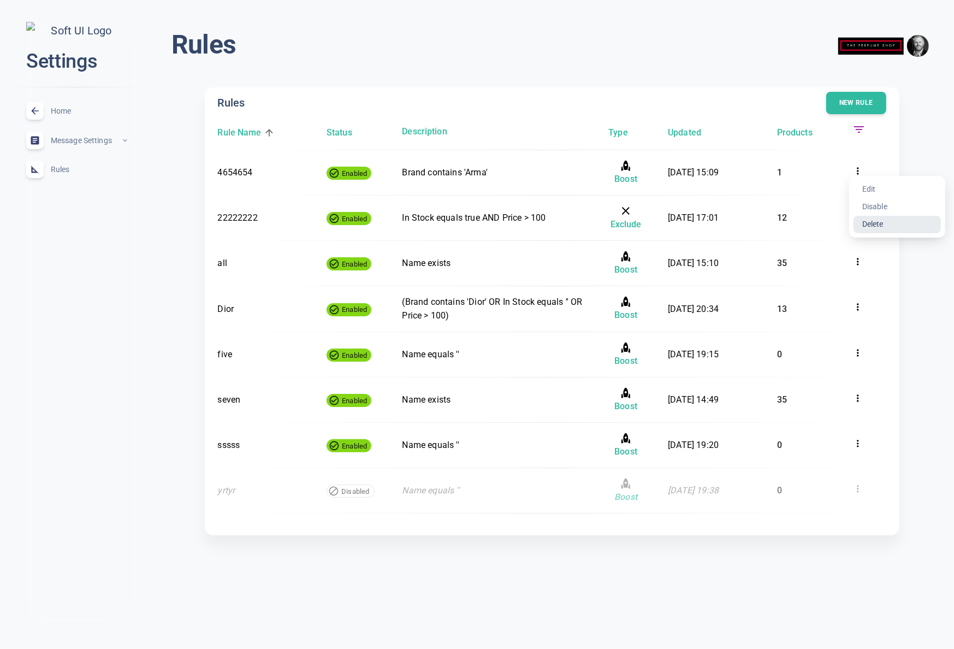
click at [870, 226] on li "Delete" at bounding box center [896, 224] width 87 height 17
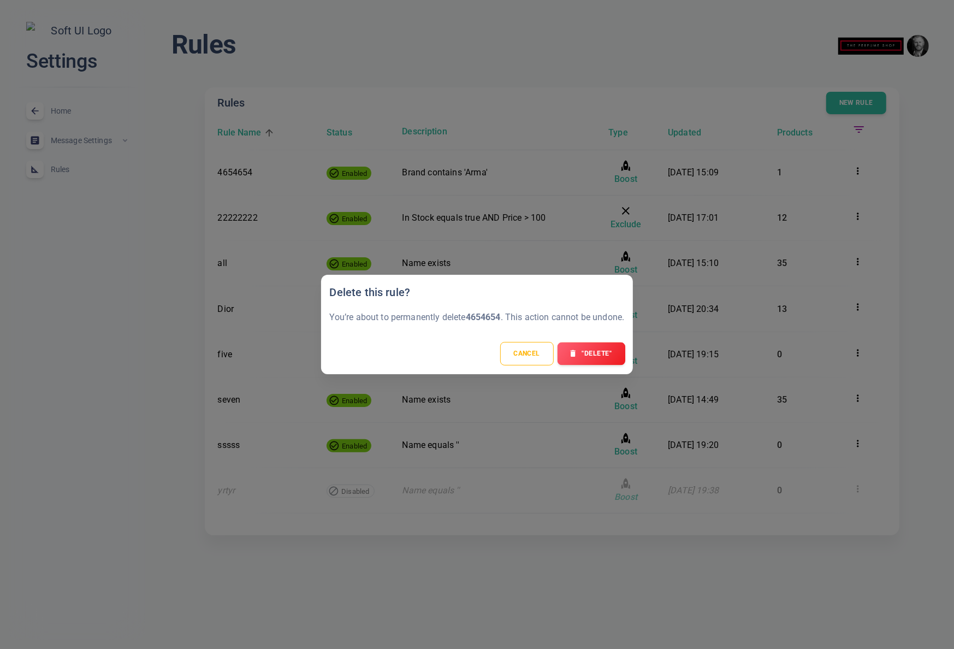
click at [601, 364] on button ""Delete"" at bounding box center [591, 353] width 68 height 23
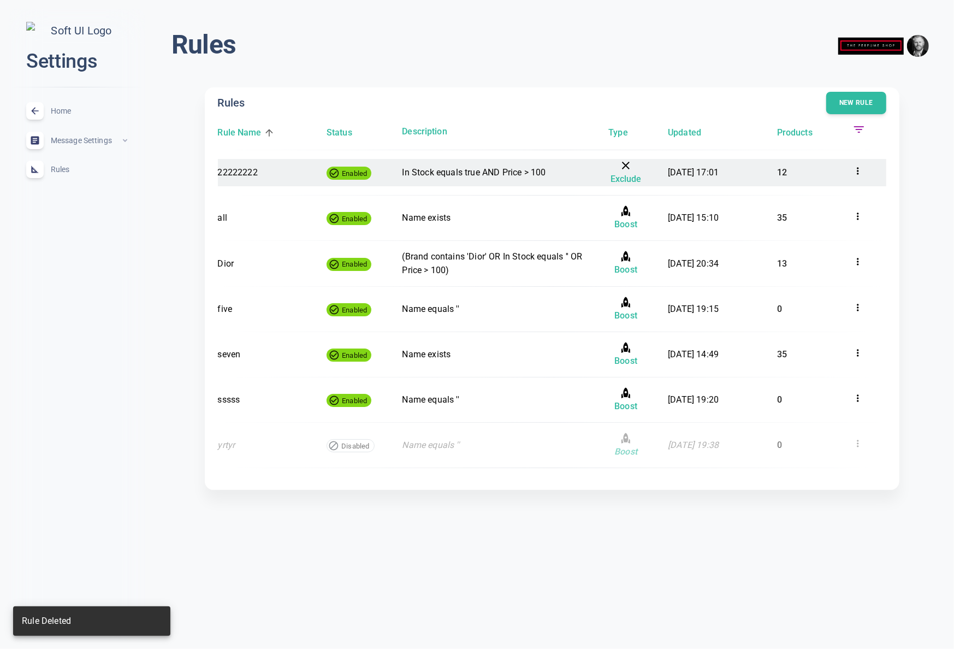
click at [857, 177] on div at bounding box center [868, 173] width 33 height 18
click at [860, 170] on icon at bounding box center [857, 170] width 11 height 11
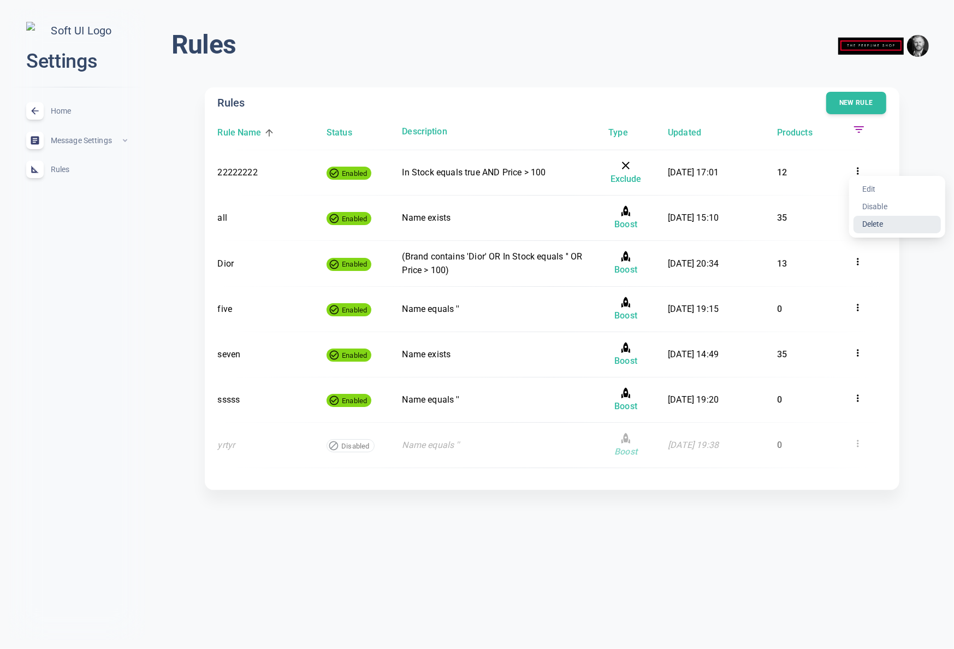
click at [883, 223] on li "Delete" at bounding box center [896, 224] width 87 height 17
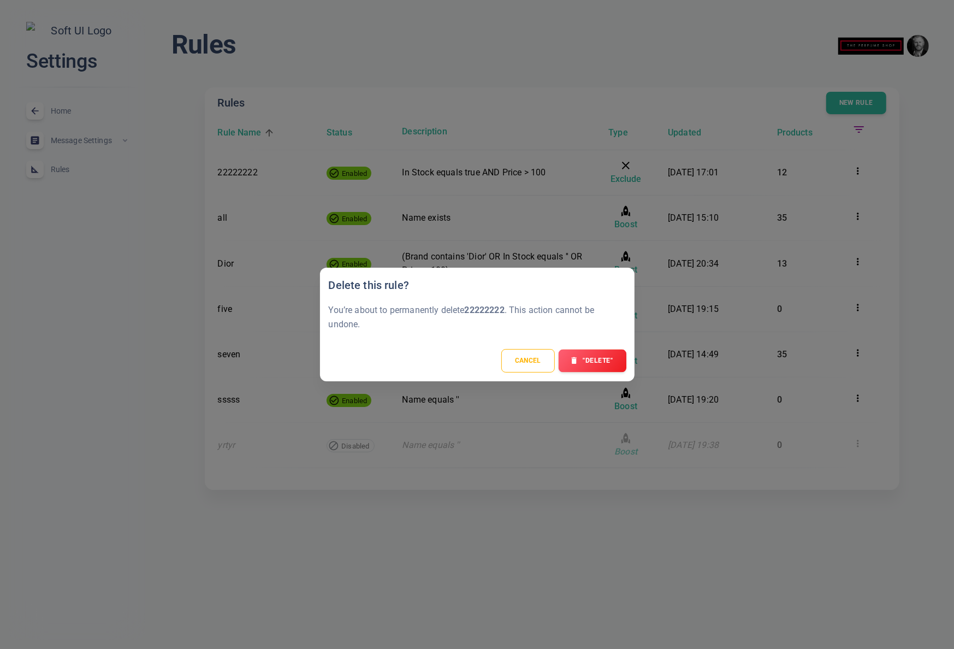
click at [608, 355] on button ""Delete"" at bounding box center [593, 360] width 68 height 23
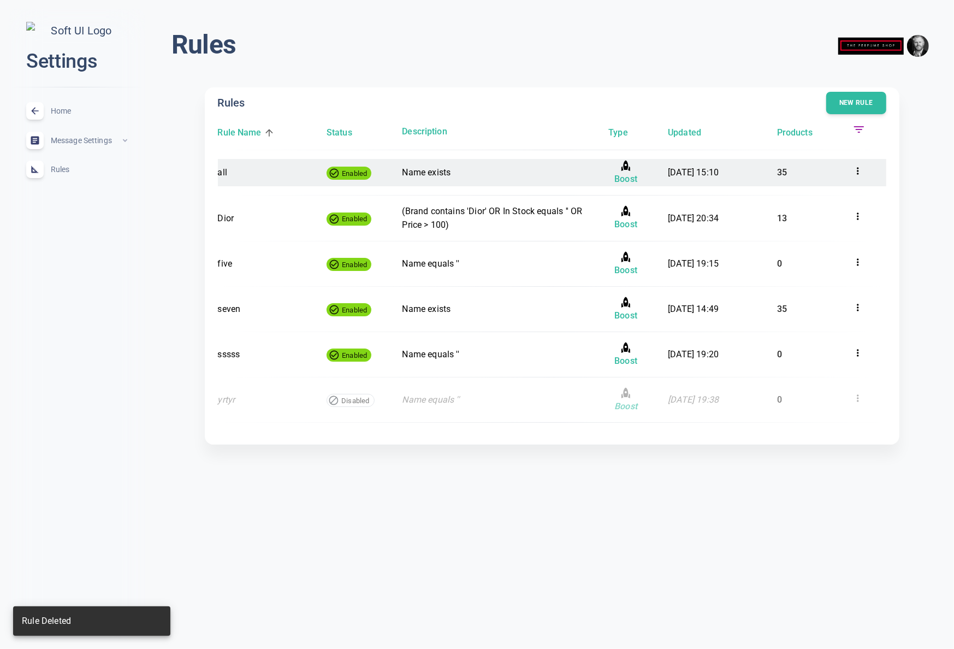
click at [856, 172] on icon at bounding box center [857, 170] width 11 height 11
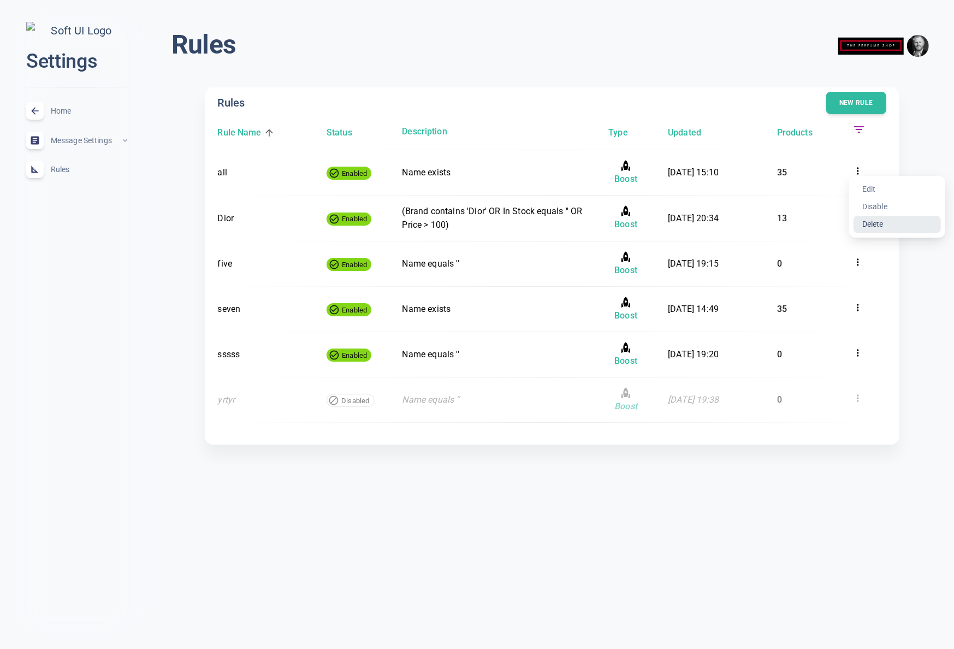
click at [878, 216] on li "Delete" at bounding box center [896, 224] width 87 height 17
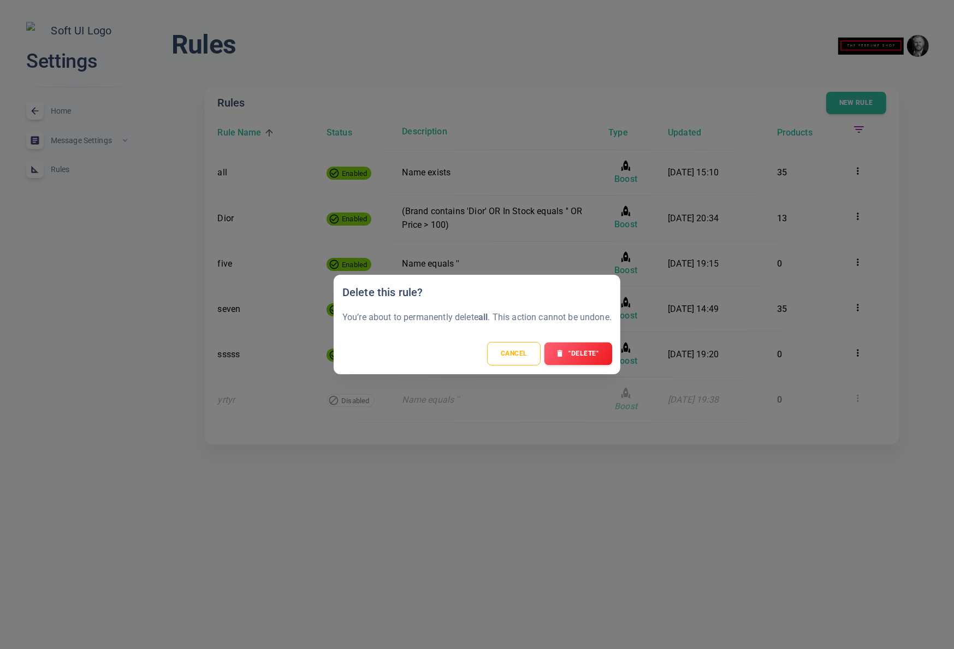
click at [581, 356] on button ""Delete"" at bounding box center [578, 353] width 68 height 23
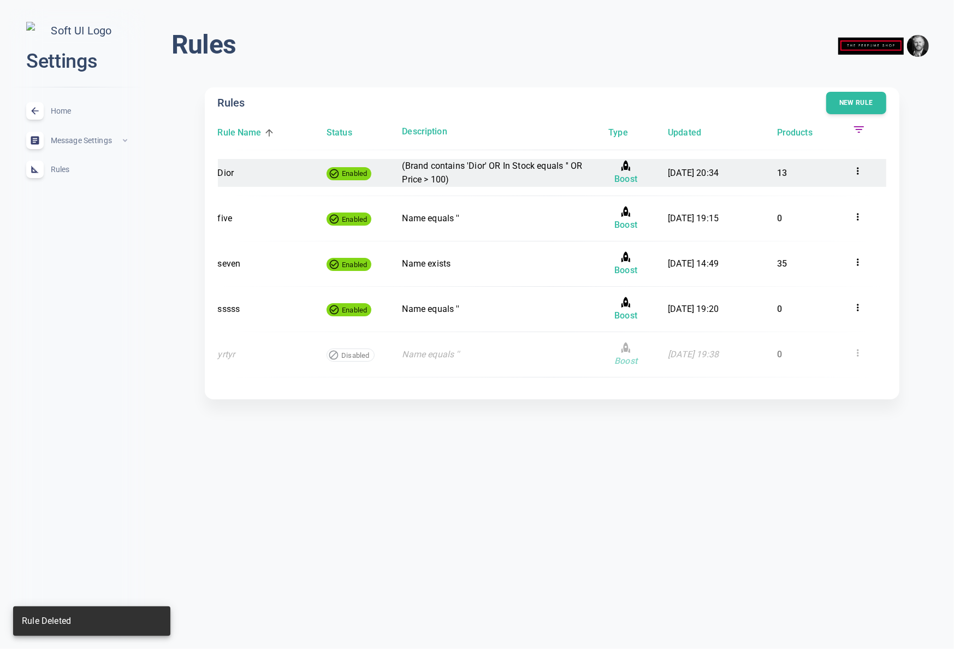
click at [857, 165] on icon at bounding box center [857, 170] width 11 height 11
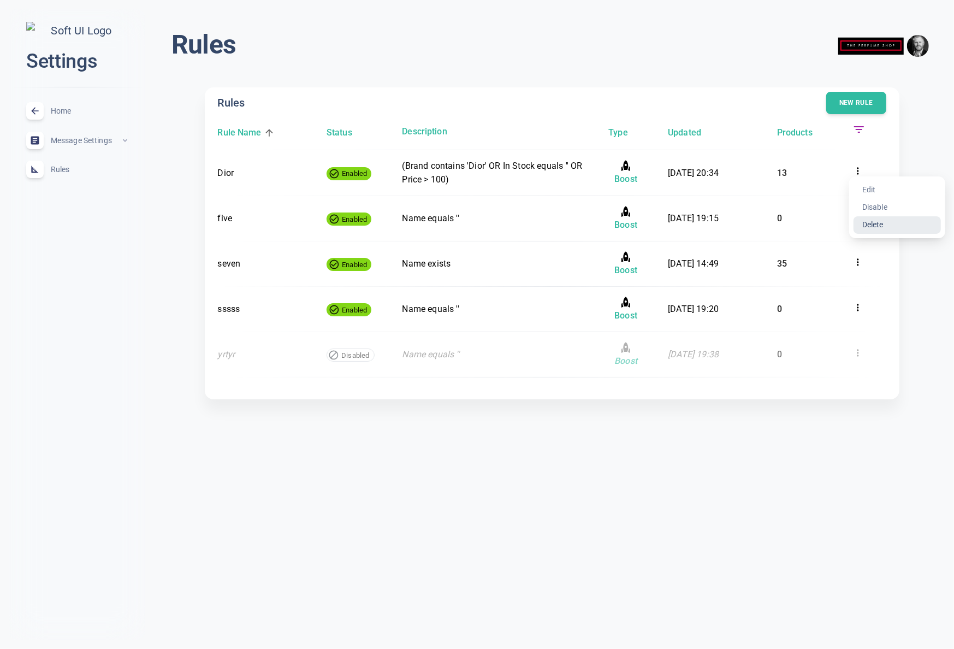
click at [869, 226] on li "Delete" at bounding box center [896, 224] width 87 height 17
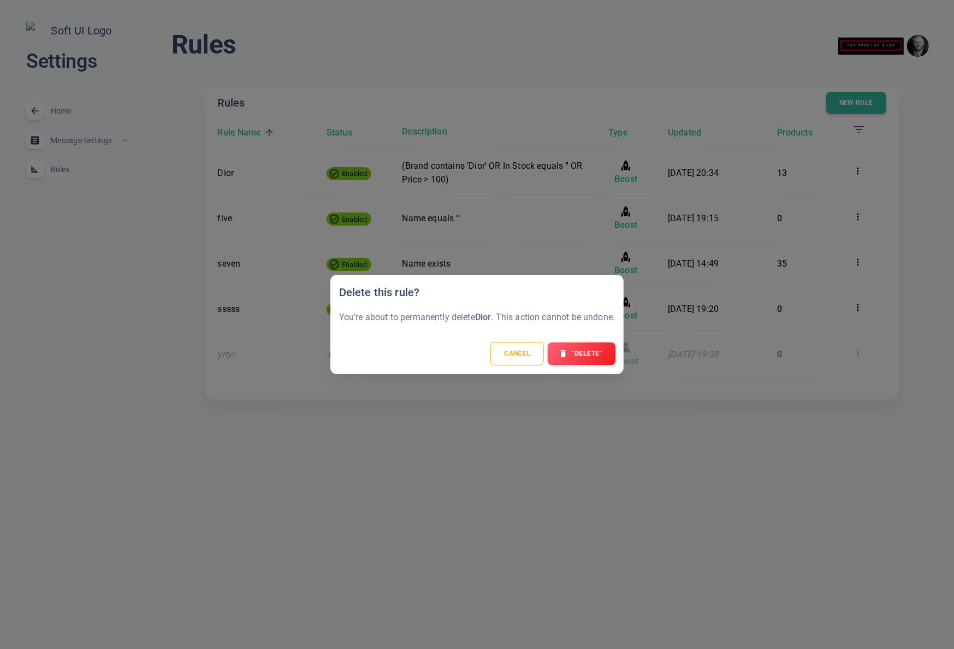
click at [593, 352] on button ""Delete"" at bounding box center [582, 353] width 68 height 23
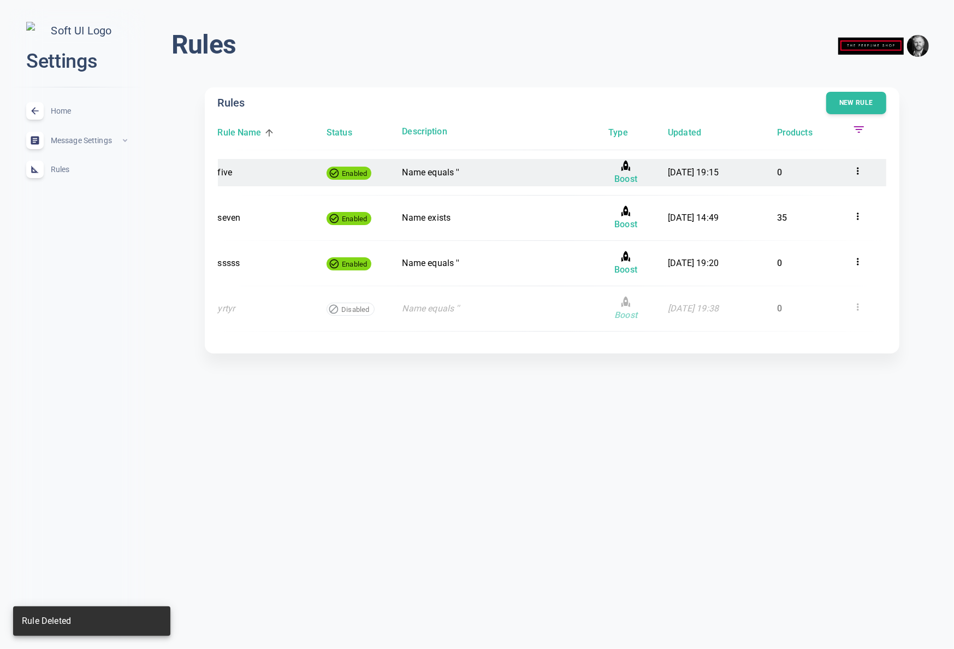
click at [860, 166] on icon at bounding box center [857, 170] width 11 height 11
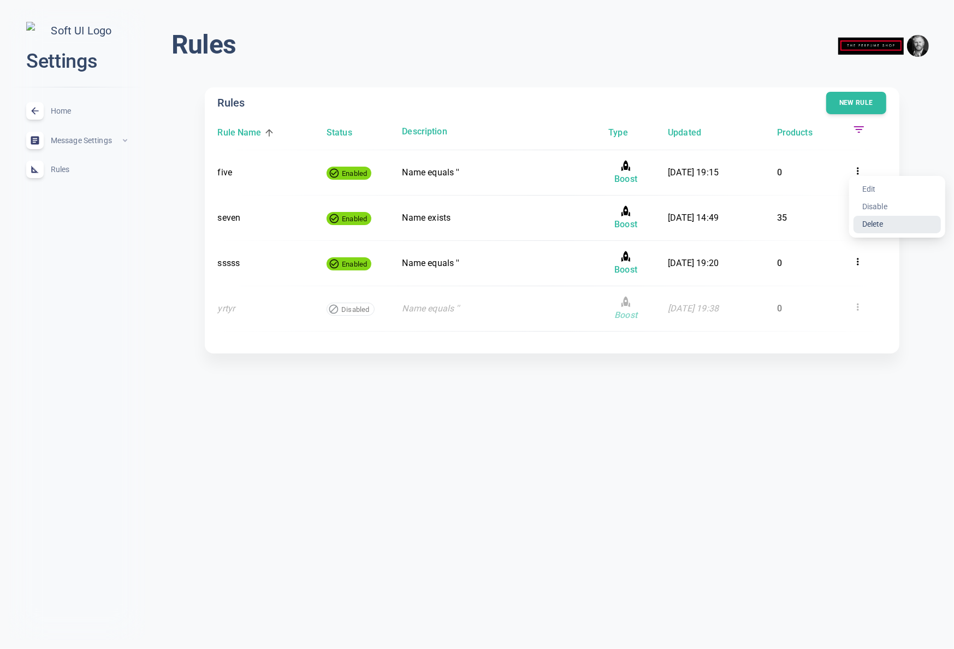
click at [892, 228] on li "Delete" at bounding box center [896, 224] width 87 height 17
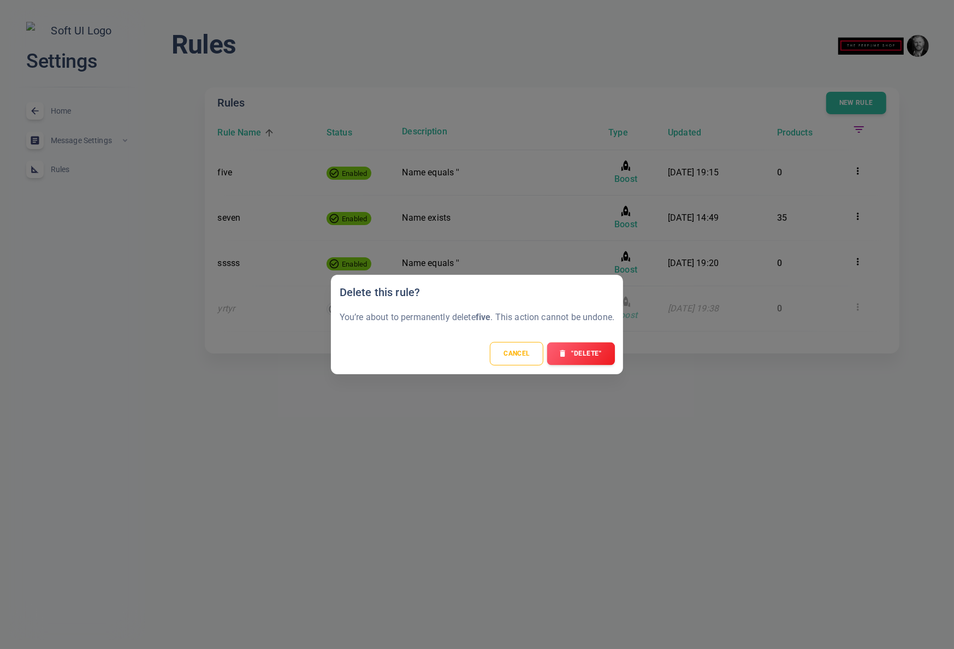
click at [600, 350] on button ""Delete"" at bounding box center [581, 353] width 68 height 23
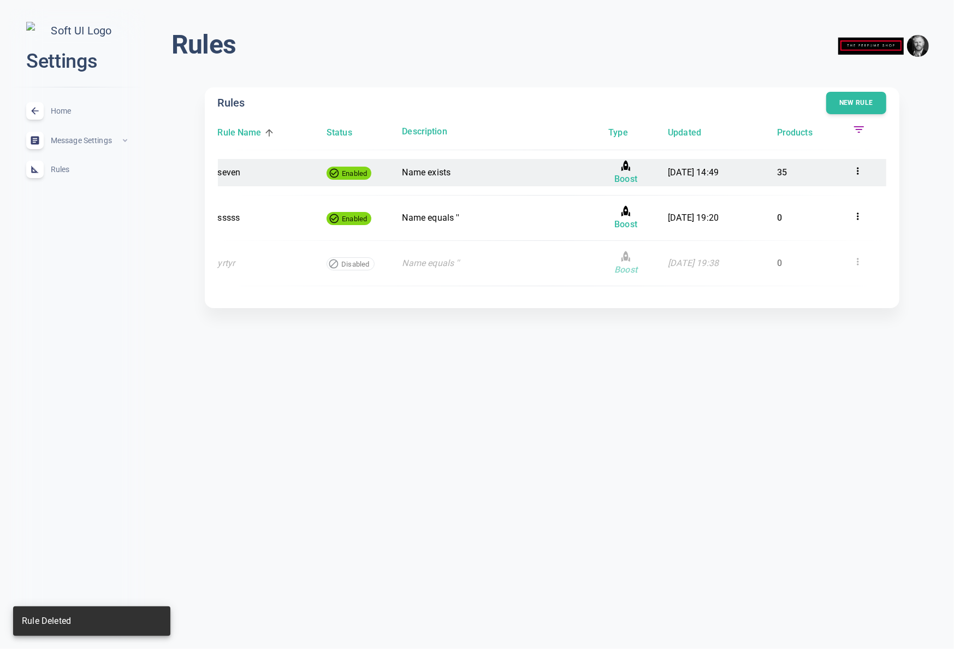
click at [874, 165] on div at bounding box center [868, 173] width 33 height 18
click at [856, 170] on icon at bounding box center [857, 170] width 11 height 11
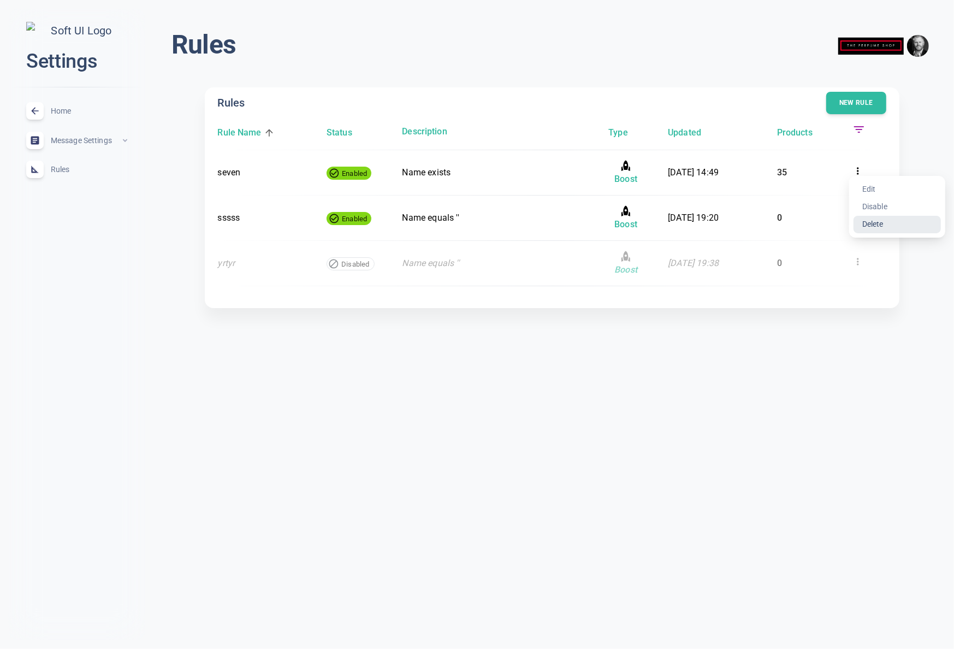
click at [870, 222] on li "Delete" at bounding box center [896, 224] width 87 height 17
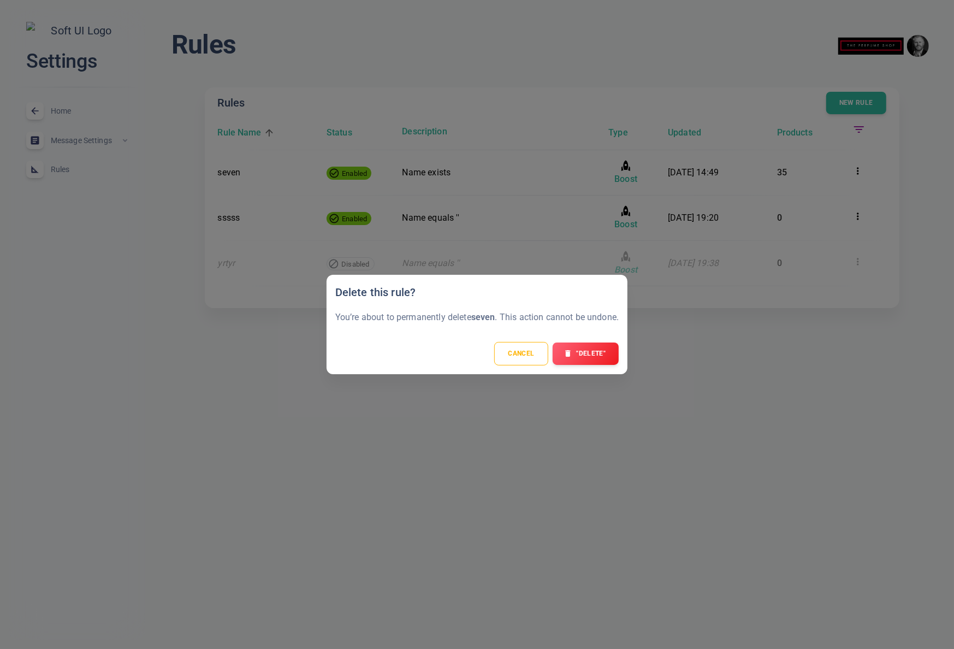
click at [574, 369] on div "Cancel "Delete"" at bounding box center [476, 353] width 301 height 41
click at [589, 349] on button ""Delete"" at bounding box center [585, 353] width 68 height 23
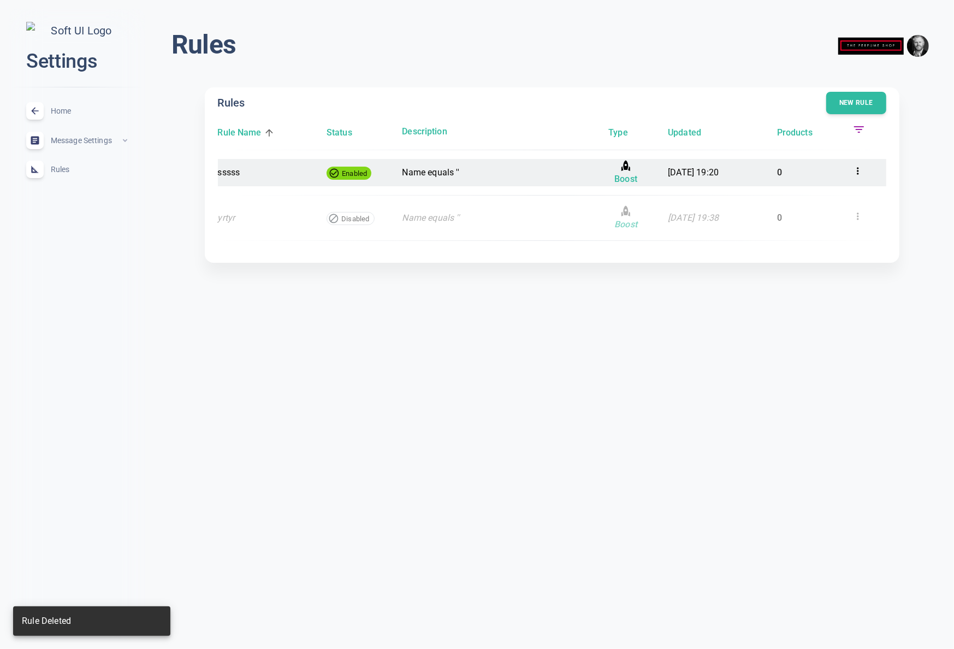
click at [860, 170] on icon at bounding box center [857, 170] width 11 height 11
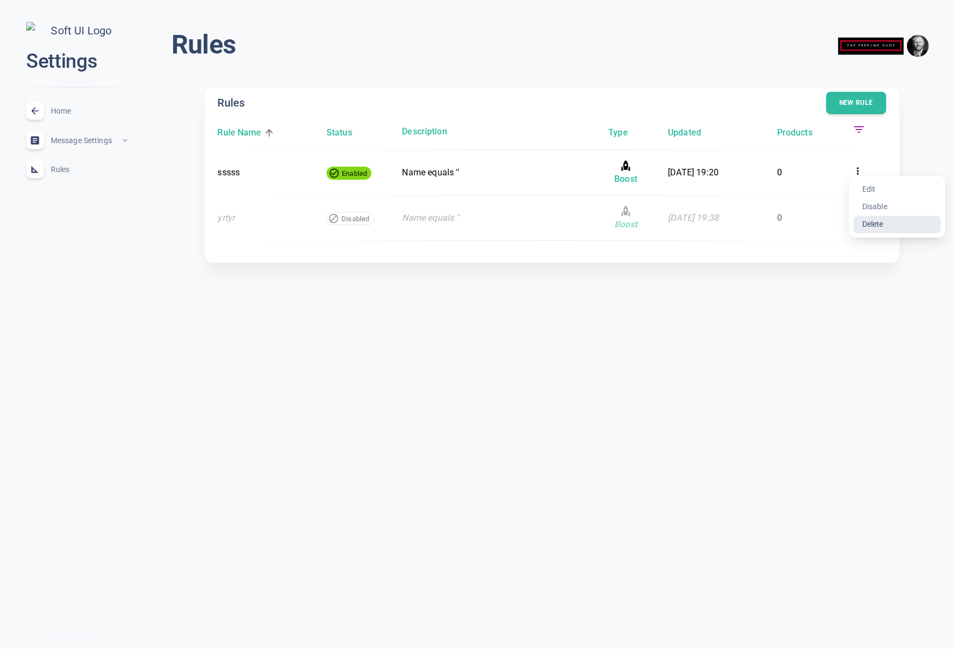
click at [887, 225] on li "Delete" at bounding box center [896, 224] width 87 height 17
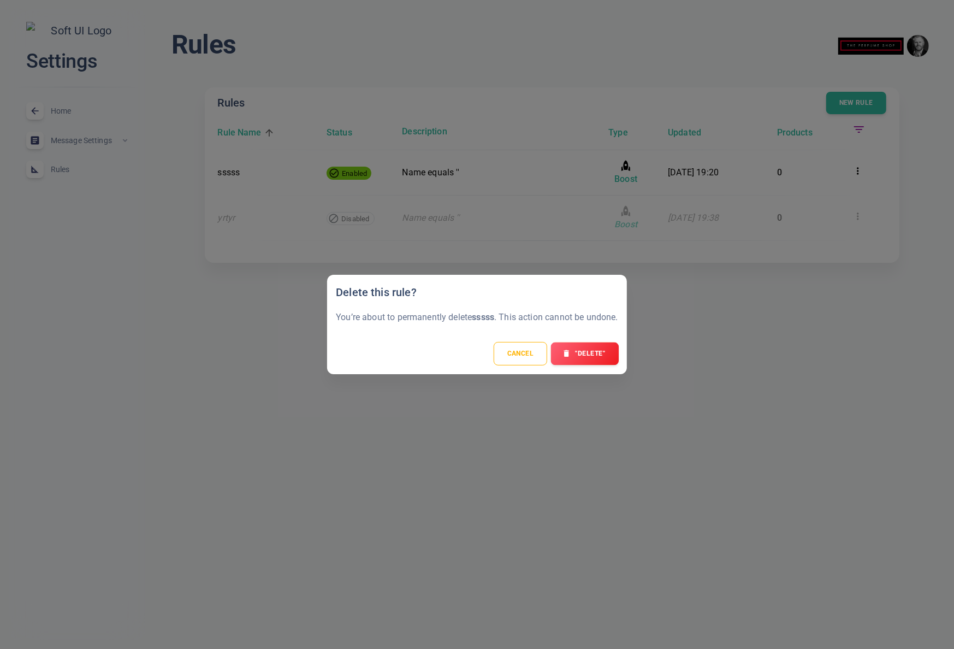
click at [613, 352] on button ""Delete"" at bounding box center [585, 353] width 68 height 23
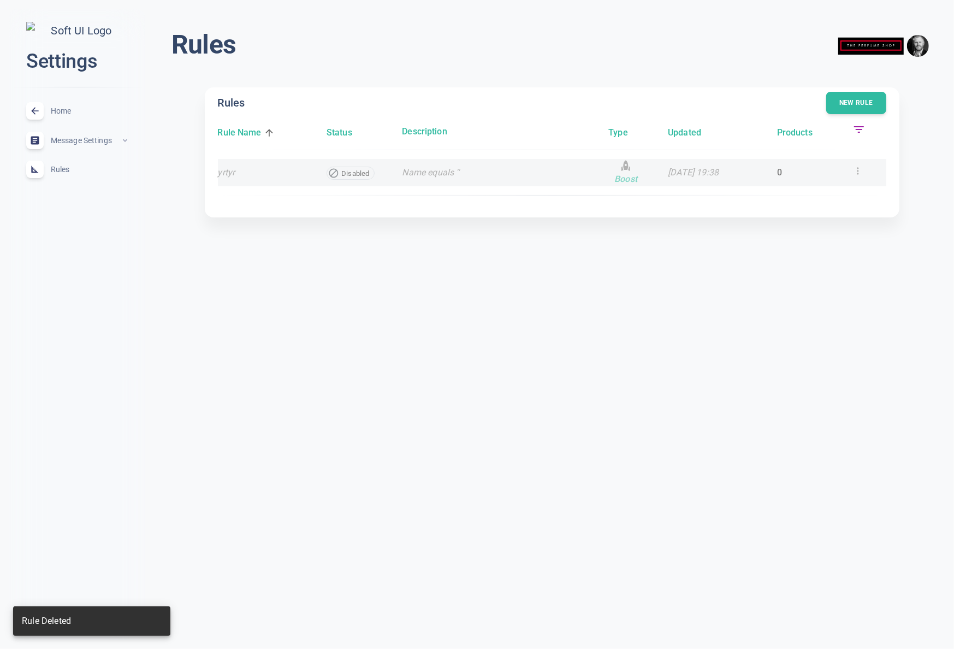
click at [857, 172] on icon at bounding box center [858, 170] width 2 height 7
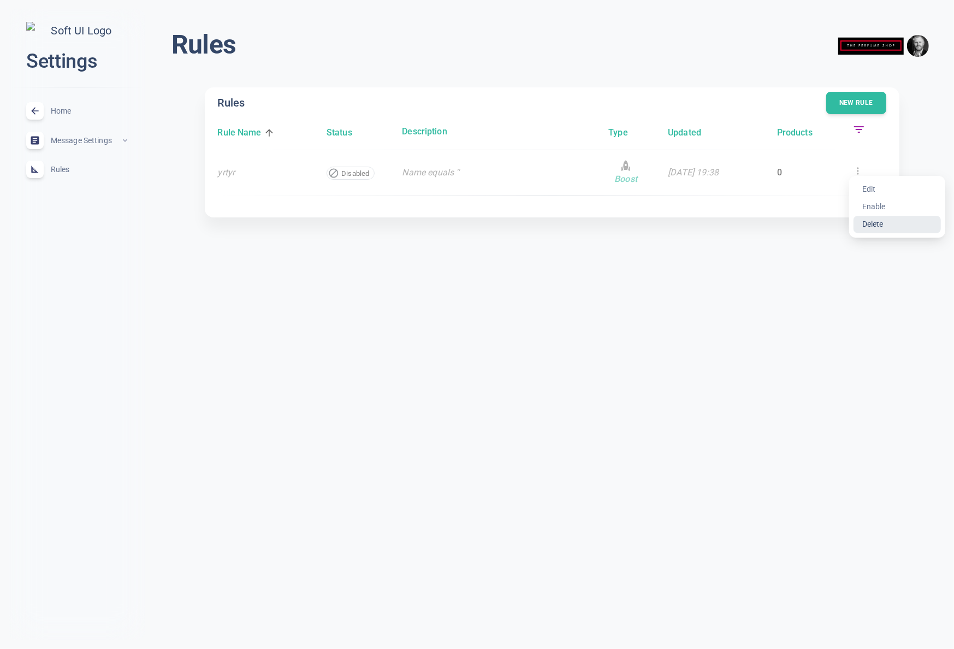
click at [872, 228] on li "Delete" at bounding box center [896, 224] width 87 height 17
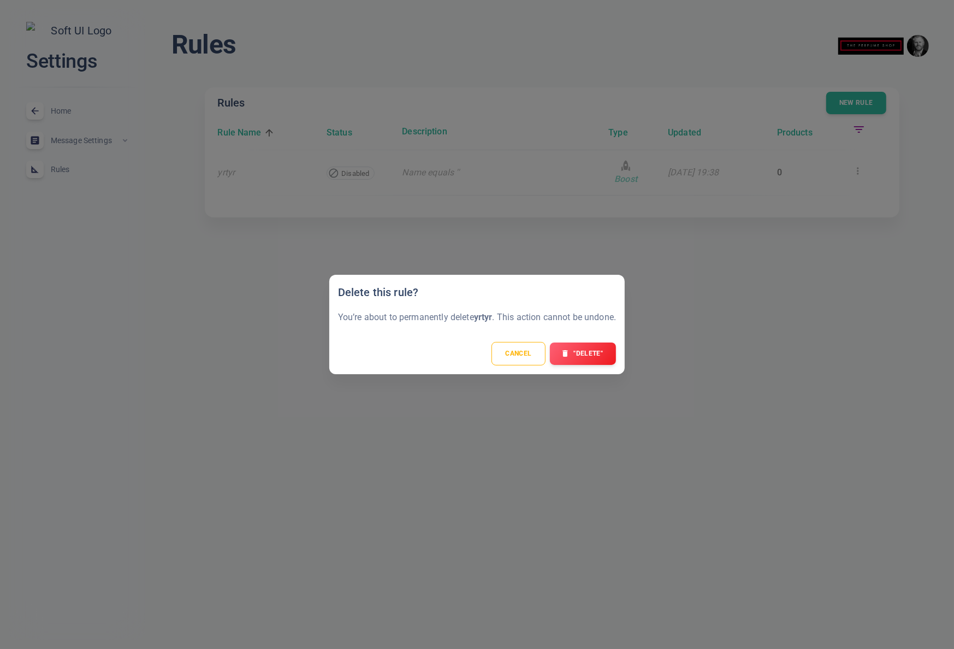
click at [585, 365] on div "Cancel "Delete"" at bounding box center [477, 353] width 296 height 41
click at [589, 363] on button ""Delete"" at bounding box center [583, 353] width 68 height 23
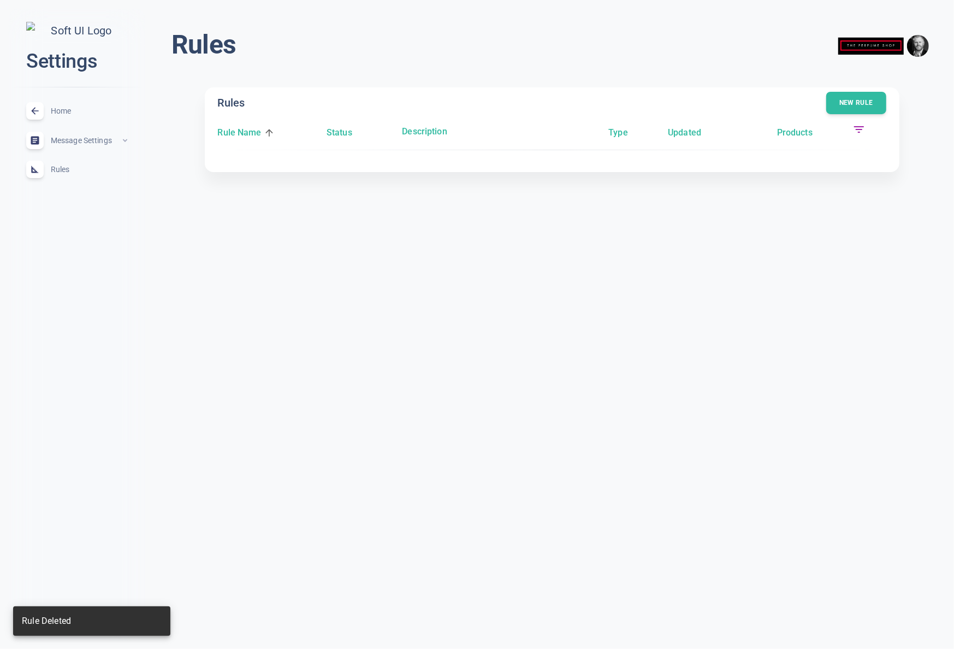
click at [649, 207] on html "close Settings Home expand_less Message Settings expand_less Rules expand_less …" at bounding box center [477, 103] width 954 height 207
click at [843, 109] on button "New rule" at bounding box center [855, 103] width 61 height 23
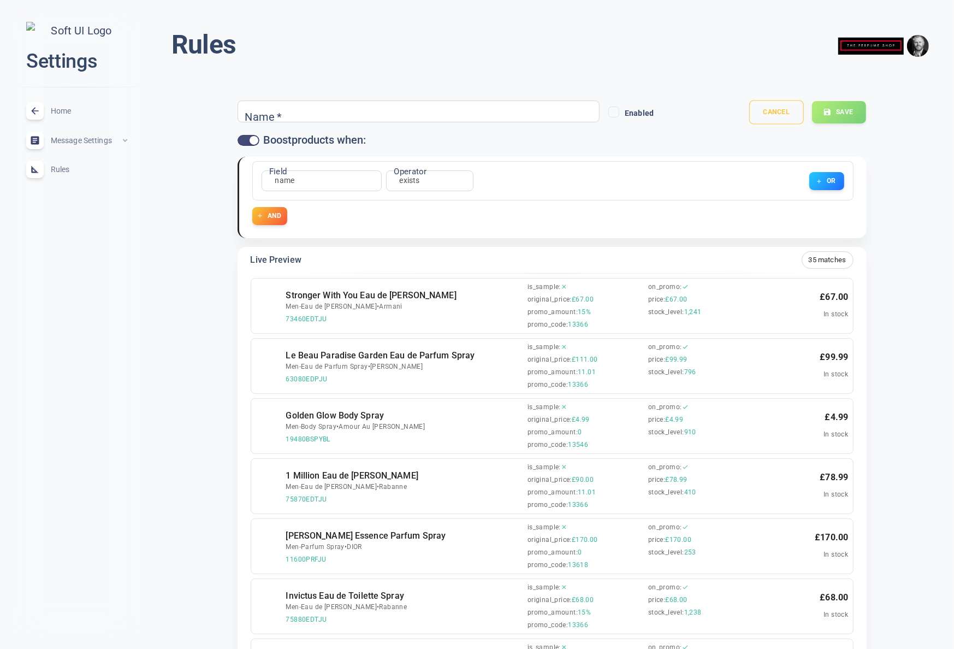
click at [790, 110] on button "Cancel" at bounding box center [776, 112] width 55 height 24
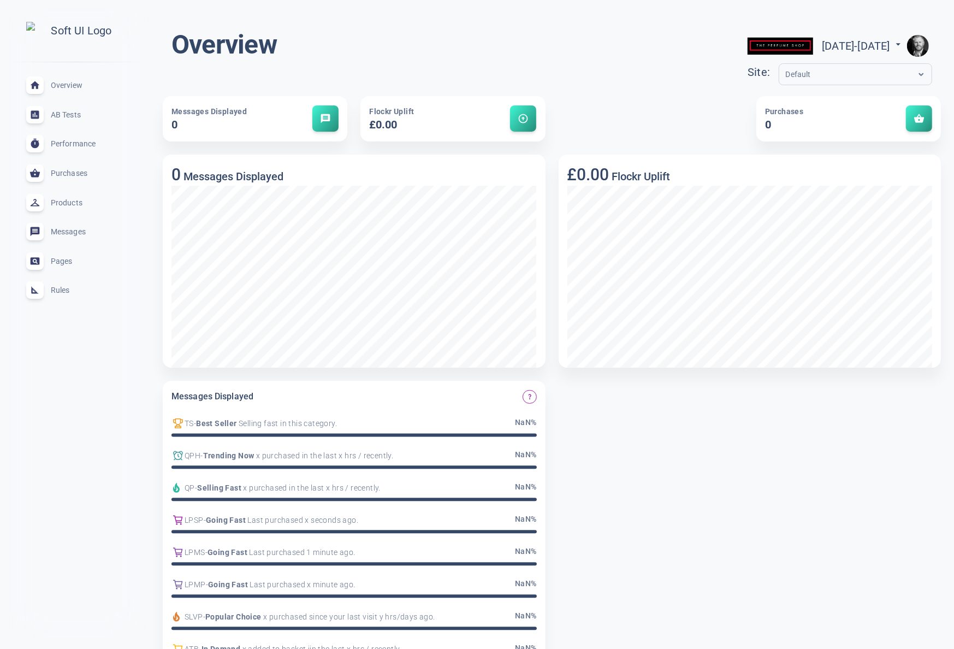
click at [61, 290] on span "Rules" at bounding box center [90, 290] width 79 height 0
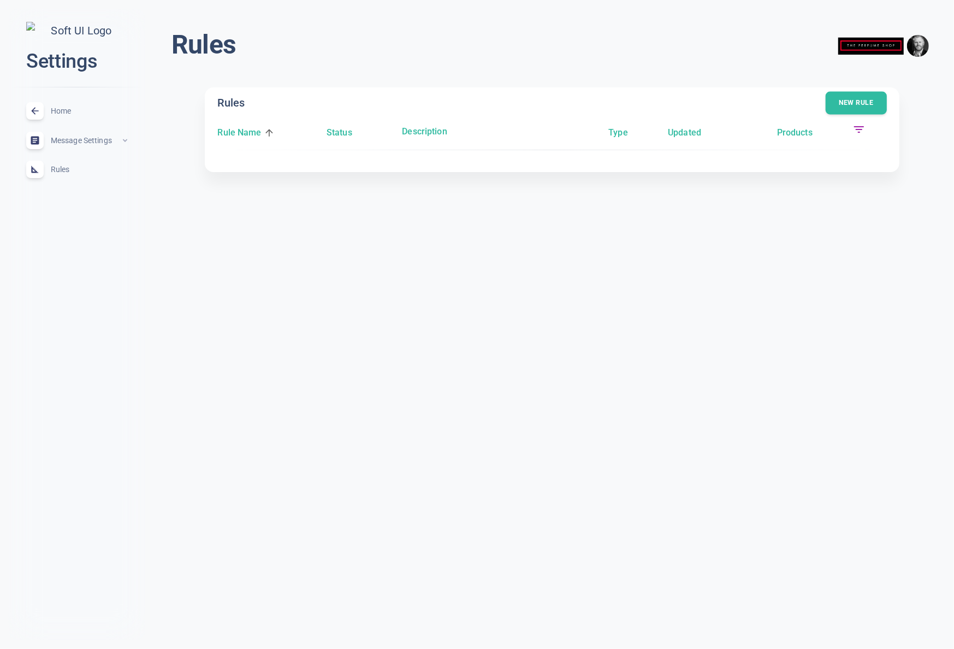
click at [868, 98] on button "New rule" at bounding box center [855, 103] width 61 height 23
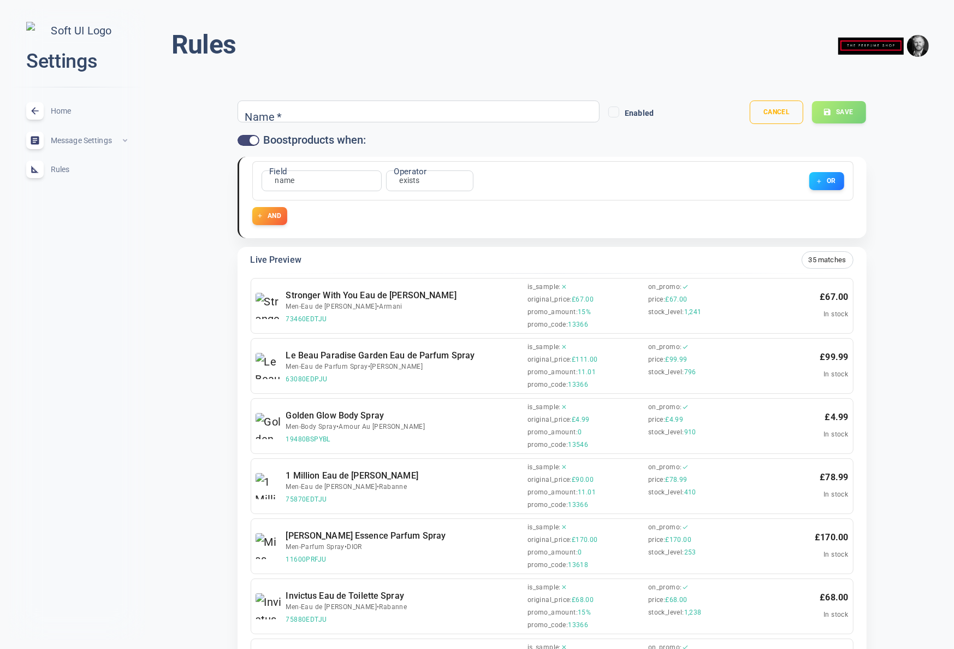
click at [289, 112] on input "Name   *" at bounding box center [288, 111] width 87 height 12
type input "Dior"
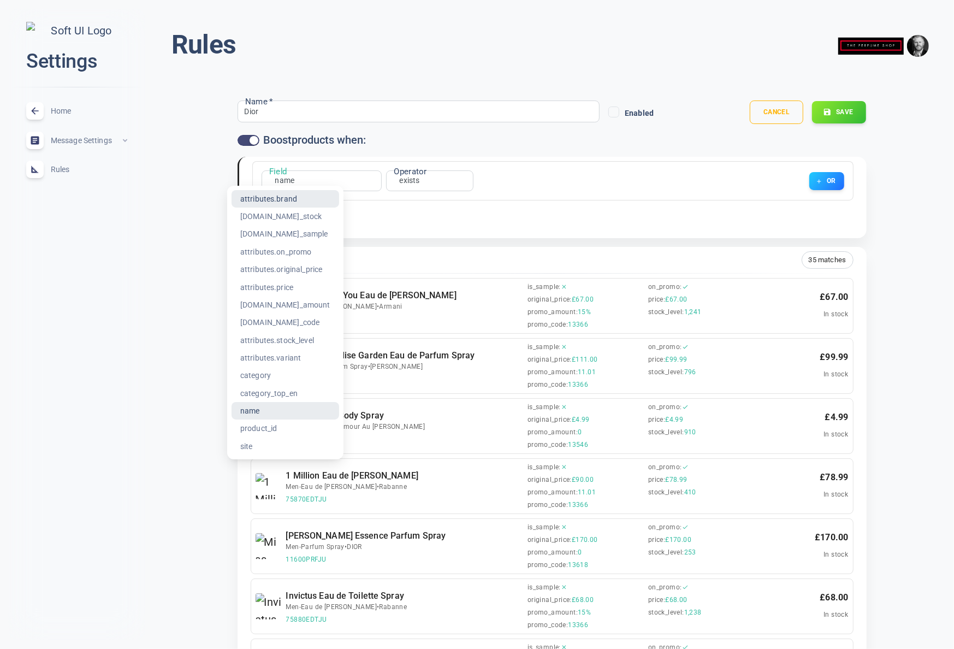
drag, startPoint x: 280, startPoint y: 198, endPoint x: 441, endPoint y: 192, distance: 161.2
click at [281, 198] on li "attributes.brand" at bounding box center [285, 198] width 108 height 17
type input "attributes.brand"
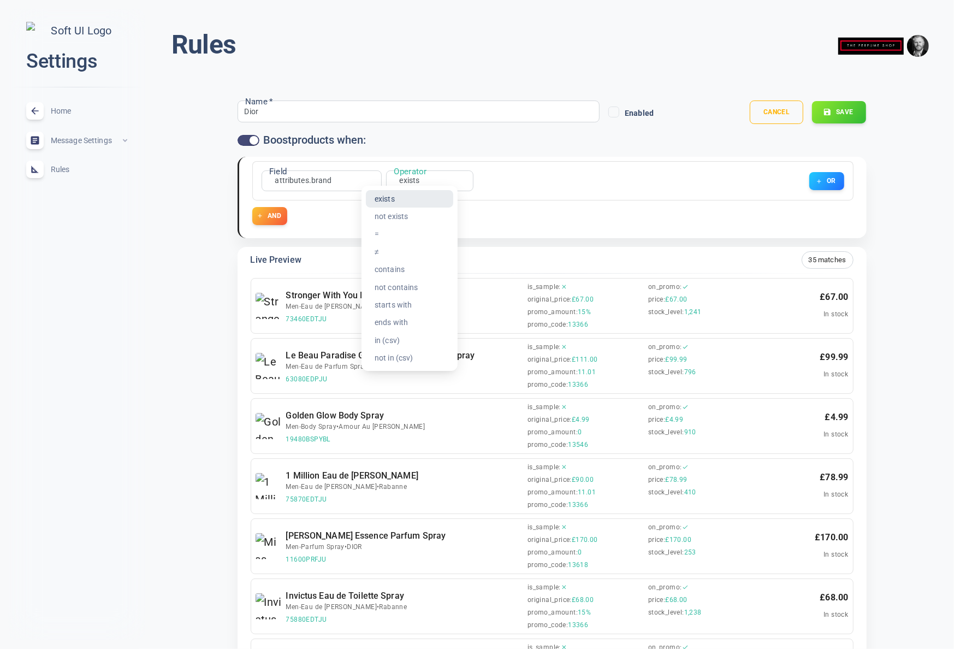
click at [394, 270] on li "contains" at bounding box center [409, 268] width 87 height 17
type input "contains"
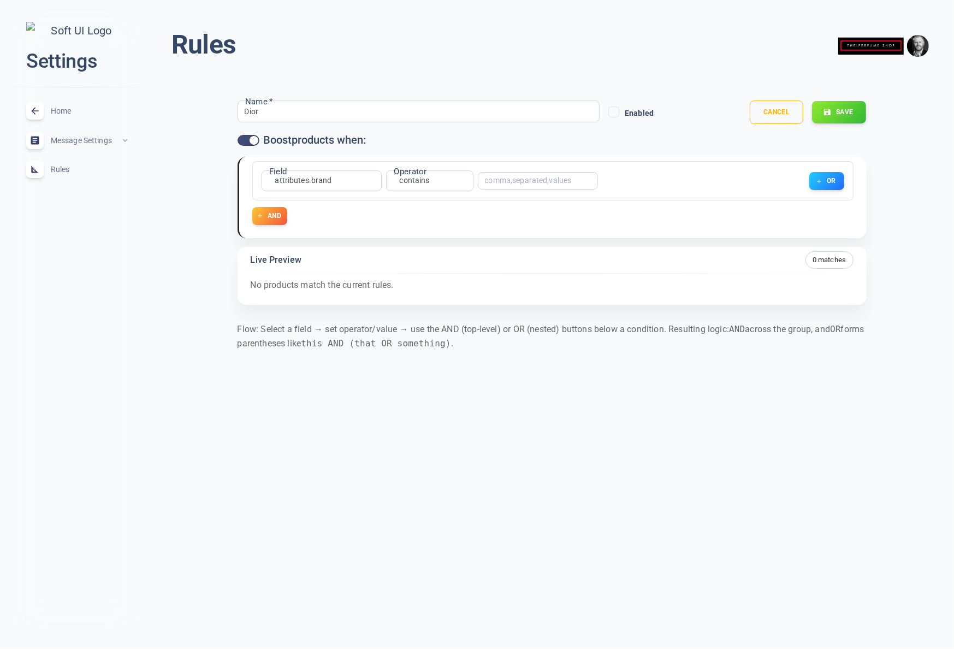
click at [520, 181] on input "text" at bounding box center [528, 181] width 87 height 8
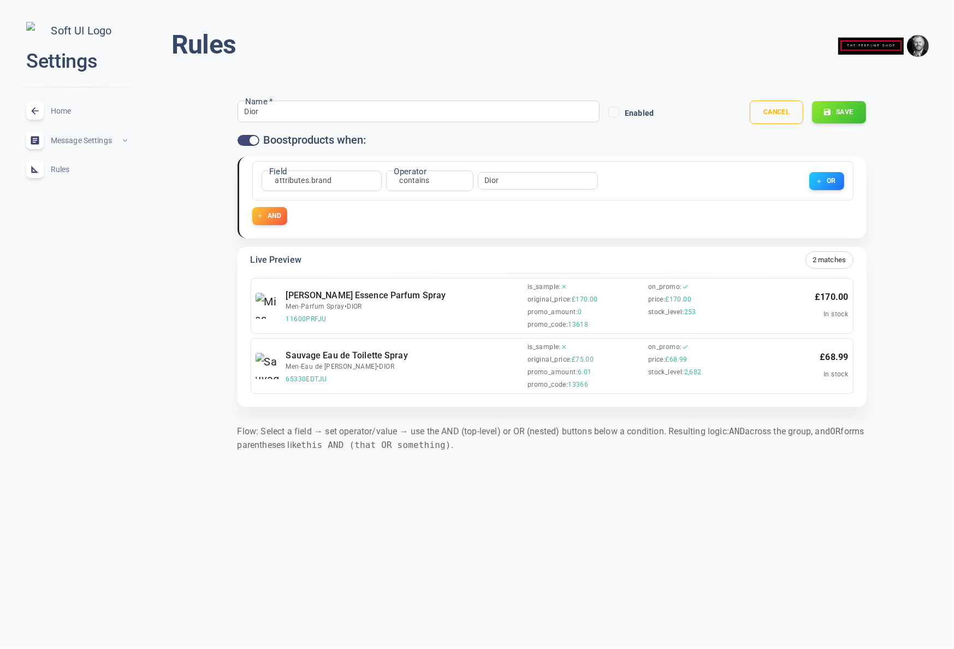
type input "Dior"
click at [294, 110] on input "Dior" at bounding box center [288, 111] width 87 height 12
type input "Dior over £100"
drag, startPoint x: 274, startPoint y: 217, endPoint x: 324, endPoint y: 218, distance: 50.8
click at [274, 217] on button "AND" at bounding box center [269, 216] width 35 height 18
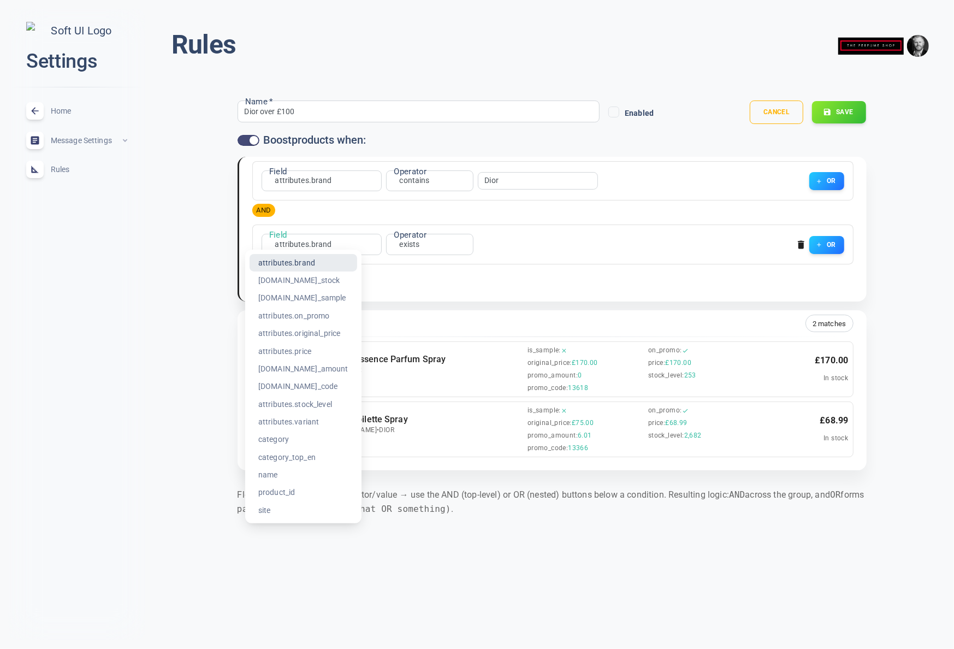
click at [314, 241] on body "close Settings Home expand_less Message Settings expand_less Rules expand_less …" at bounding box center [477, 273] width 954 height 564
click at [292, 350] on li "attributes.price" at bounding box center [303, 350] width 108 height 17
type input "attributes.price"
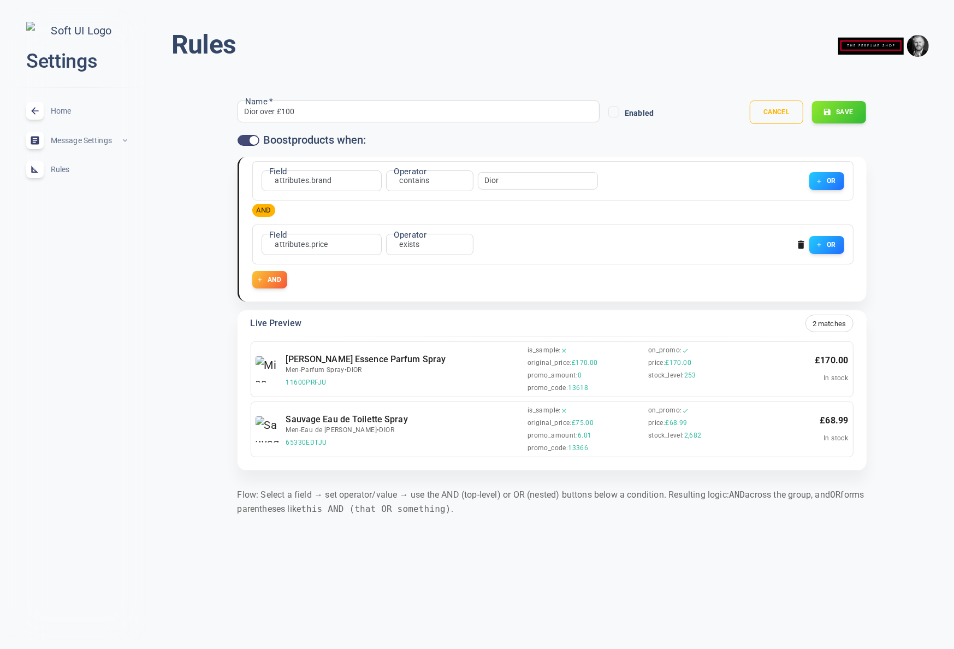
click at [421, 240] on label "Operator" at bounding box center [410, 235] width 33 height 12
click at [414, 240] on label "Operator" at bounding box center [410, 235] width 33 height 12
click at [412, 242] on body "close Settings Home expand_less Message Settings expand_less Rules expand_less …" at bounding box center [477, 273] width 954 height 564
drag, startPoint x: 385, startPoint y: 329, endPoint x: 460, endPoint y: 262, distance: 100.9
click at [386, 329] on li ">" at bounding box center [409, 332] width 87 height 17
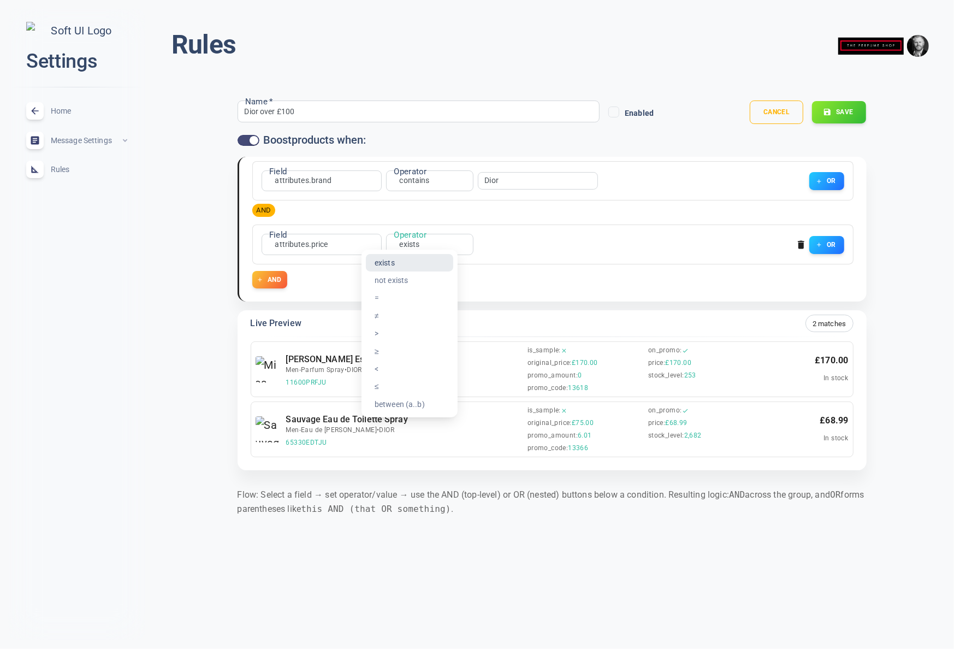
type input "gt"
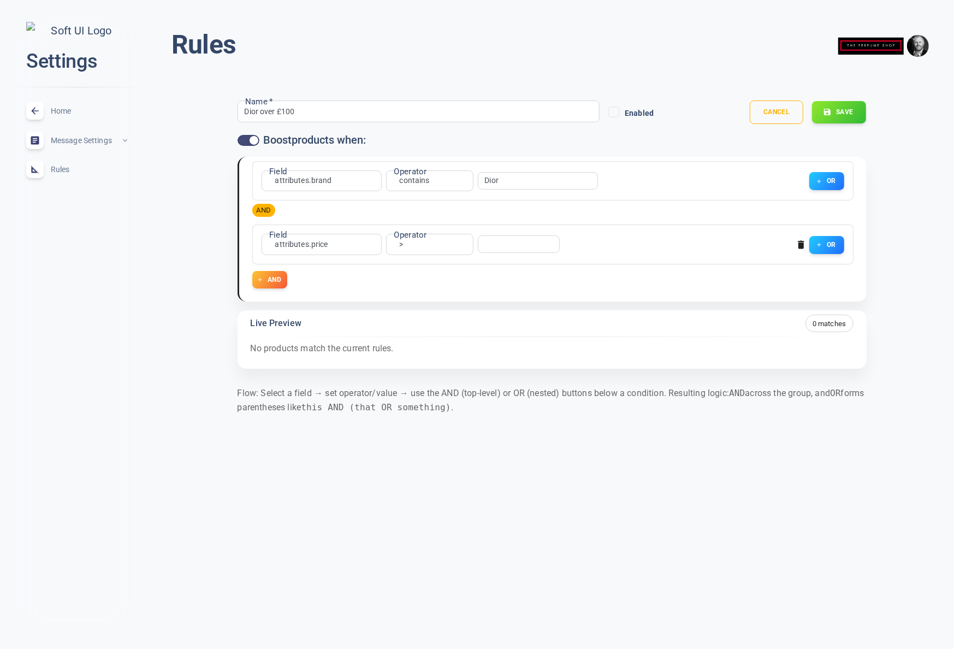
click at [498, 243] on input "number" at bounding box center [514, 244] width 59 height 8
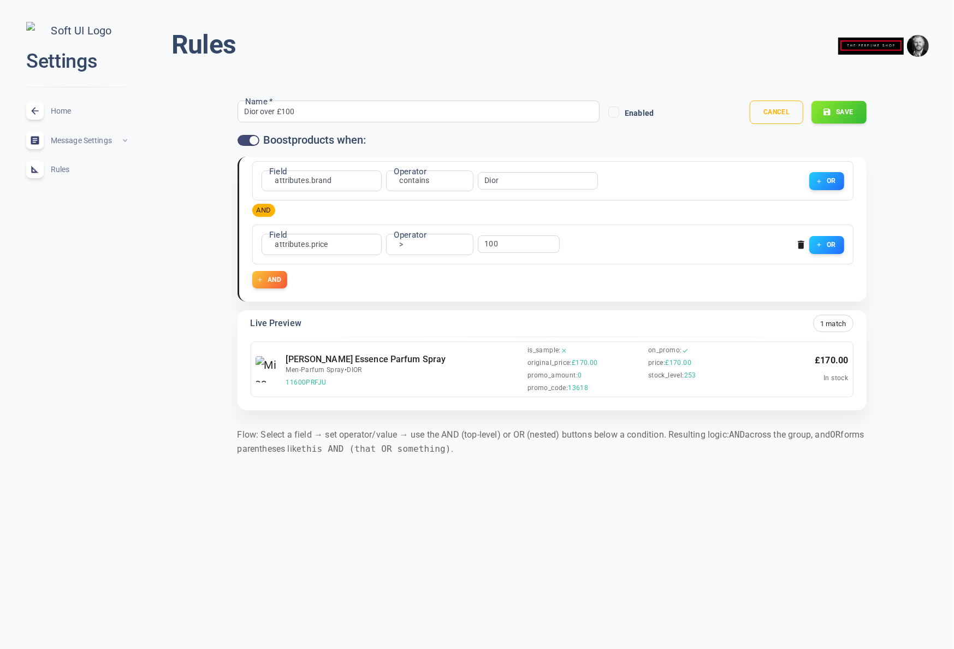
type input "100"
click at [844, 112] on button "Save" at bounding box center [838, 112] width 55 height 23
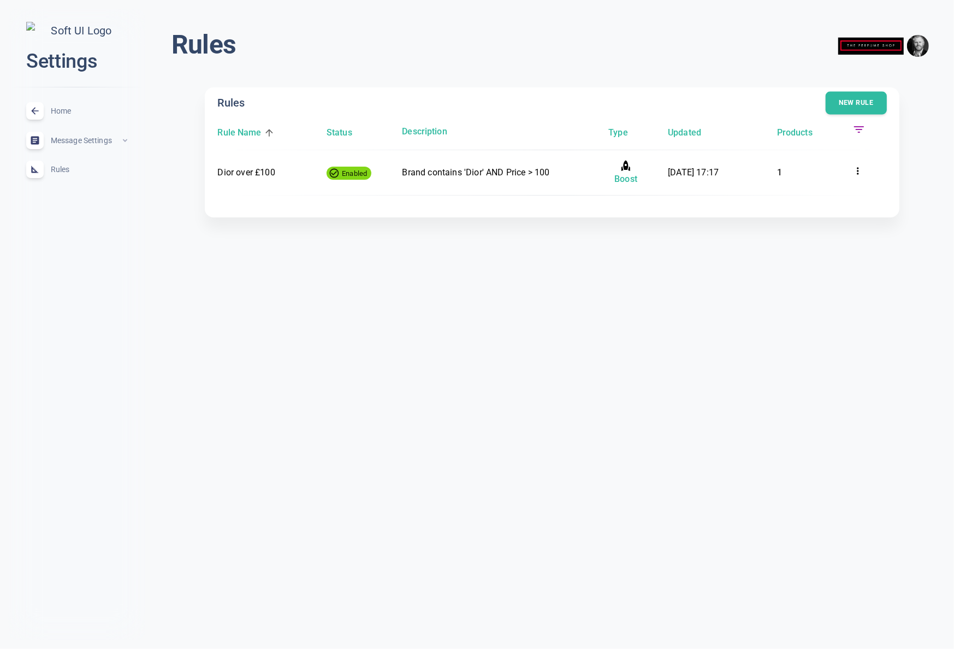
click at [854, 103] on button "New rule" at bounding box center [855, 103] width 61 height 23
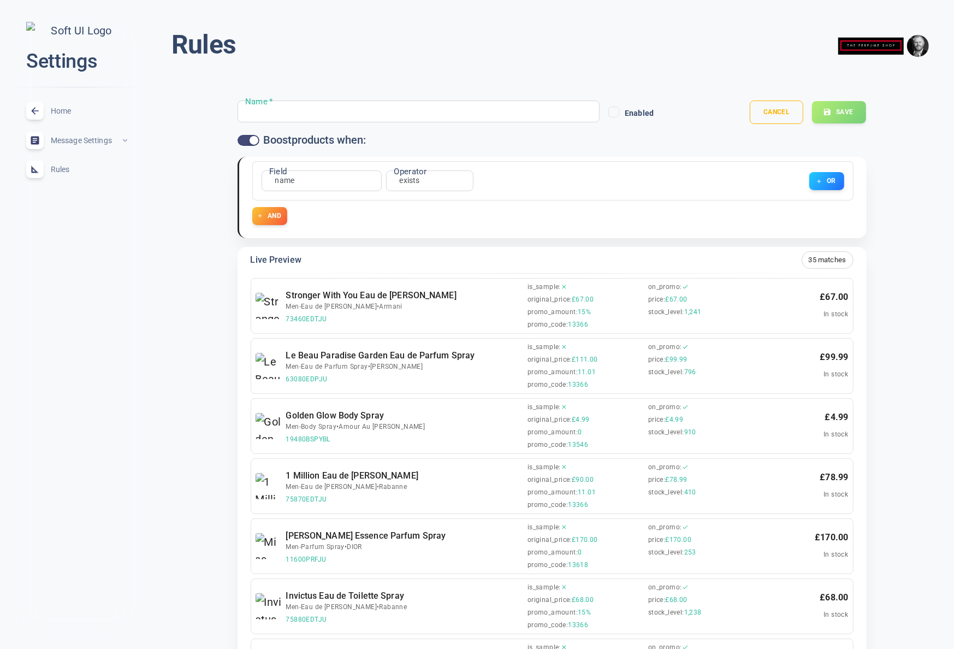
click at [278, 113] on input "Name   *" at bounding box center [288, 111] width 87 height 12
type input "Perfume or more than 900 in stock"
click at [541, 161] on div "Field name name Field Operator exists exists Operator OR" at bounding box center [552, 180] width 601 height 39
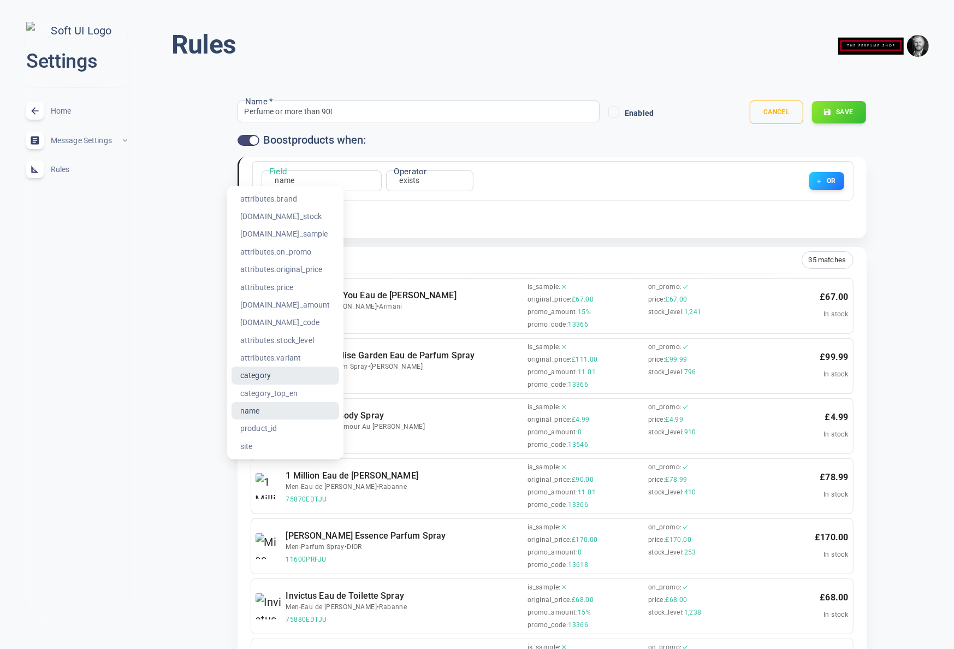
click at [262, 375] on li "category" at bounding box center [285, 374] width 108 height 17
type input "category"
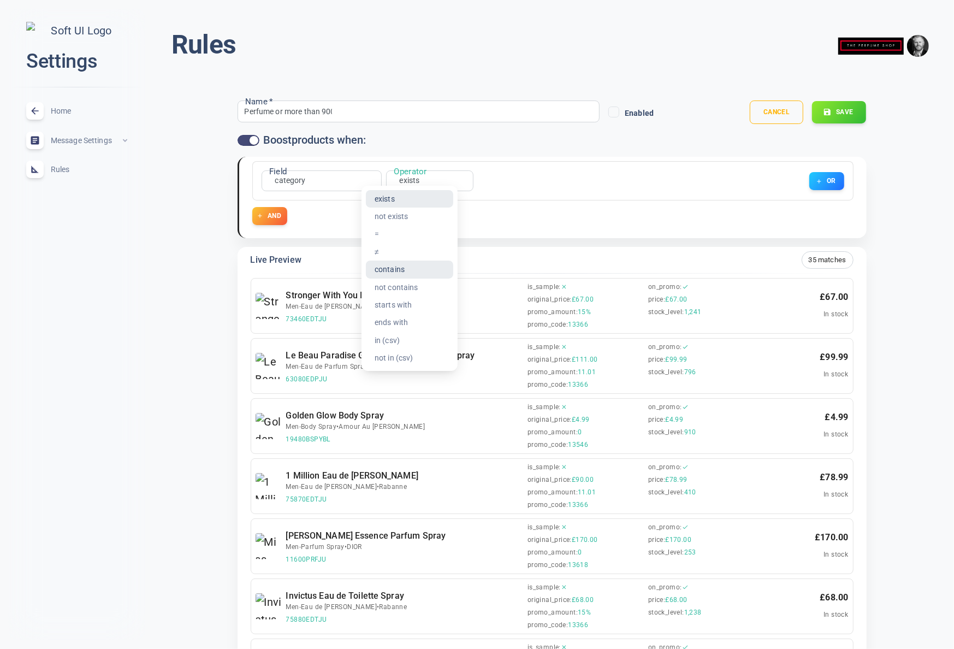
click at [395, 271] on li "contains" at bounding box center [409, 268] width 87 height 17
type input "contains"
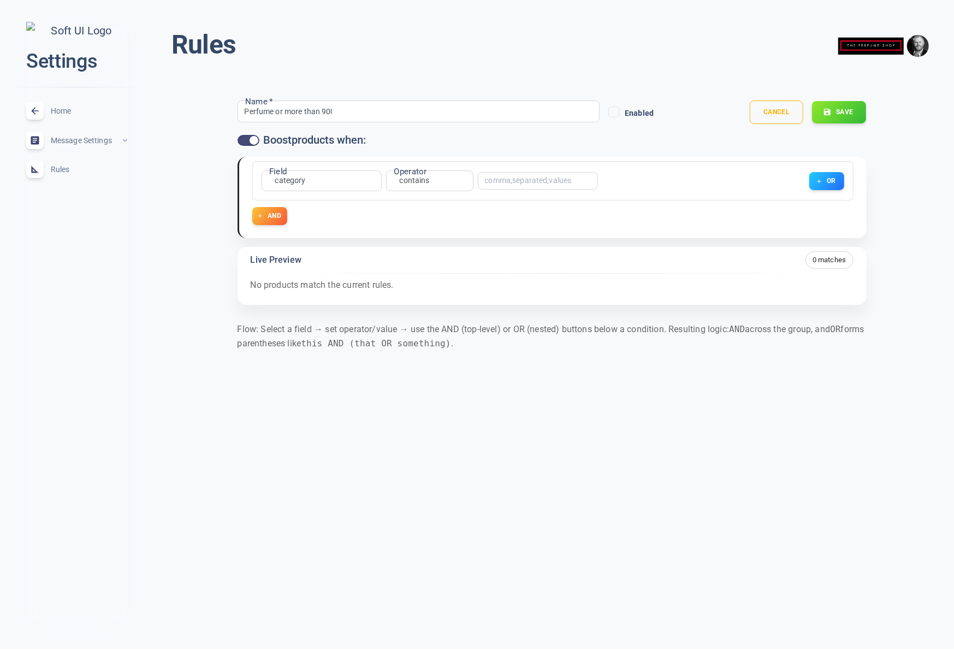
click at [502, 183] on input "text" at bounding box center [528, 181] width 87 height 8
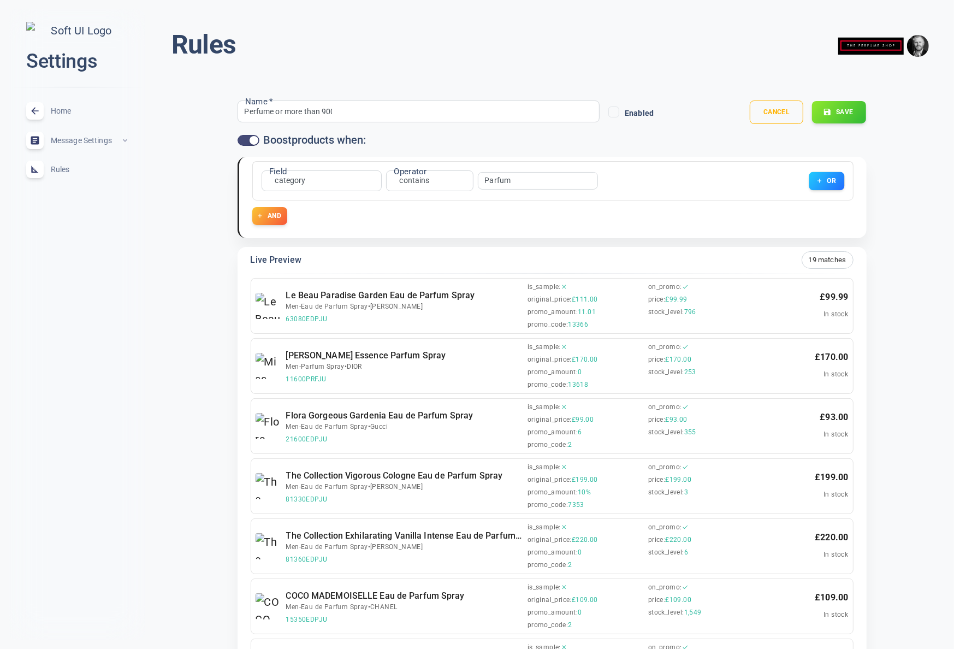
type input "Parfum"
click at [827, 176] on button "OR" at bounding box center [826, 181] width 35 height 18
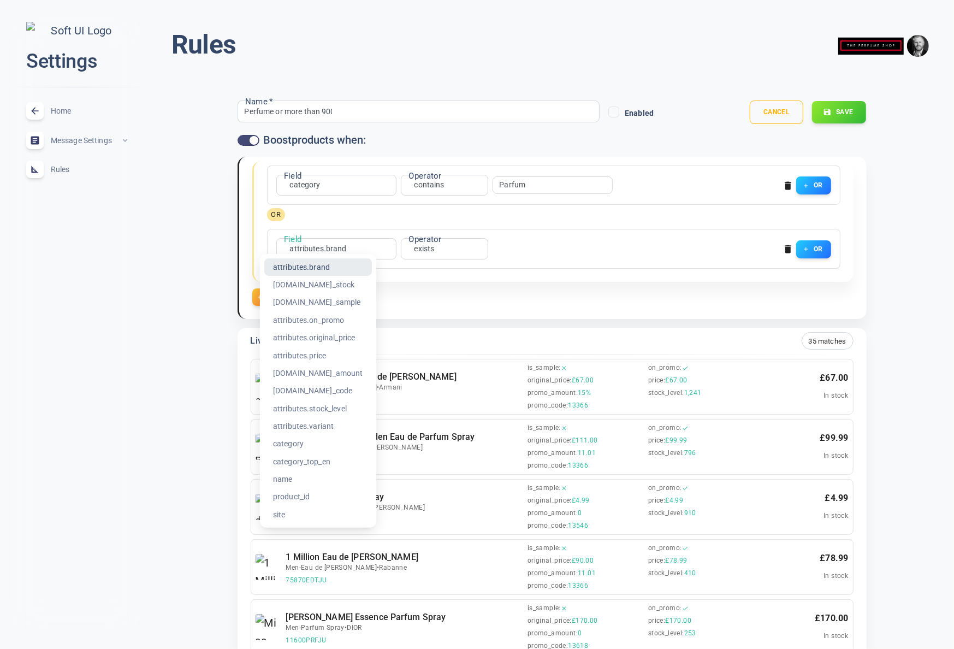
click at [314, 402] on li "attributes.stock_level" at bounding box center [318, 408] width 108 height 17
type input "attributes.stock_level"
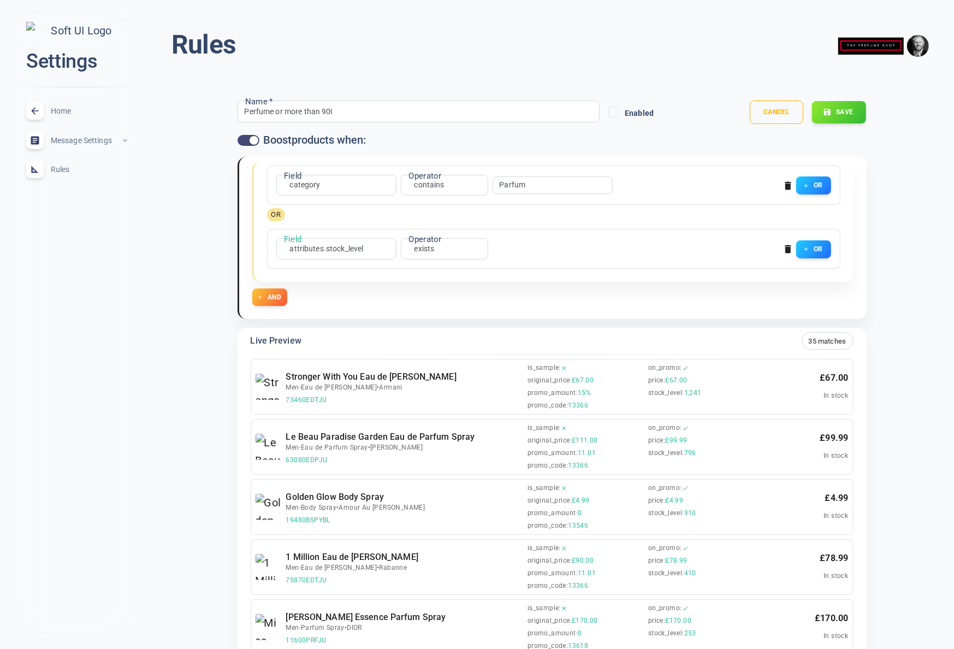
click at [395, 337] on li ">" at bounding box center [424, 337] width 87 height 17
type input "gt"
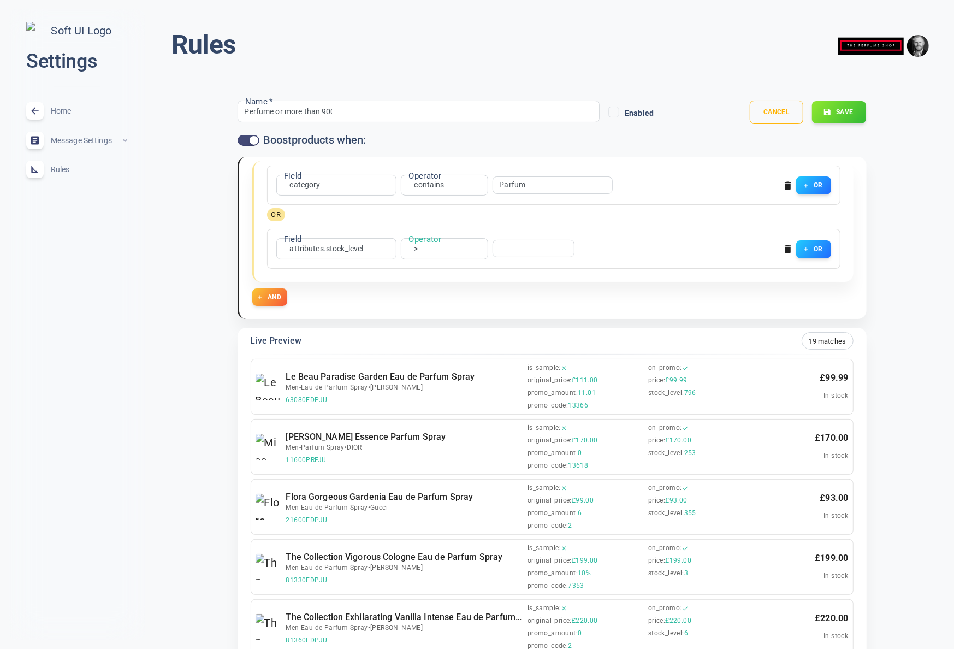
click at [502, 248] on input "number" at bounding box center [529, 249] width 59 height 8
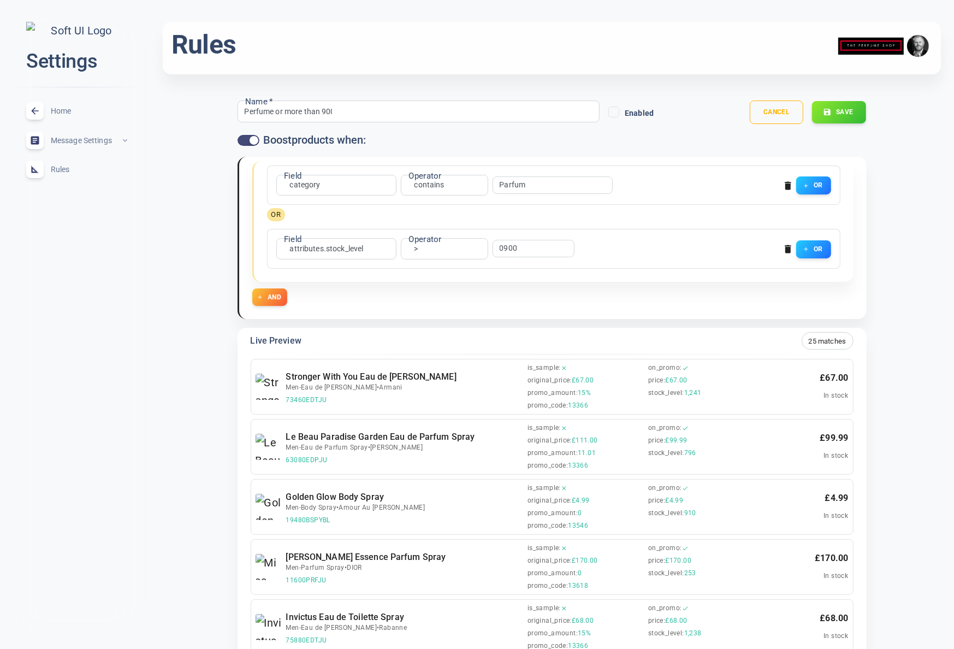
drag, startPoint x: 506, startPoint y: 246, endPoint x: 496, endPoint y: 261, distance: 17.4
click at [506, 246] on input "0900" at bounding box center [529, 249] width 59 height 8
type input "900"
click at [600, 295] on div "AND" at bounding box center [552, 297] width 601 height 18
click at [841, 112] on button "Save" at bounding box center [838, 112] width 55 height 23
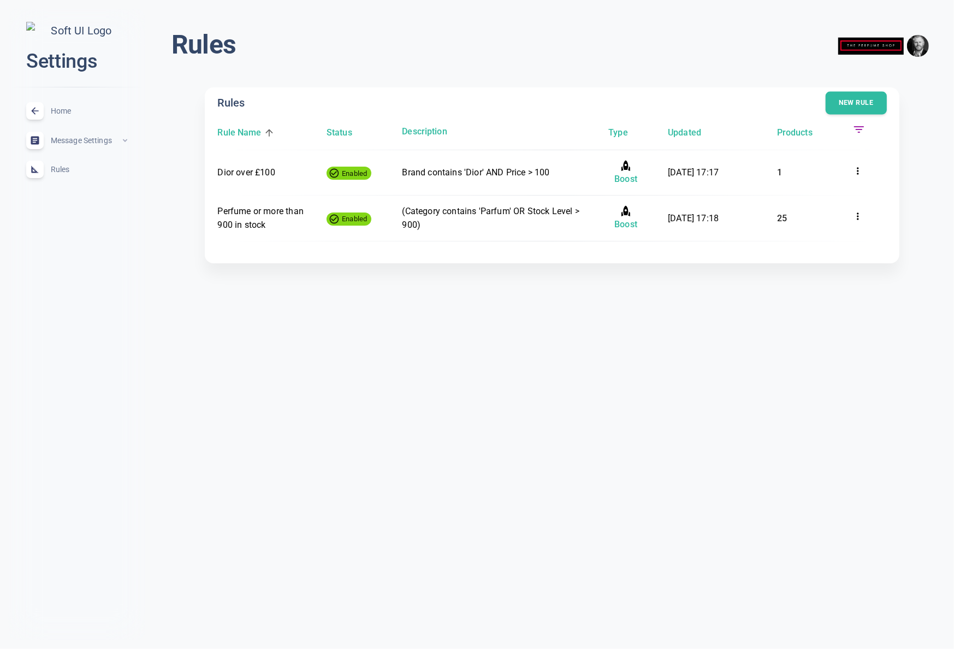
click at [857, 101] on button "New rule" at bounding box center [855, 103] width 61 height 23
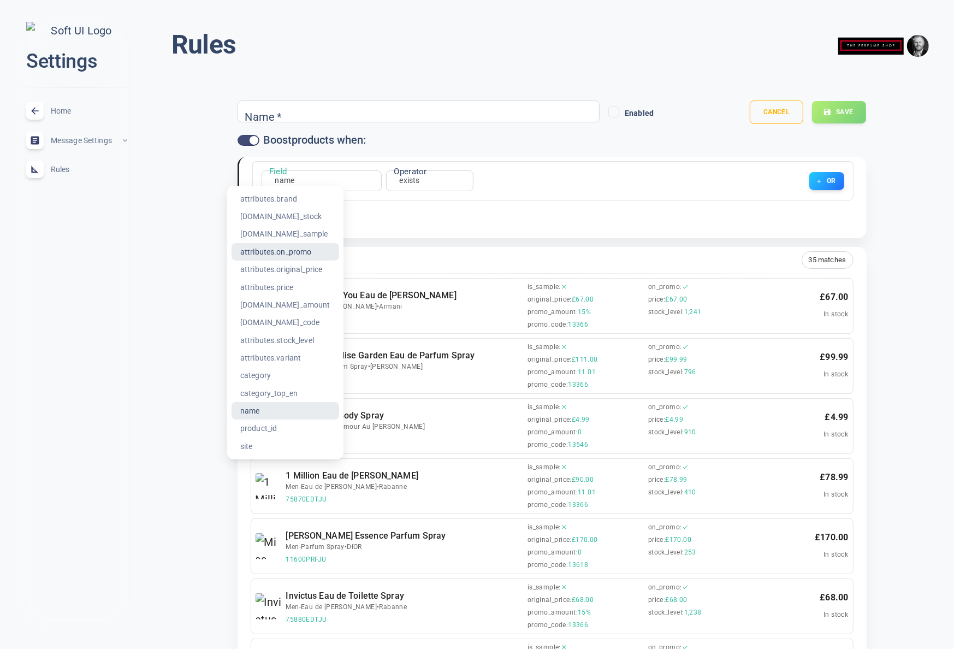
click at [299, 253] on li "attributes.on_promo" at bounding box center [285, 251] width 108 height 17
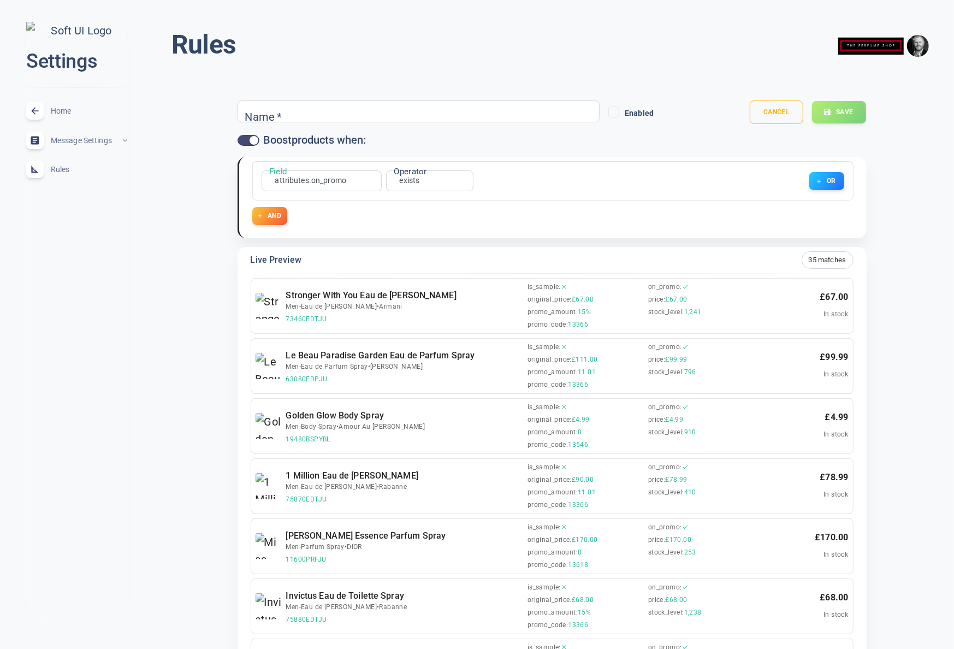
click at [331, 183] on div at bounding box center [477, 324] width 954 height 649
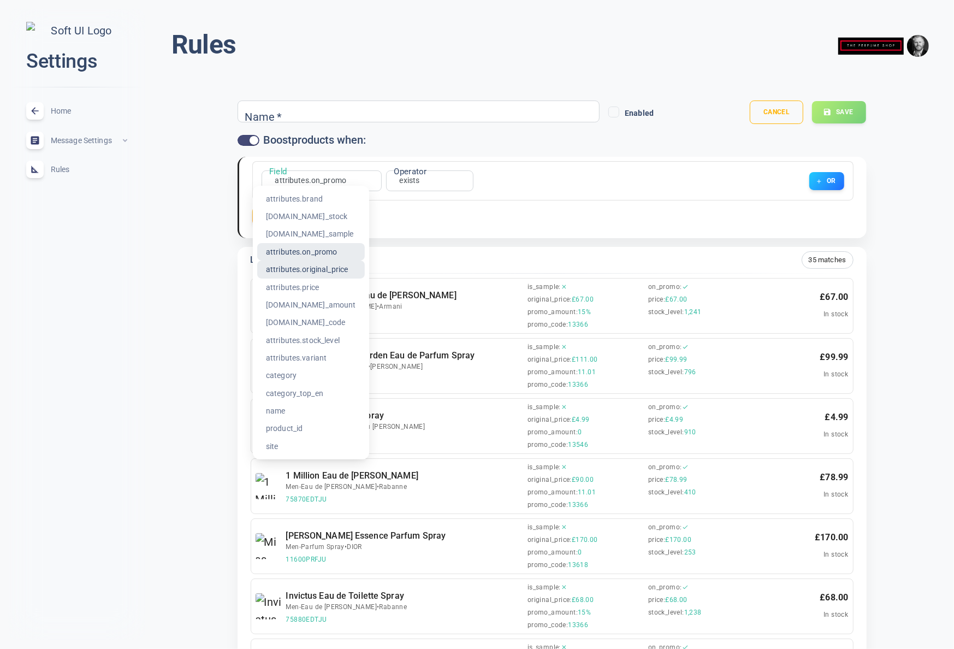
click at [317, 272] on li "attributes.original_price" at bounding box center [311, 268] width 108 height 17
click at [331, 305] on li "attributes.promo_amount" at bounding box center [317, 304] width 108 height 17
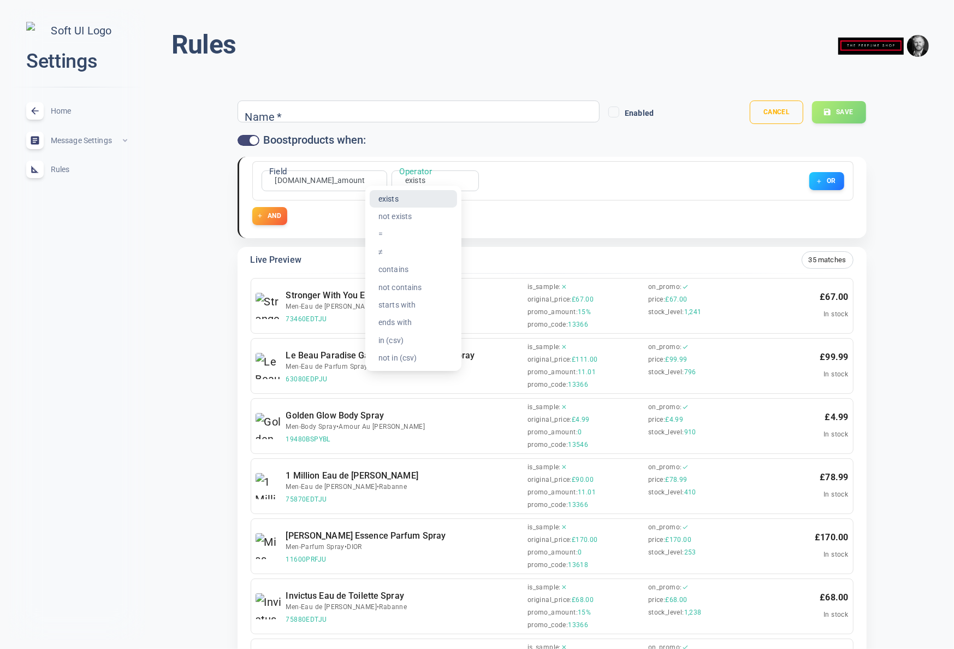
click at [408, 198] on li "exists" at bounding box center [413, 198] width 87 height 17
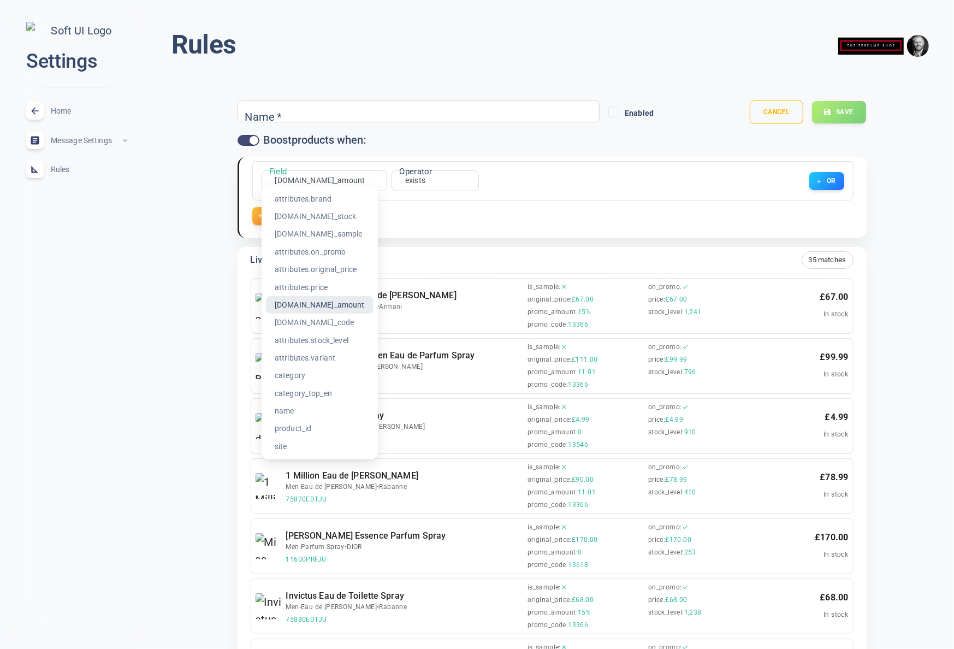
click at [309, 377] on li "category" at bounding box center [320, 374] width 108 height 17
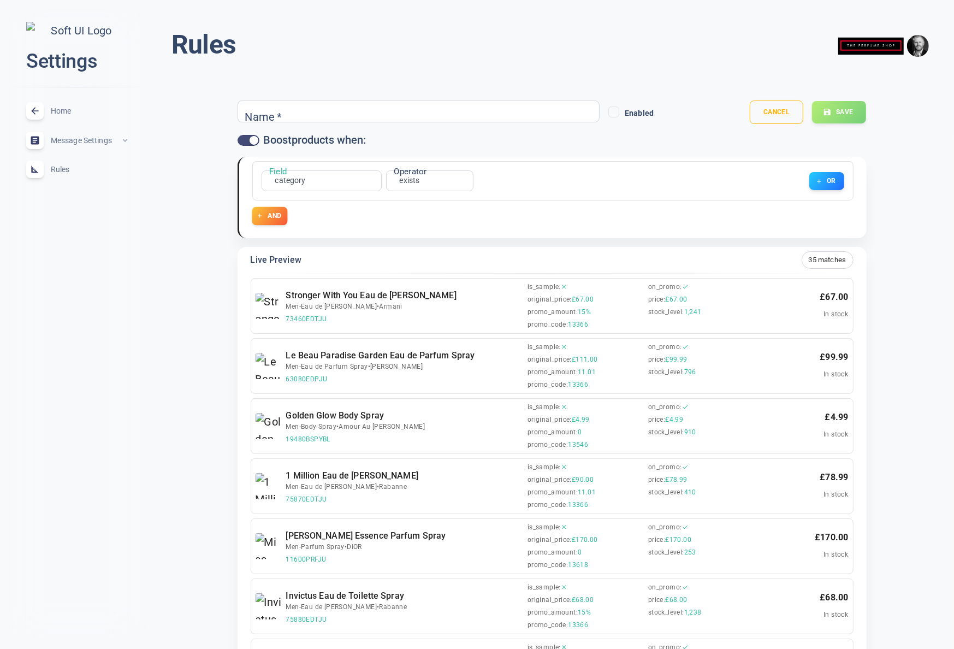
click at [280, 213] on button "AND" at bounding box center [269, 216] width 35 height 18
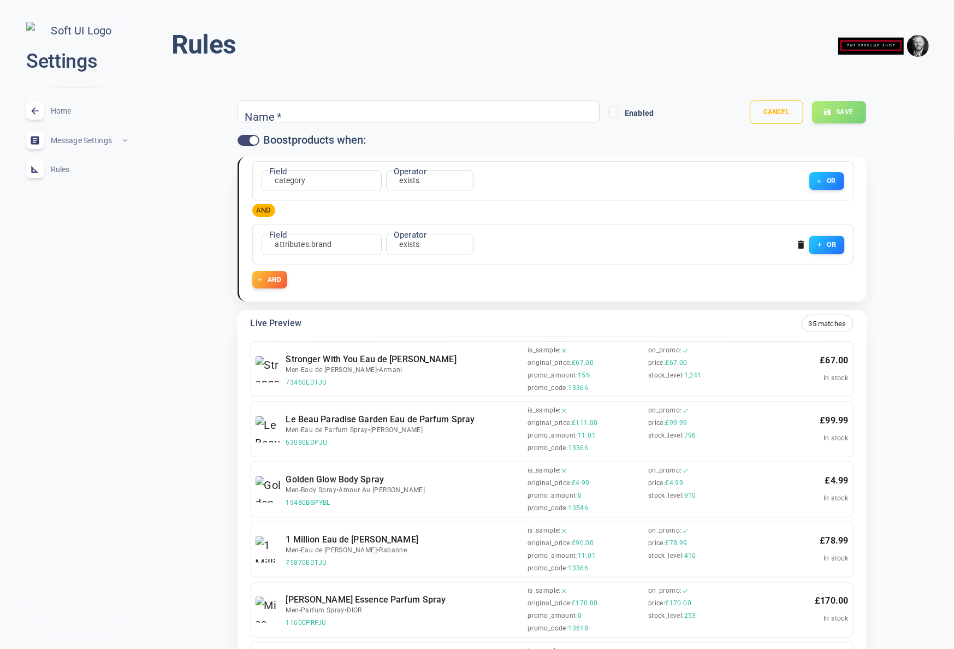
click at [827, 253] on button "OR" at bounding box center [826, 244] width 35 height 18
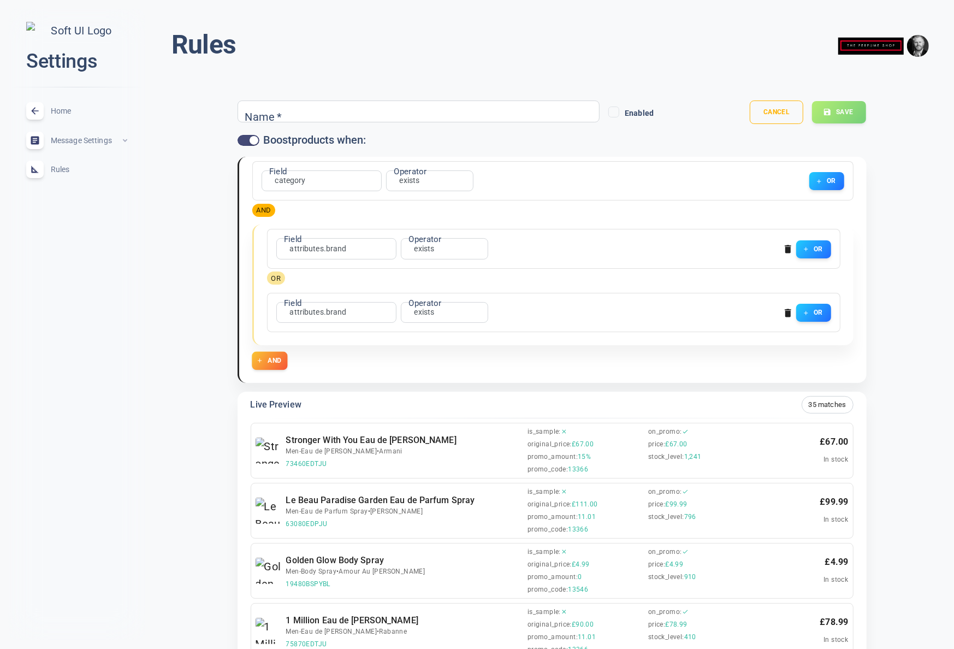
click at [270, 363] on button "AND" at bounding box center [269, 361] width 35 height 18
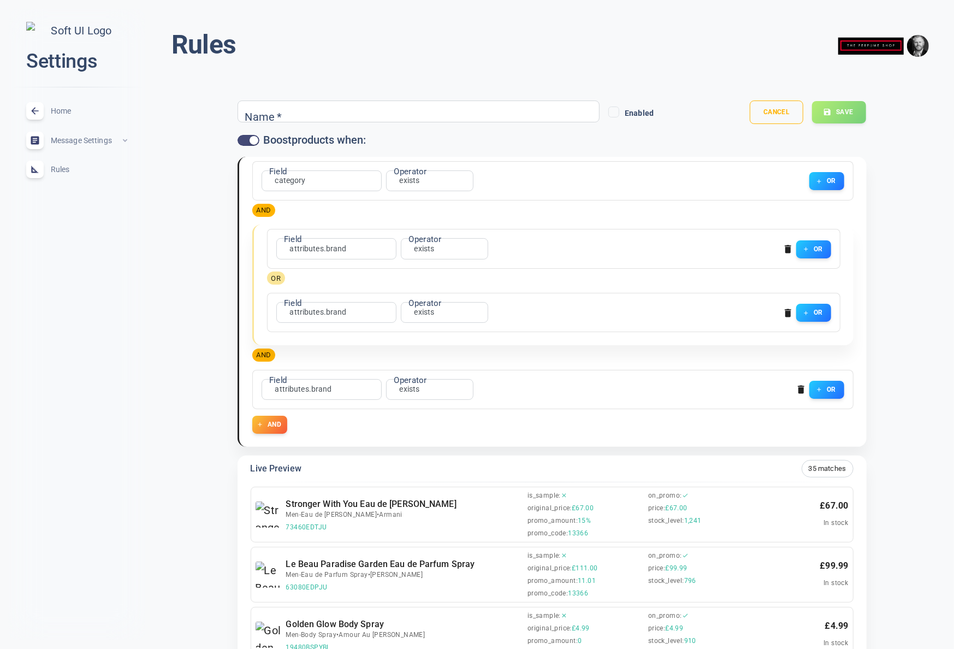
click at [783, 249] on icon "button" at bounding box center [787, 248] width 11 height 11
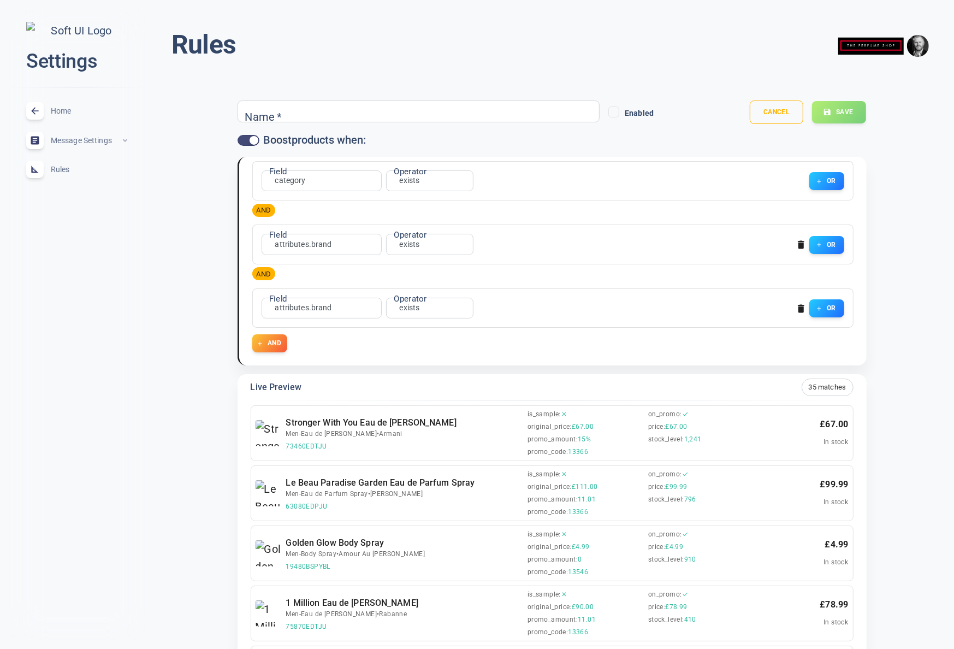
click at [800, 239] on icon "button" at bounding box center [800, 244] width 11 height 11
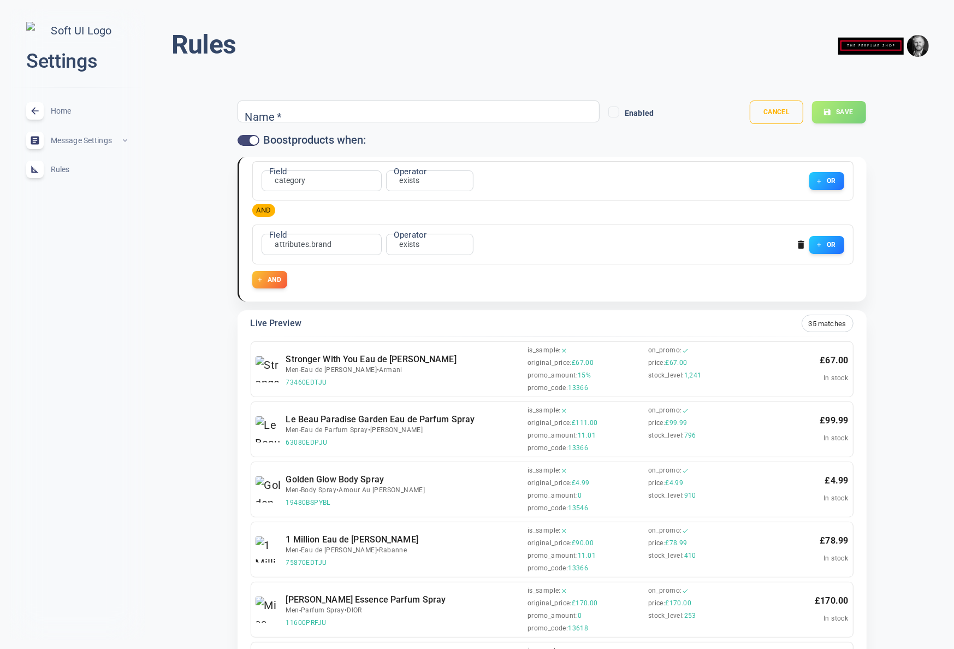
click at [801, 244] on icon "button" at bounding box center [801, 245] width 7 height 8
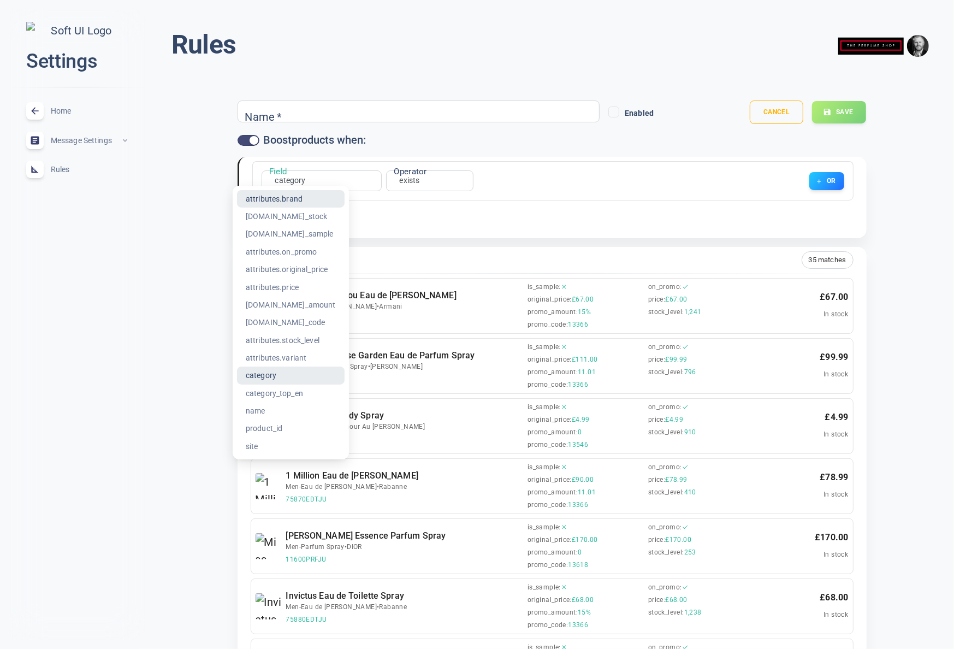
click at [294, 197] on li "attributes.brand" at bounding box center [291, 198] width 108 height 17
type input "attributes.brand"
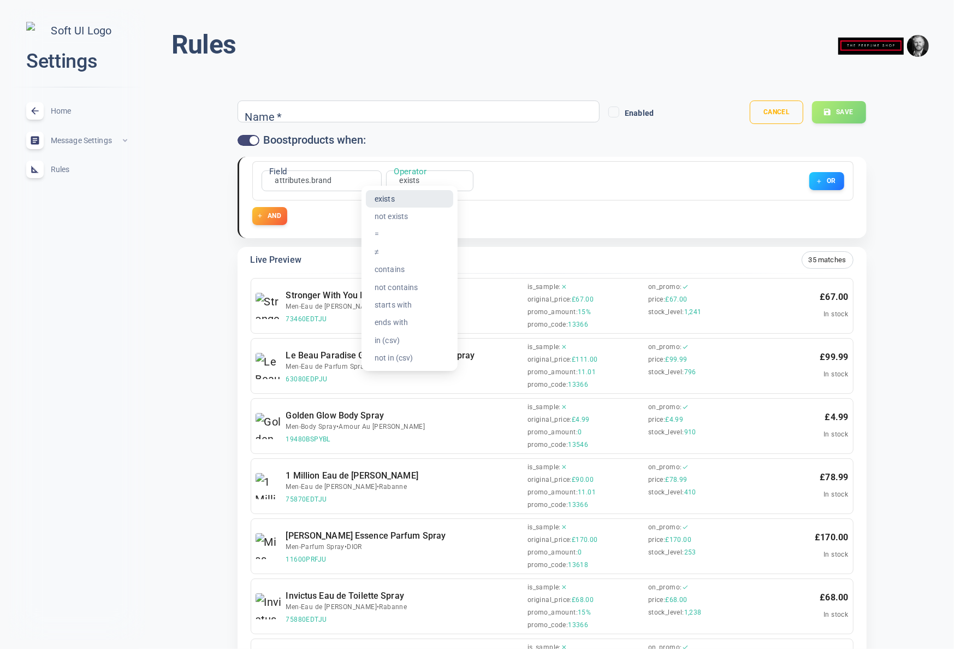
click at [392, 270] on li "contains" at bounding box center [409, 268] width 87 height 17
type input "contains"
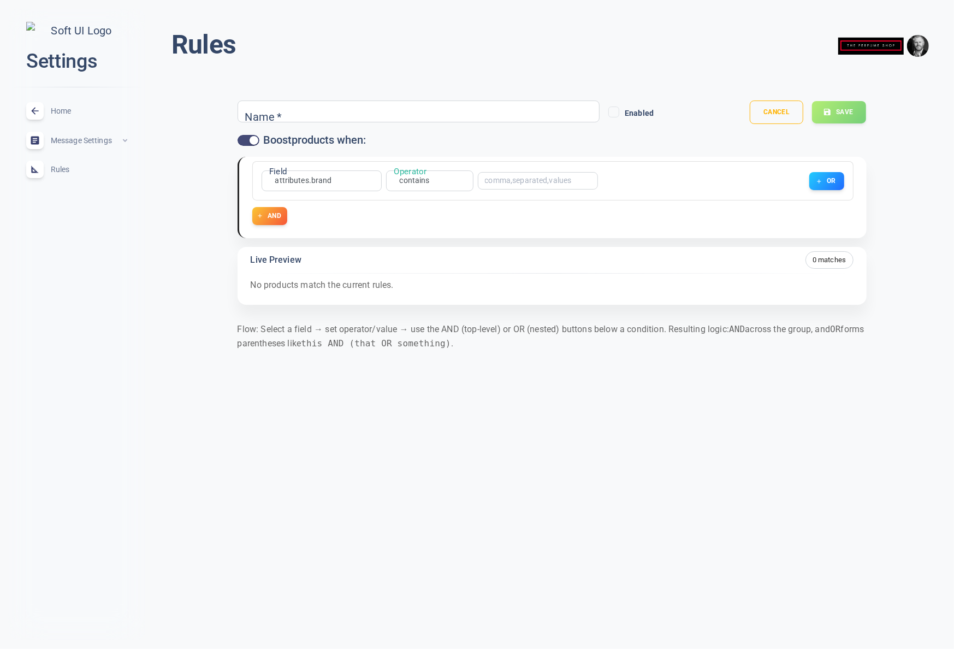
click at [517, 182] on input "text" at bounding box center [528, 181] width 87 height 8
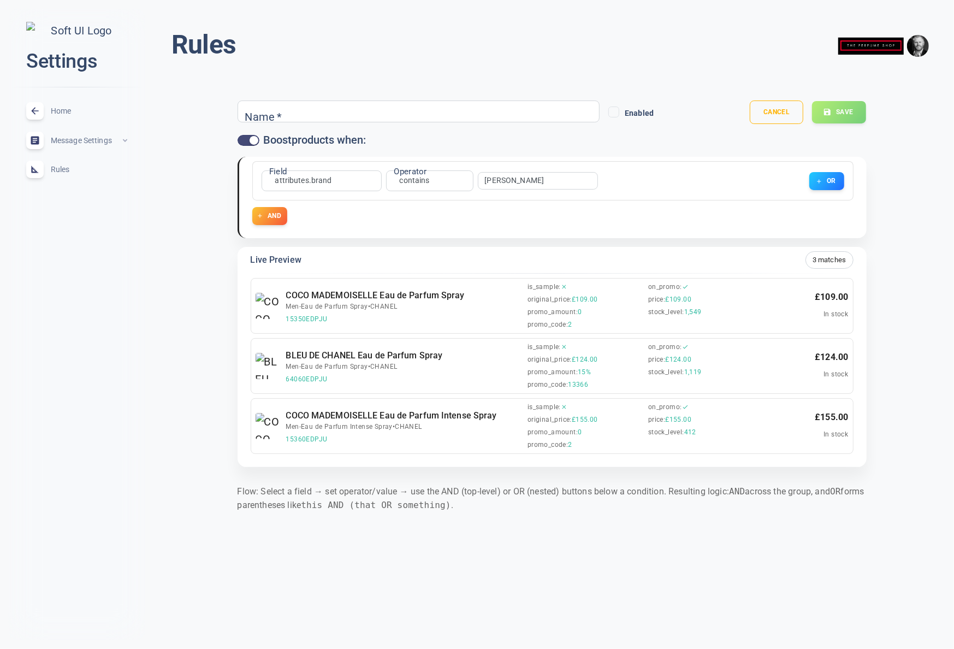
type input "Chan"
click at [254, 116] on div "Name   * Name *" at bounding box center [418, 111] width 363 height 22
type input "Channel"
click at [825, 116] on icon "button" at bounding box center [827, 112] width 9 height 9
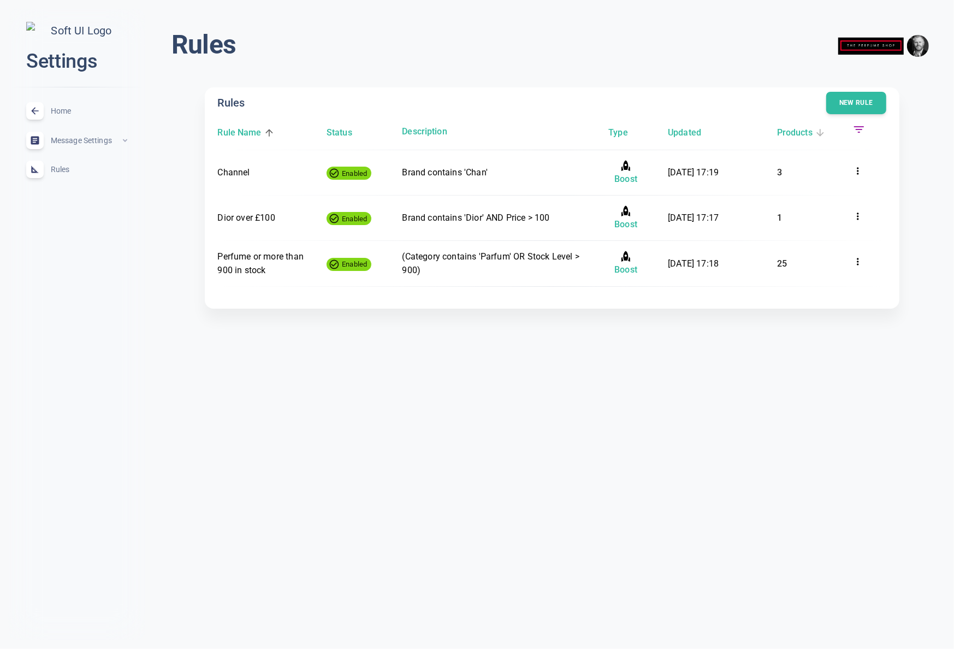
click at [801, 133] on h6 "Products" at bounding box center [794, 133] width 35 height 14
click at [802, 135] on h6 "Products" at bounding box center [794, 133] width 35 height 14
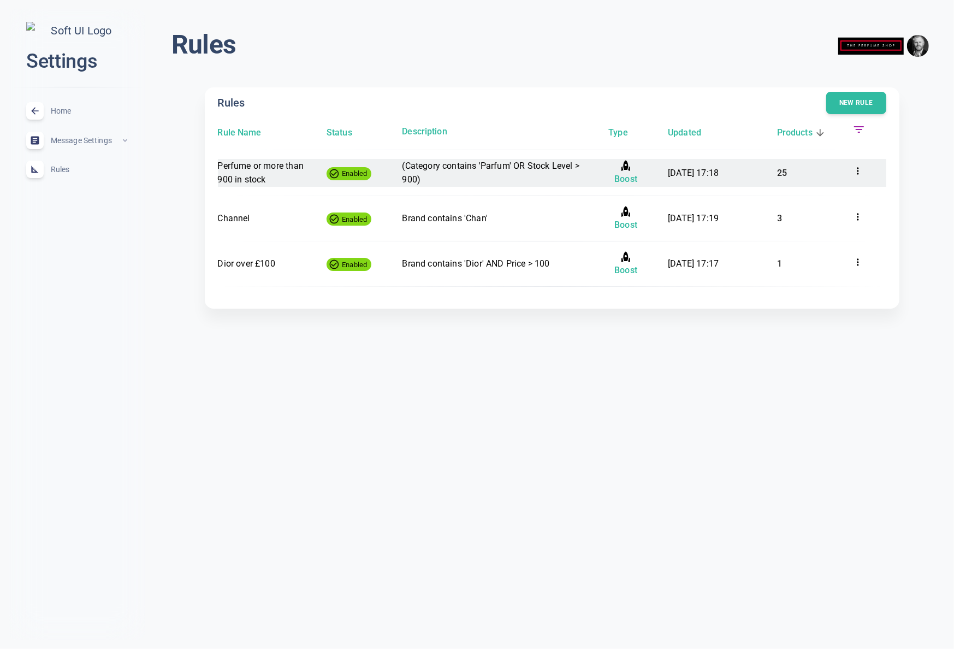
click at [858, 174] on icon at bounding box center [858, 170] width 2 height 7
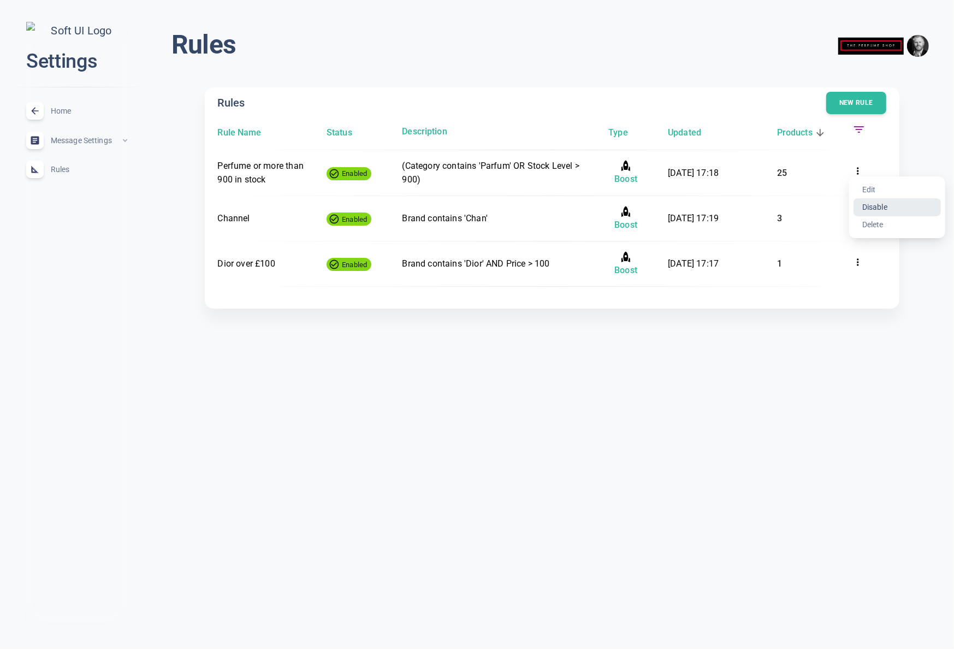
click at [883, 209] on li "Disable" at bounding box center [896, 206] width 87 height 17
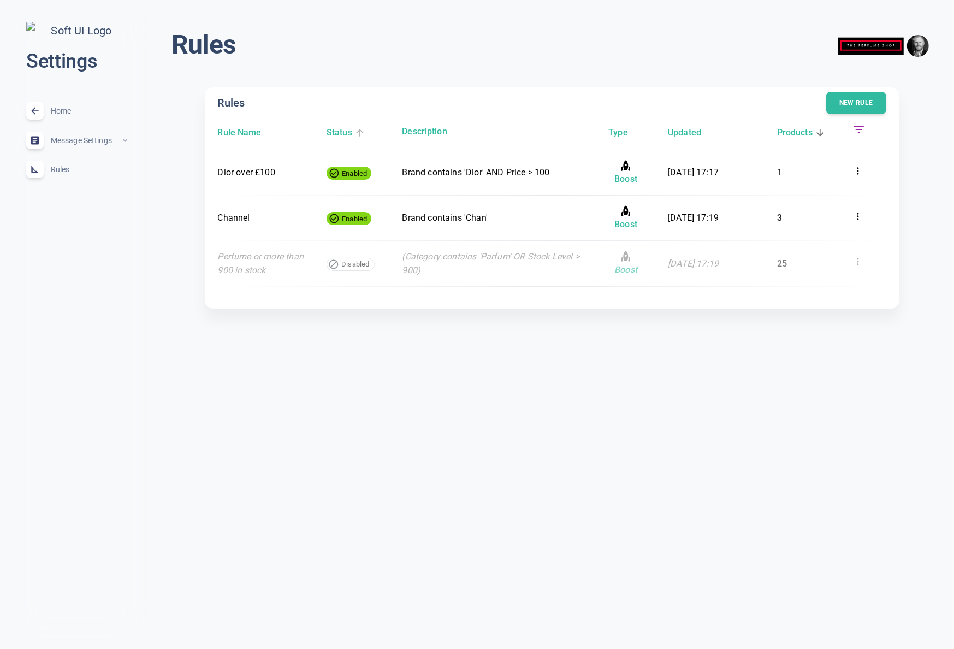
click at [346, 131] on h6 "Status" at bounding box center [339, 133] width 26 height 14
click at [348, 131] on h6 "Status" at bounding box center [339, 133] width 26 height 14
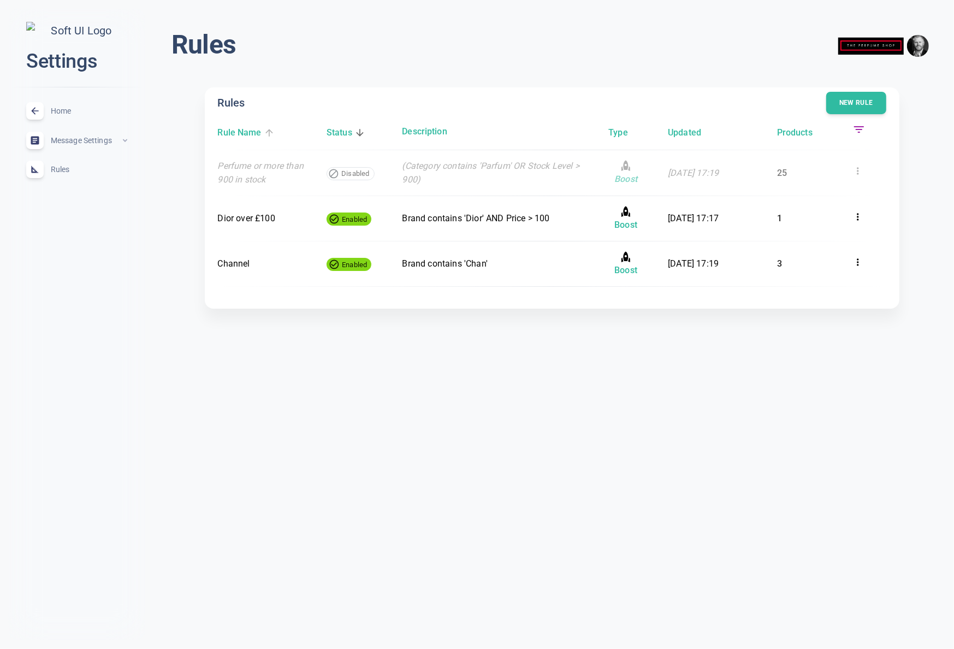
click at [260, 132] on h6 "Rule Name" at bounding box center [240, 133] width 44 height 14
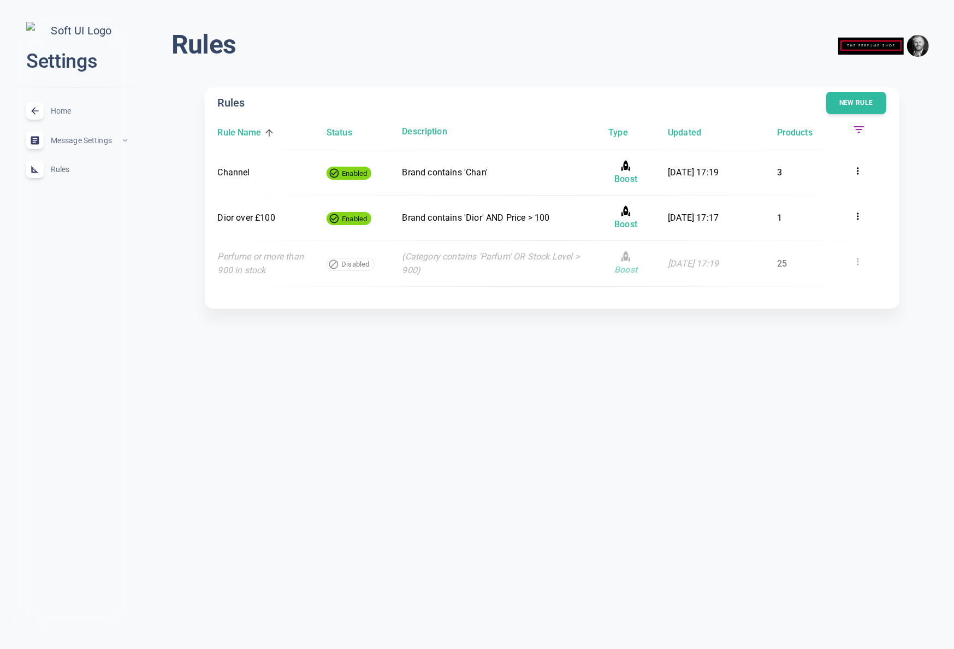
click at [247, 132] on h6 "Rule Name" at bounding box center [240, 133] width 44 height 14
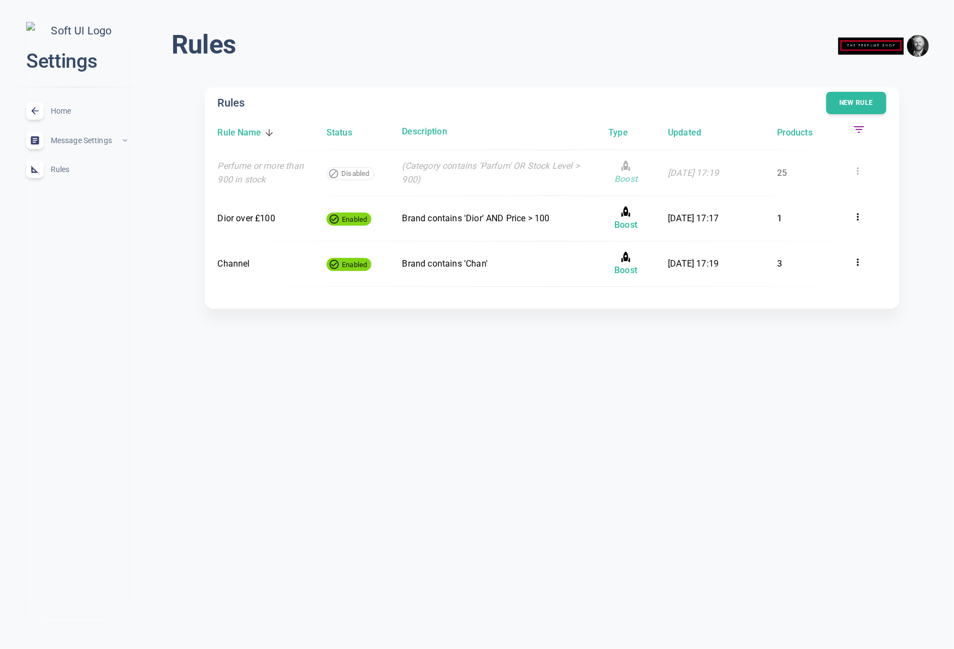
click at [247, 132] on h6 "Rule Name" at bounding box center [240, 133] width 44 height 14
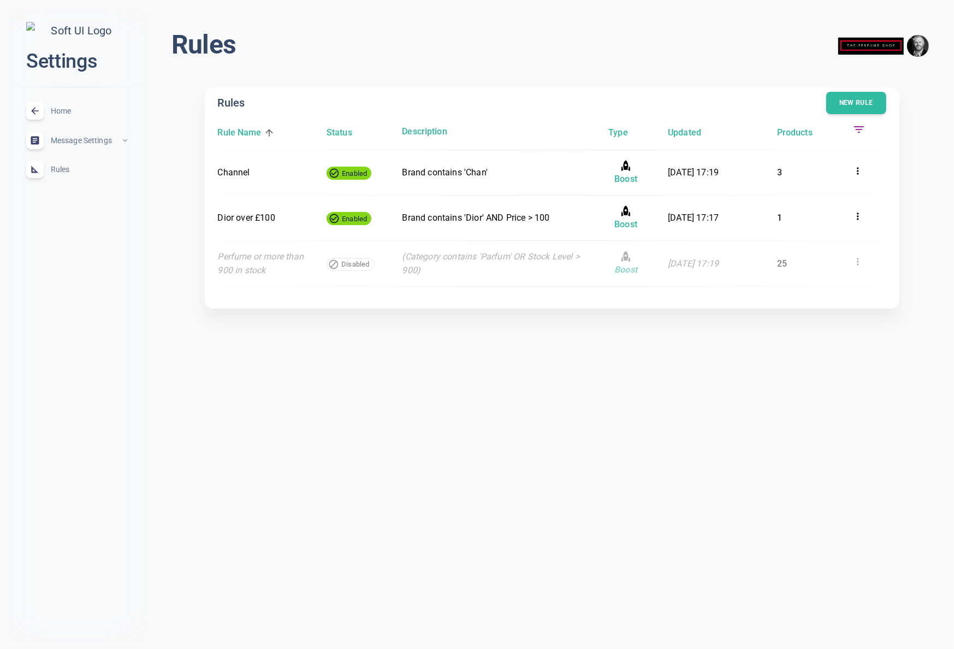
click at [857, 129] on icon at bounding box center [859, 129] width 10 height 7
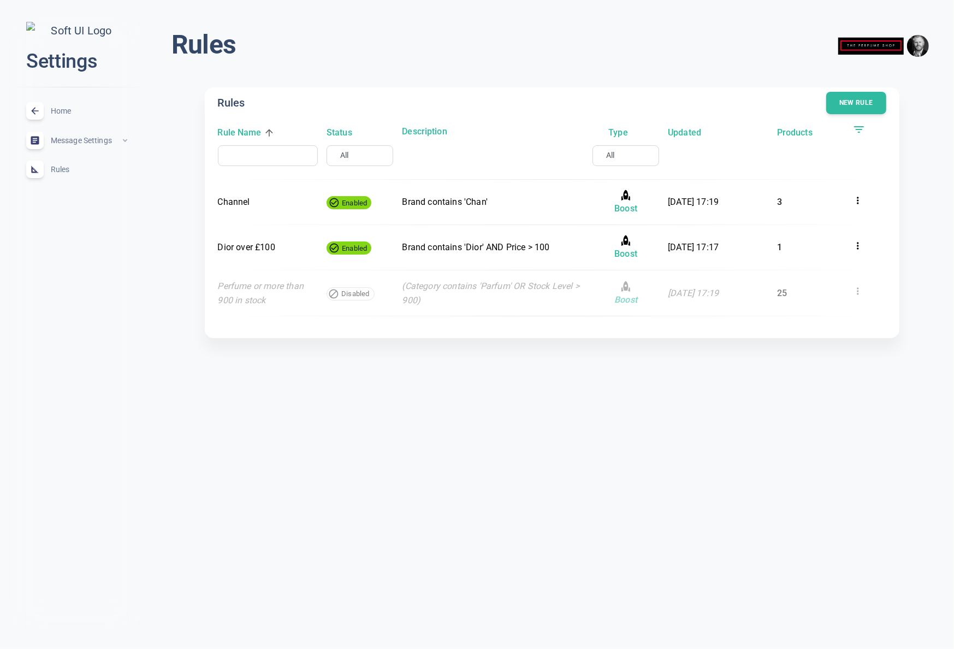
click at [279, 154] on input "text" at bounding box center [264, 155] width 78 height 11
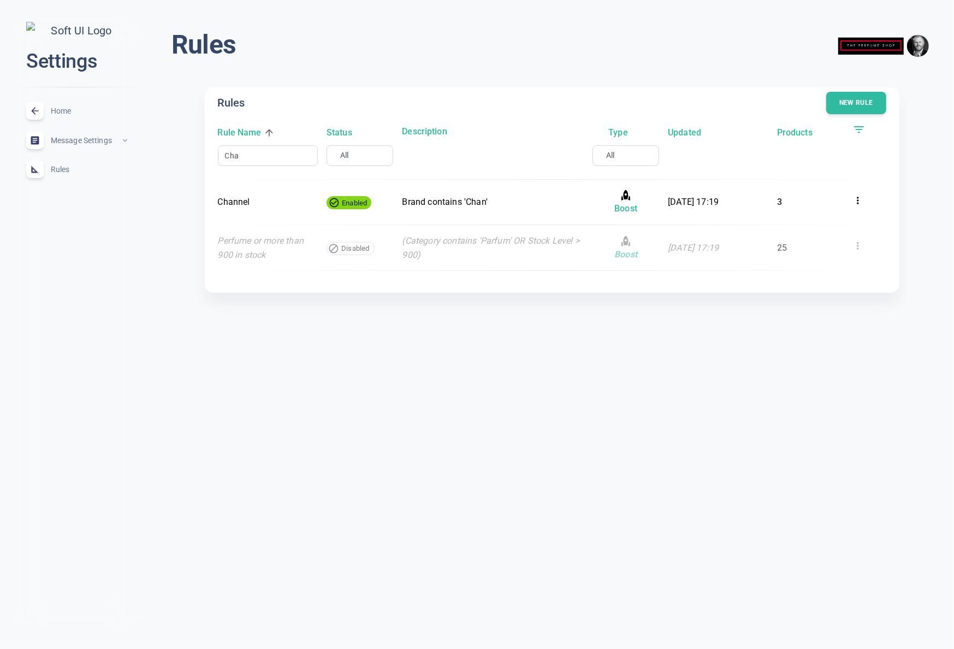
type input "Chan"
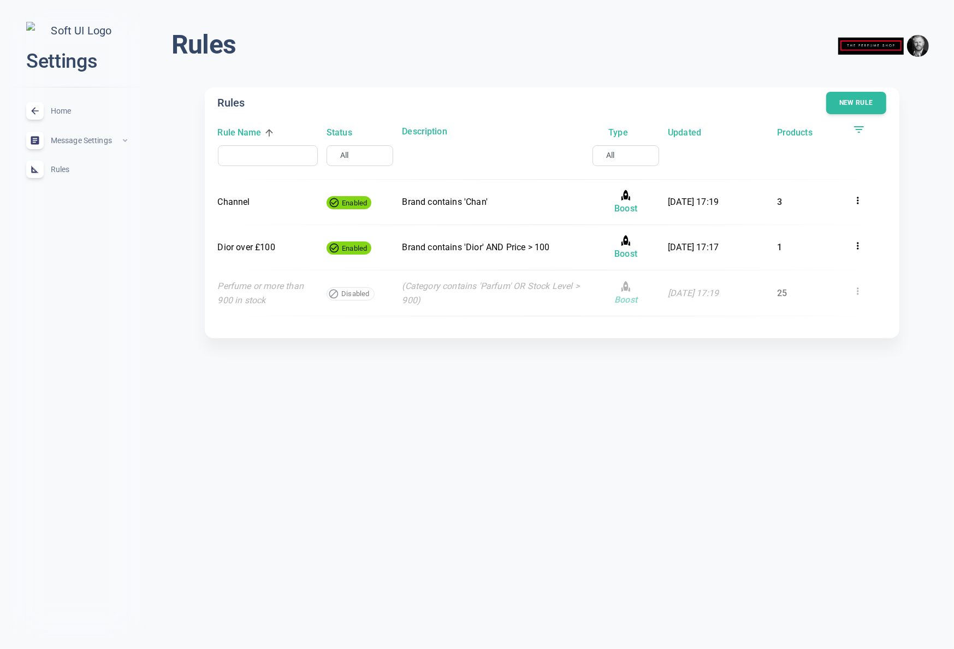
click at [353, 156] on body "close Settings Home expand_less Message Settings expand_less Rules expand_less …" at bounding box center [477, 182] width 954 height 382
click at [335, 208] on li "Disabled" at bounding box center [344, 209] width 87 height 17
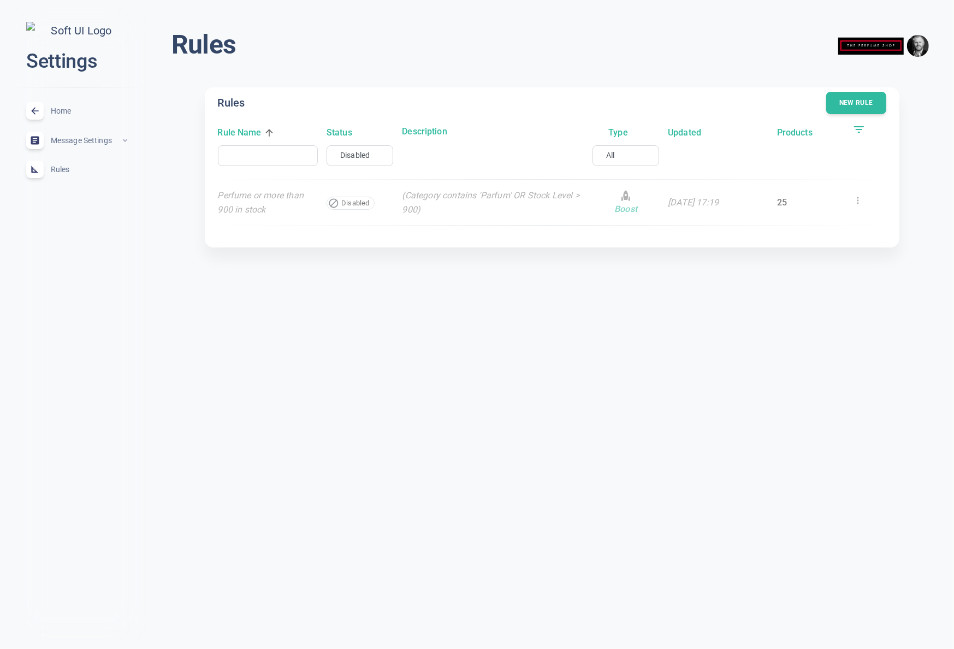
click at [359, 153] on body "close Settings Home expand_less Message Settings expand_less Rules expand_less …" at bounding box center [477, 136] width 954 height 291
click at [340, 174] on li "All" at bounding box center [355, 173] width 87 height 17
type input "all"
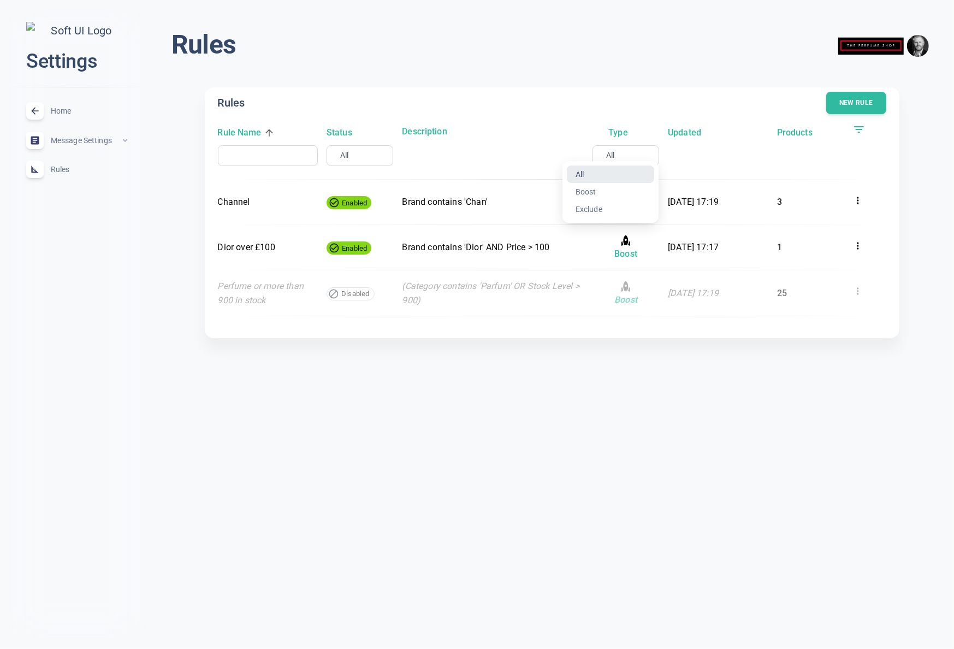
click at [615, 158] on body "close Settings Home expand_less Message Settings expand_less Rules expand_less …" at bounding box center [477, 182] width 954 height 382
click at [615, 158] on div at bounding box center [477, 324] width 954 height 649
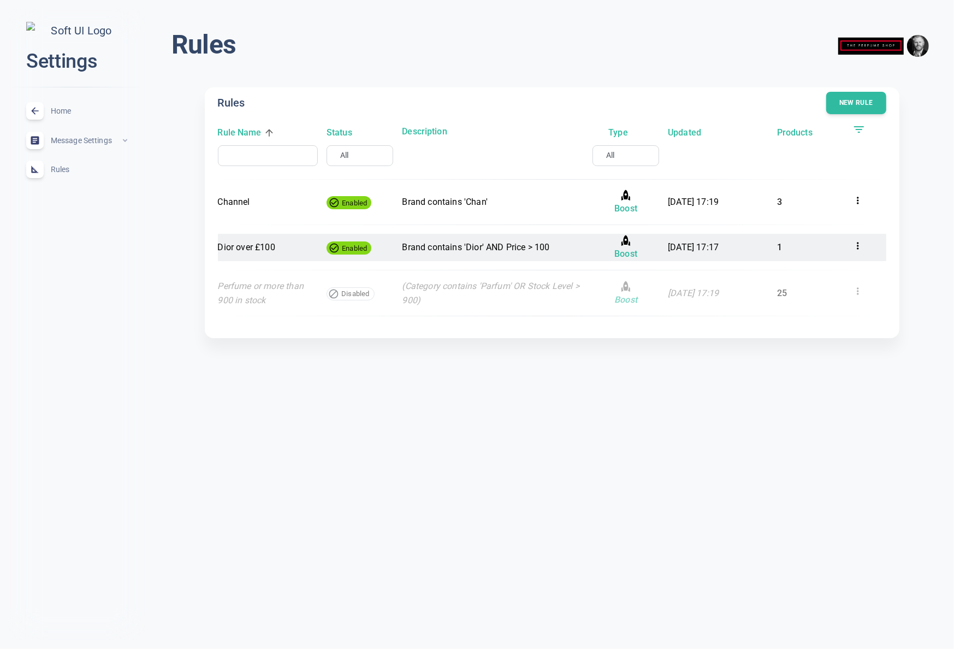
click at [861, 245] on icon at bounding box center [857, 245] width 11 height 11
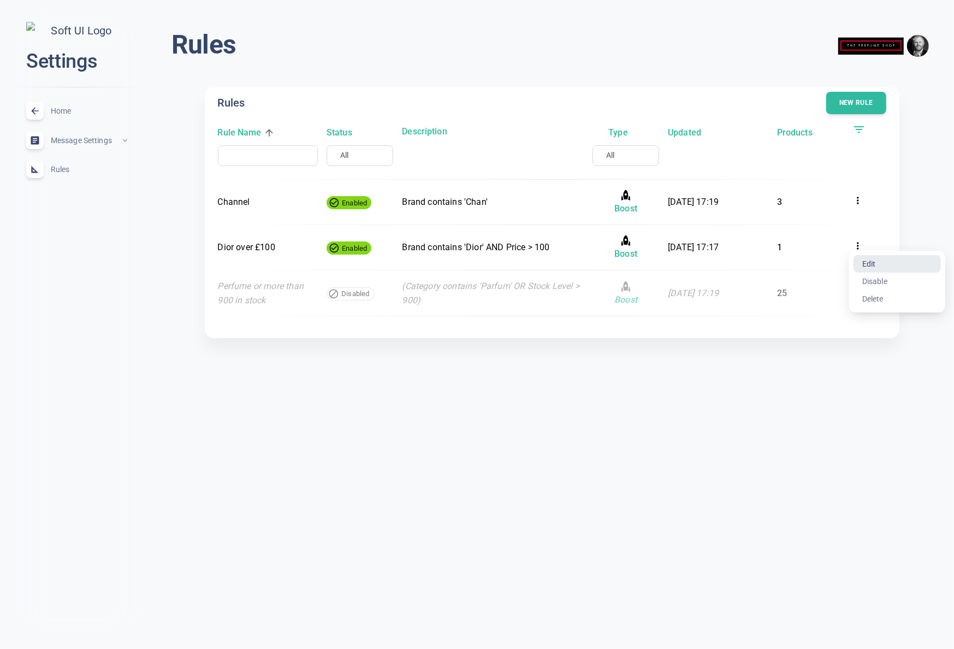
click at [874, 263] on li "Edit" at bounding box center [896, 263] width 87 height 17
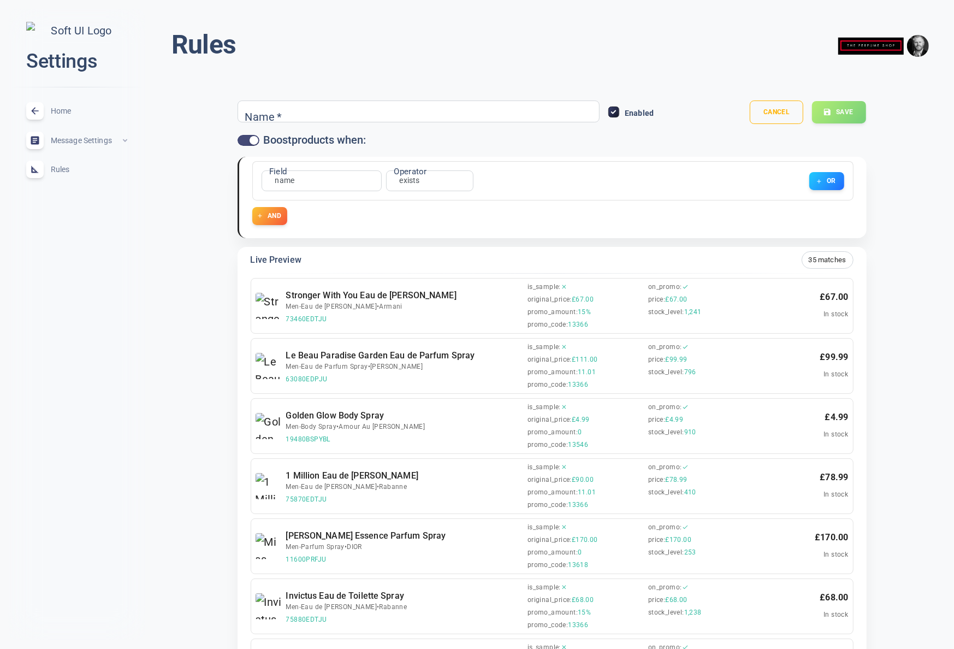
type input "Dior over £100"
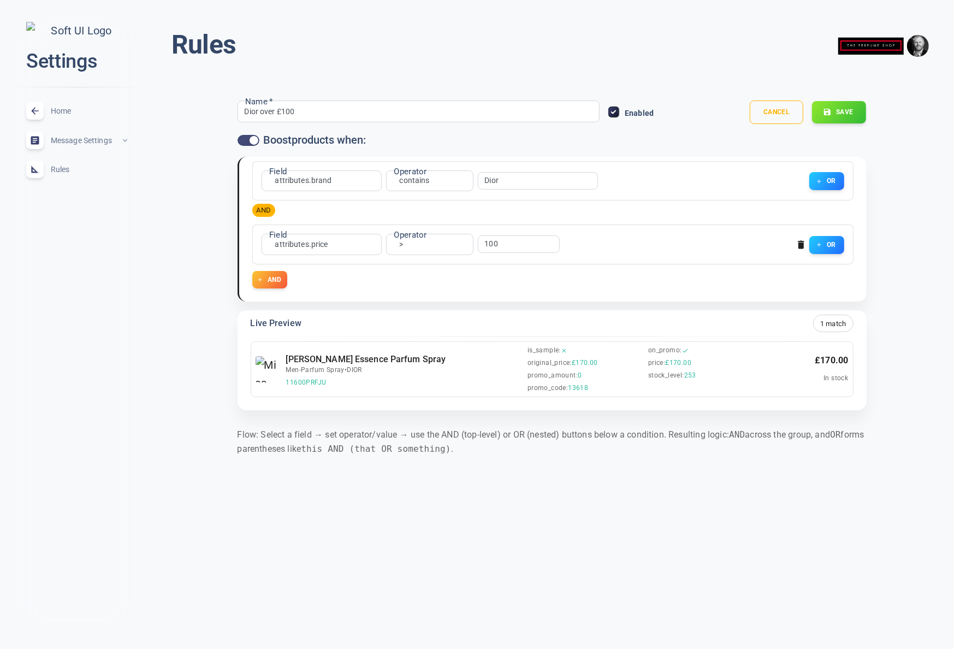
click at [253, 139] on input "checkbox" at bounding box center [254, 140] width 26 height 9
checkbox input "false"
click at [843, 110] on button "Save" at bounding box center [838, 112] width 55 height 23
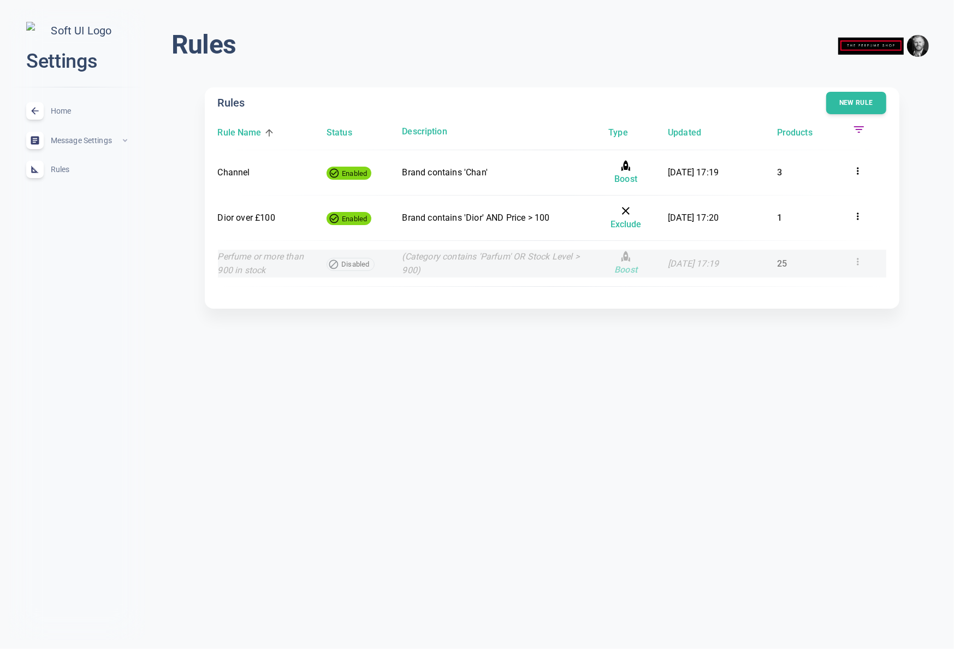
click at [857, 262] on icon at bounding box center [858, 261] width 2 height 7
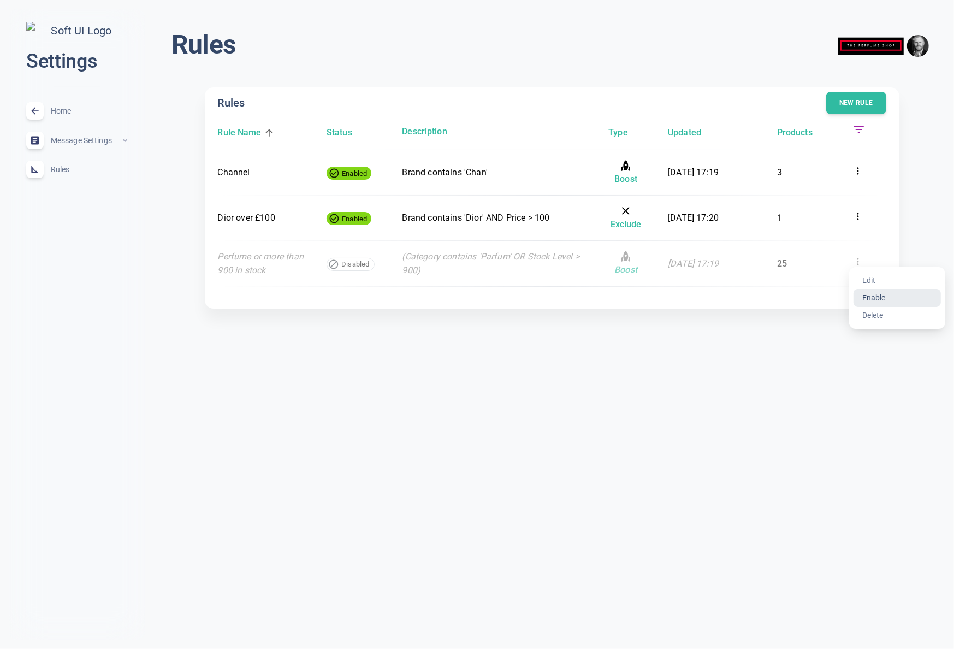
click at [877, 299] on li "Enable" at bounding box center [896, 297] width 87 height 17
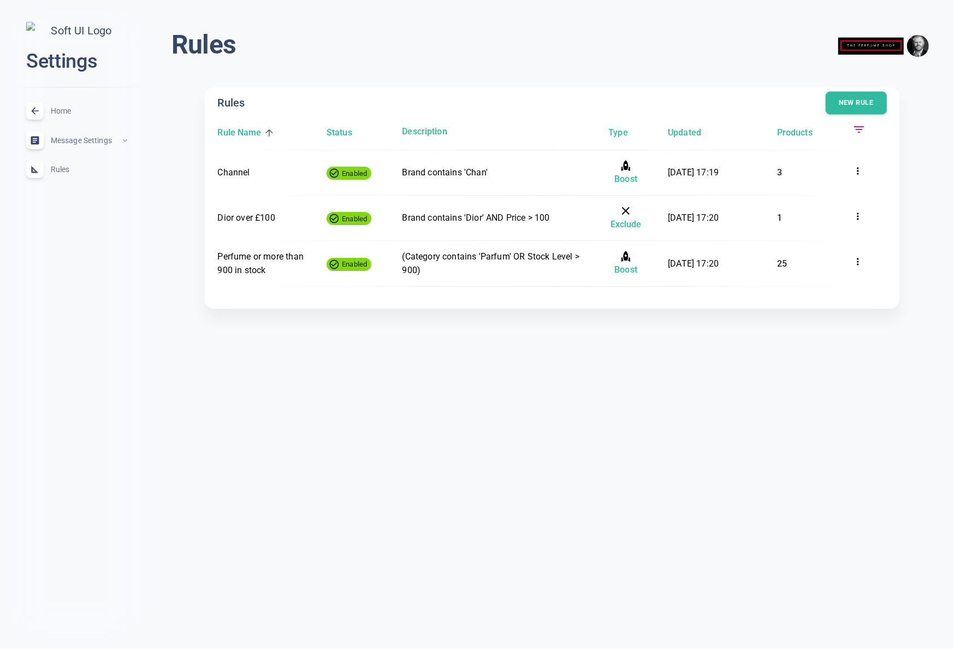
click at [864, 104] on button "New rule" at bounding box center [855, 103] width 61 height 23
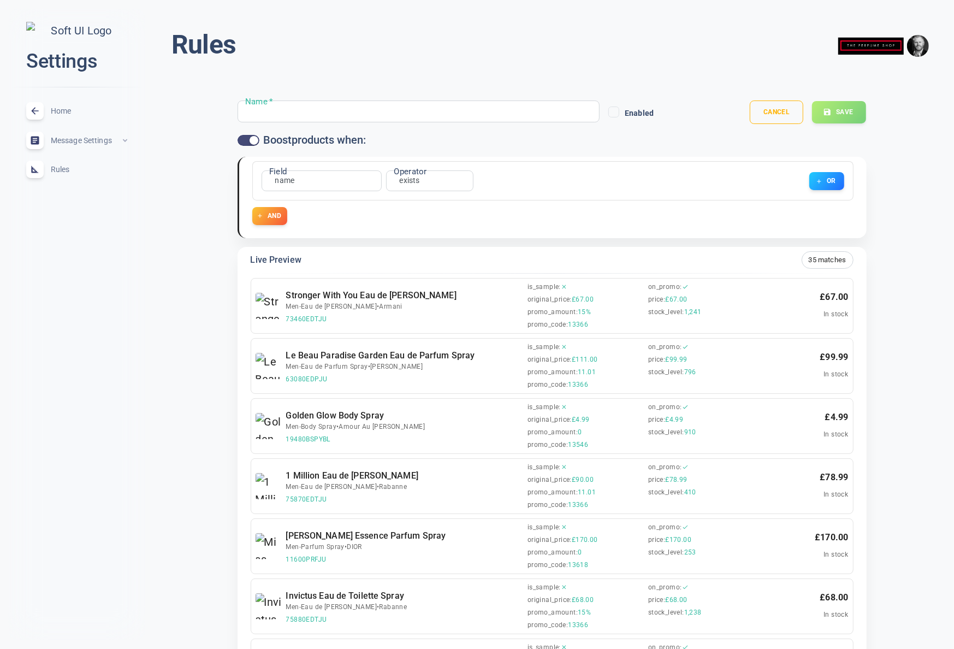
click at [297, 110] on input "Name   *" at bounding box center [288, 111] width 87 height 12
click at [297, 110] on input "rtyrty" at bounding box center [288, 111] width 87 height 12
drag, startPoint x: 278, startPoint y: 114, endPoint x: 270, endPoint y: 113, distance: 8.8
click at [278, 114] on input "rtyrty" at bounding box center [288, 111] width 87 height 12
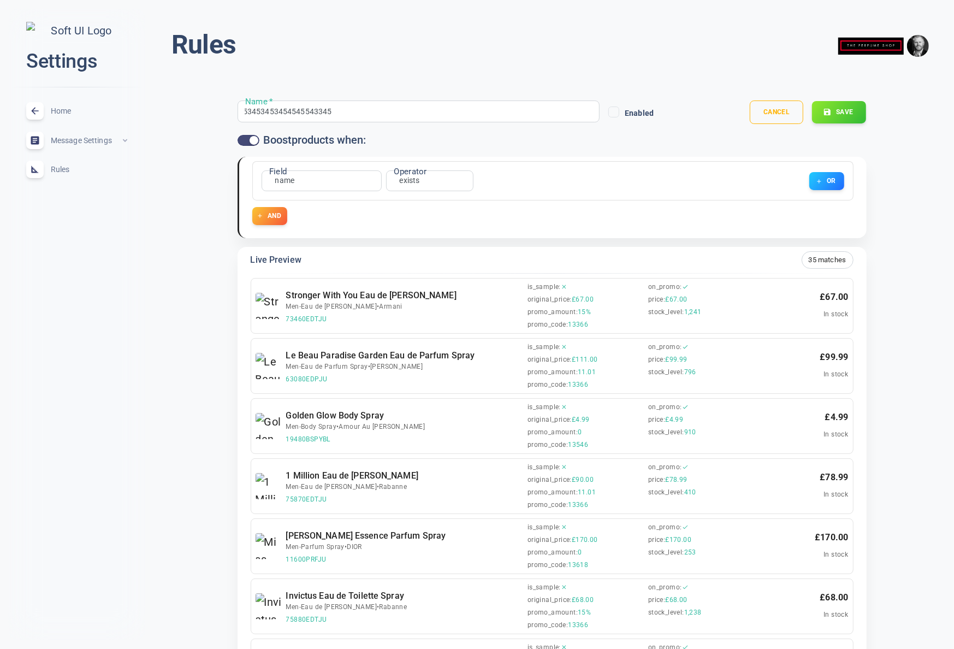
type input "rtyrty453453453453454545543345"
click at [352, 111] on div "rtyrty453453453453454545543345 Name *" at bounding box center [418, 111] width 363 height 22
click at [361, 108] on div "rtyrty453453453453454545543345 Name *" at bounding box center [418, 111] width 363 height 22
click at [349, 114] on div "rtyrty453453453453454545543345 Name *" at bounding box center [418, 111] width 363 height 22
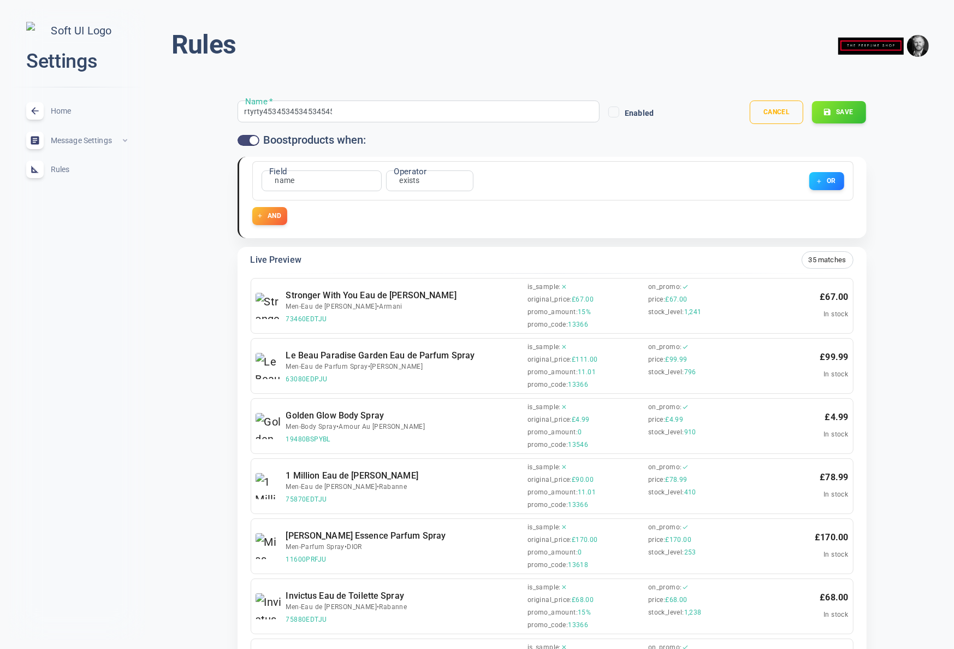
click at [358, 113] on div "rtyrty453453453453454545543345 Name *" at bounding box center [418, 111] width 363 height 22
click at [353, 112] on div "rtyrty453453453453454545543345 Name *" at bounding box center [418, 111] width 363 height 22
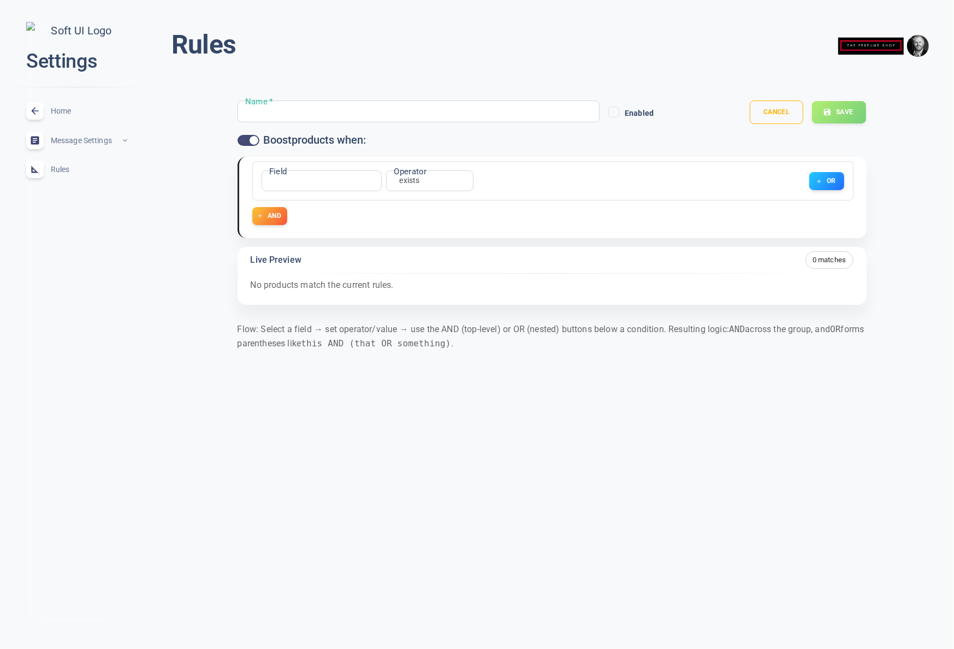
click at [317, 116] on input "Name   *" at bounding box center [288, 111] width 87 height 12
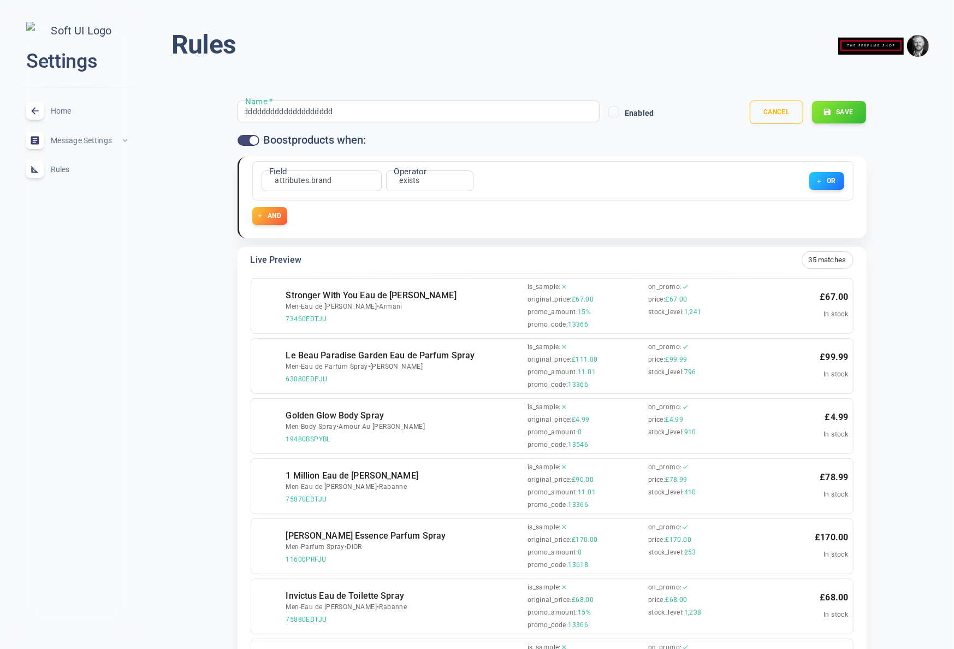
scroll to position [0, 40]
type input "dddddddddddddddddddddddddddd"
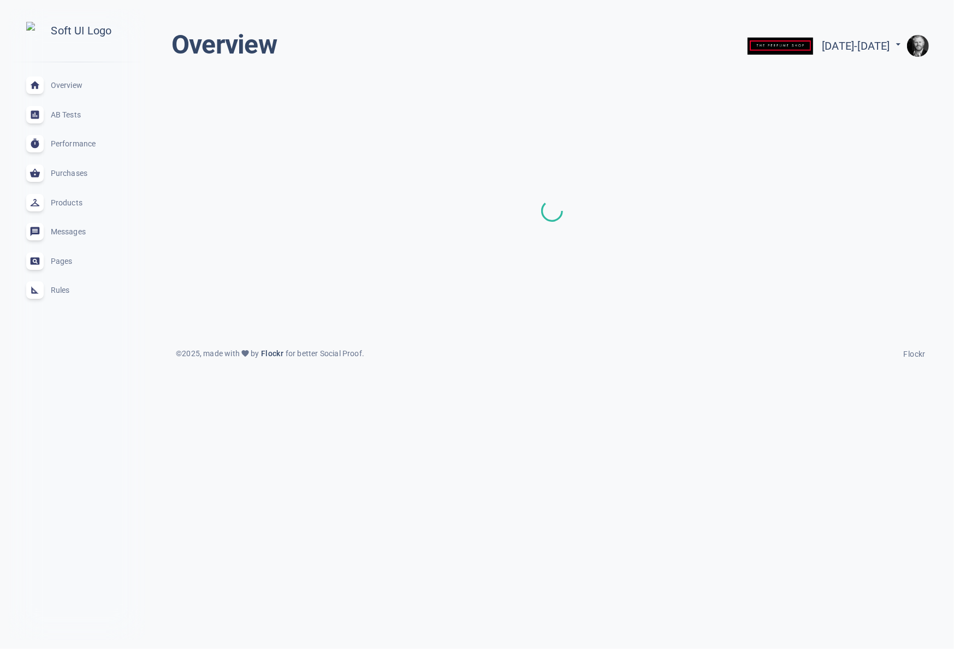
click at [68, 299] on div "Rules expand_less" at bounding box center [76, 290] width 119 height 29
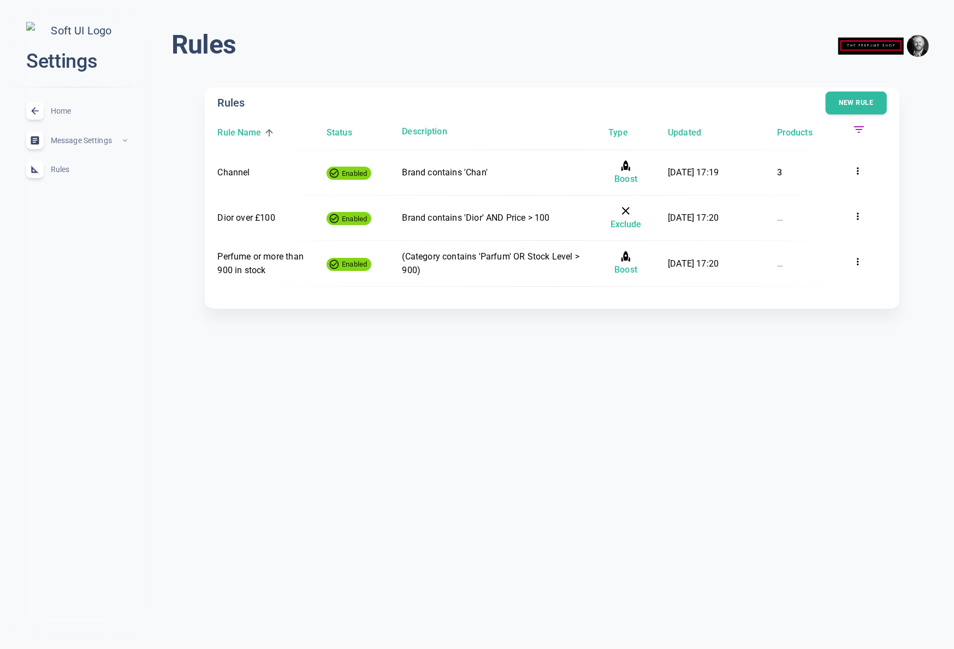
click at [870, 103] on button "New rule" at bounding box center [855, 103] width 61 height 23
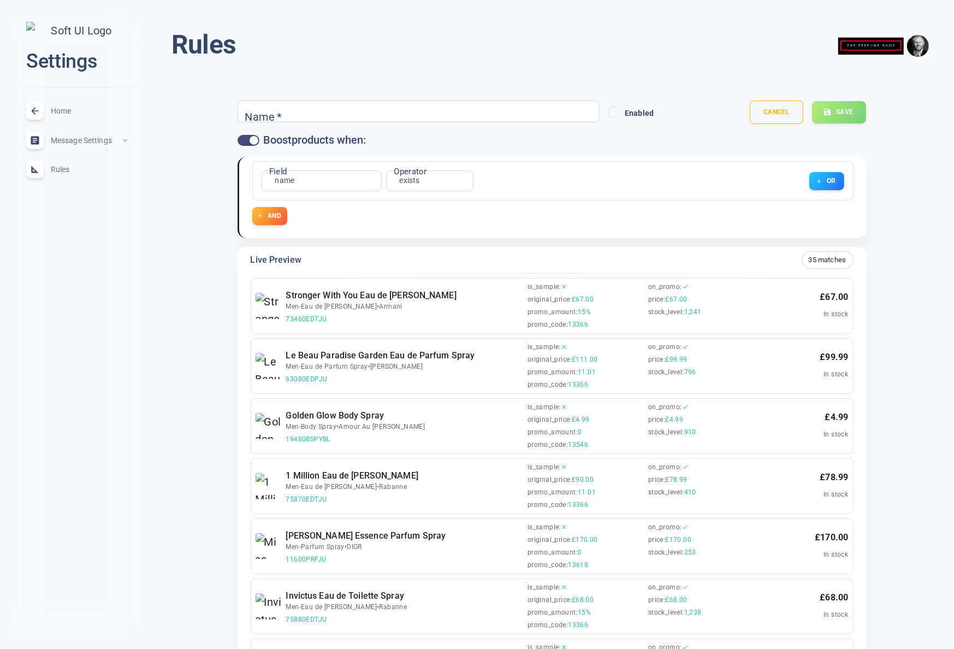
click at [306, 117] on div "Name *" at bounding box center [418, 111] width 363 height 22
click at [353, 114] on div "Name *" at bounding box center [418, 111] width 363 height 22
click at [367, 112] on div "Name *" at bounding box center [418, 111] width 363 height 22
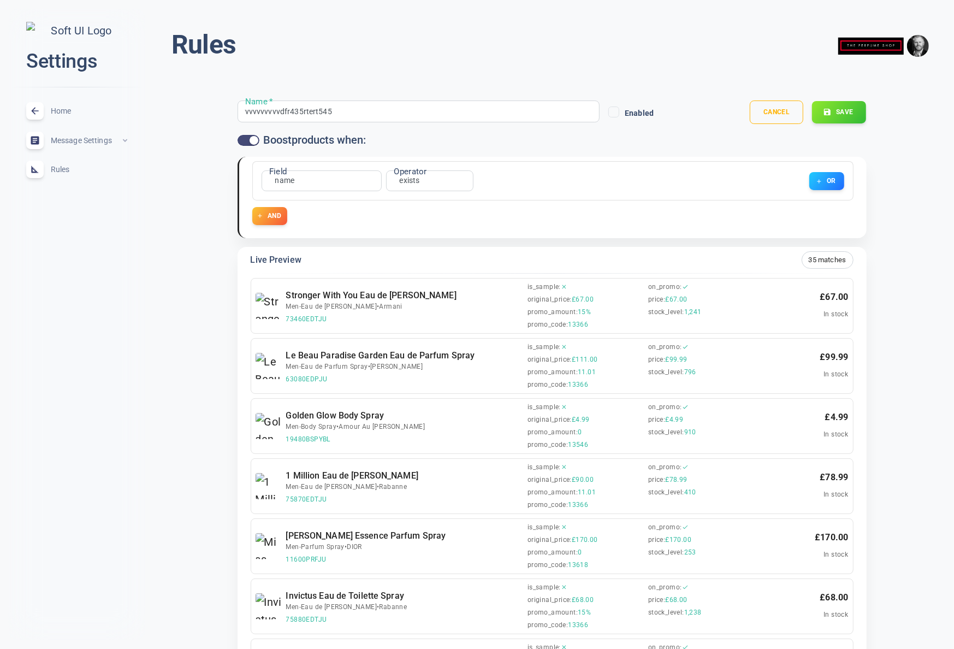
type input "vvvvvvvvvvvdfr435rtert545"
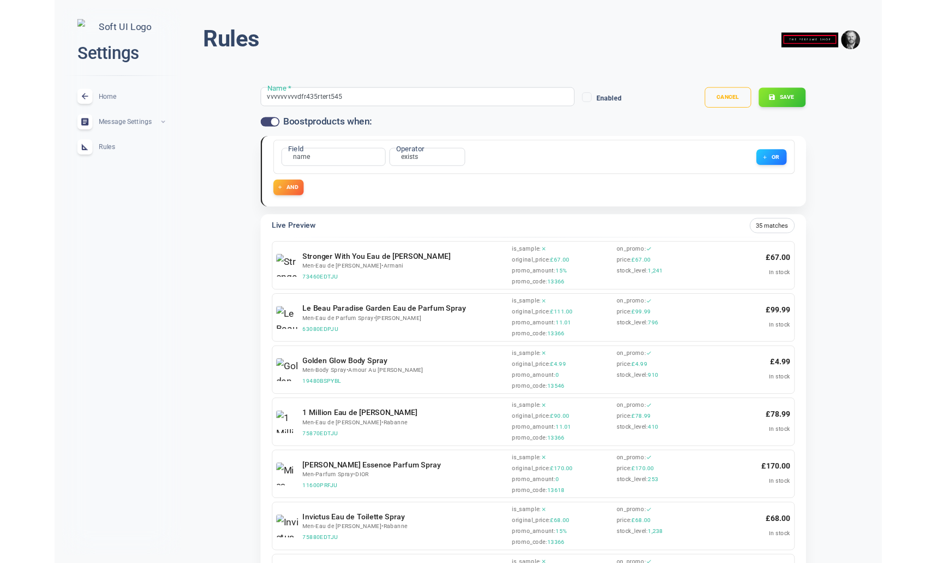
scroll to position [0, 0]
